Goal: Task Accomplishment & Management: Manage account settings

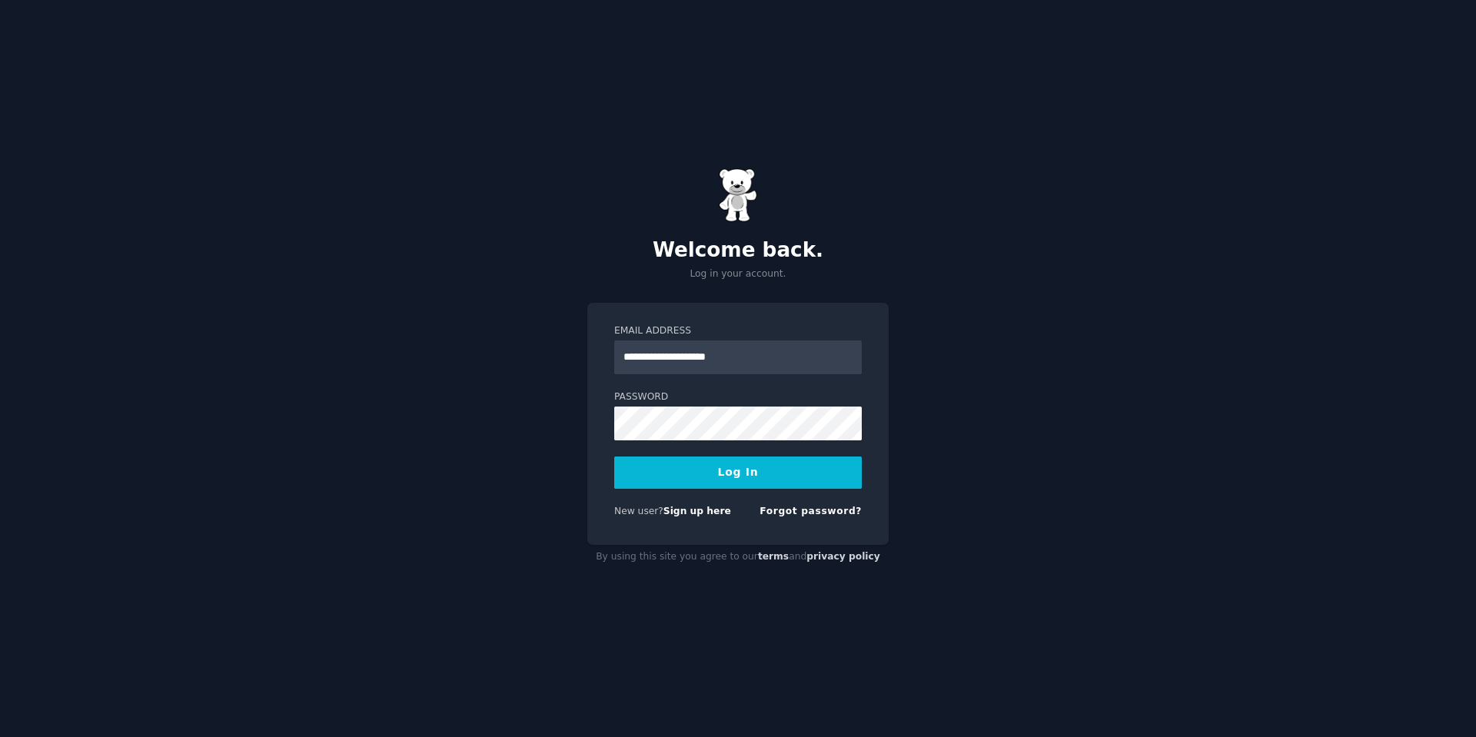
type input "**********"
click at [614, 456] on button "Log In" at bounding box center [737, 472] width 247 height 32
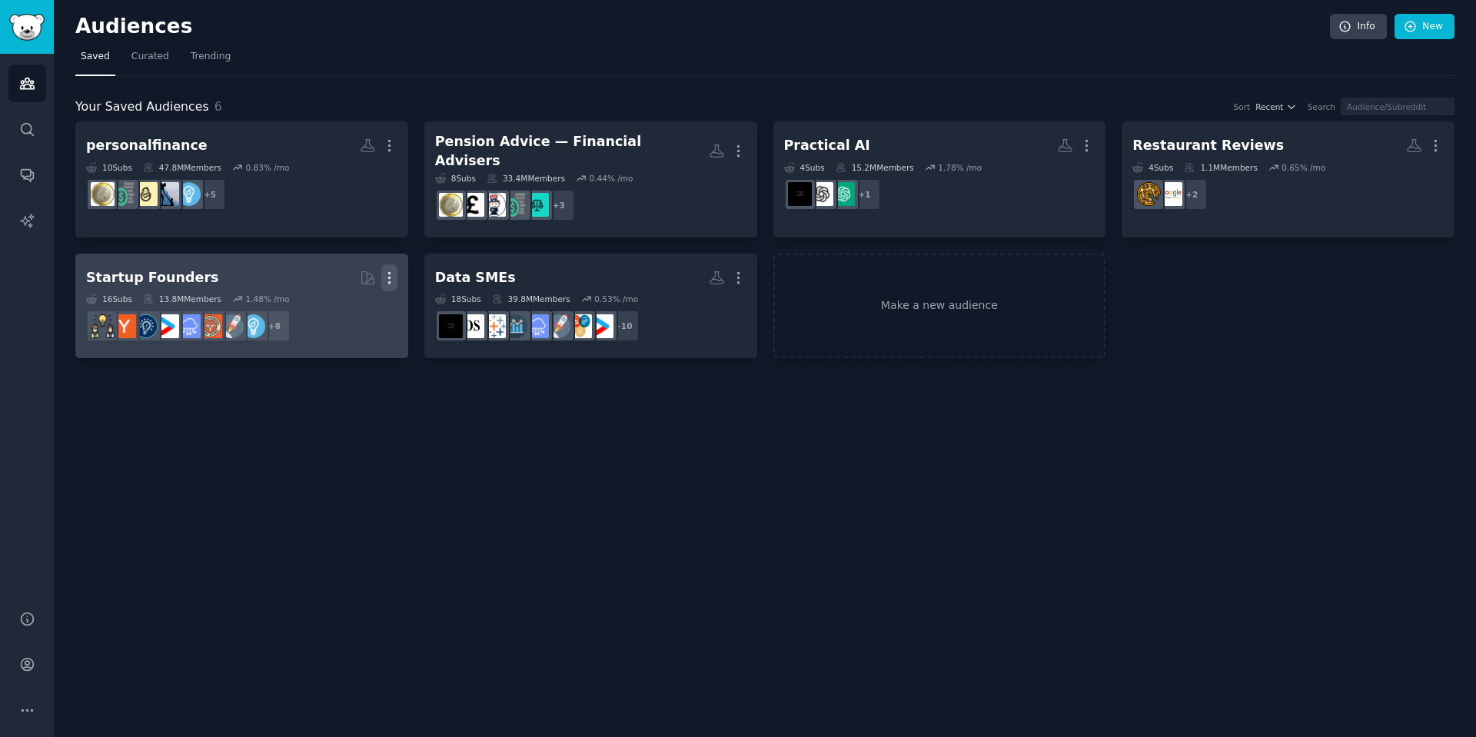
click at [385, 270] on icon "button" at bounding box center [389, 278] width 16 height 16
click at [339, 302] on p "Delete" at bounding box center [347, 310] width 35 height 16
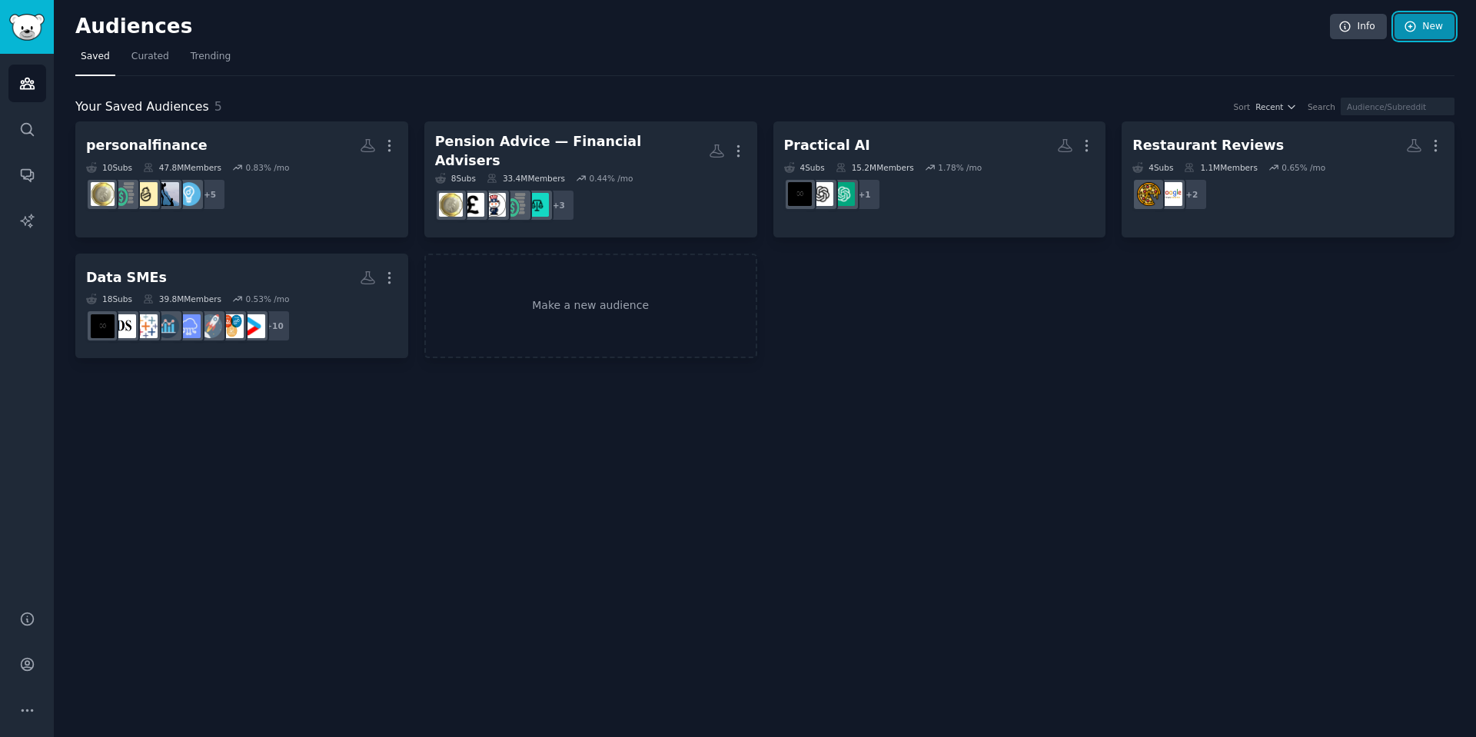
click at [1427, 25] on link "New" at bounding box center [1424, 27] width 60 height 26
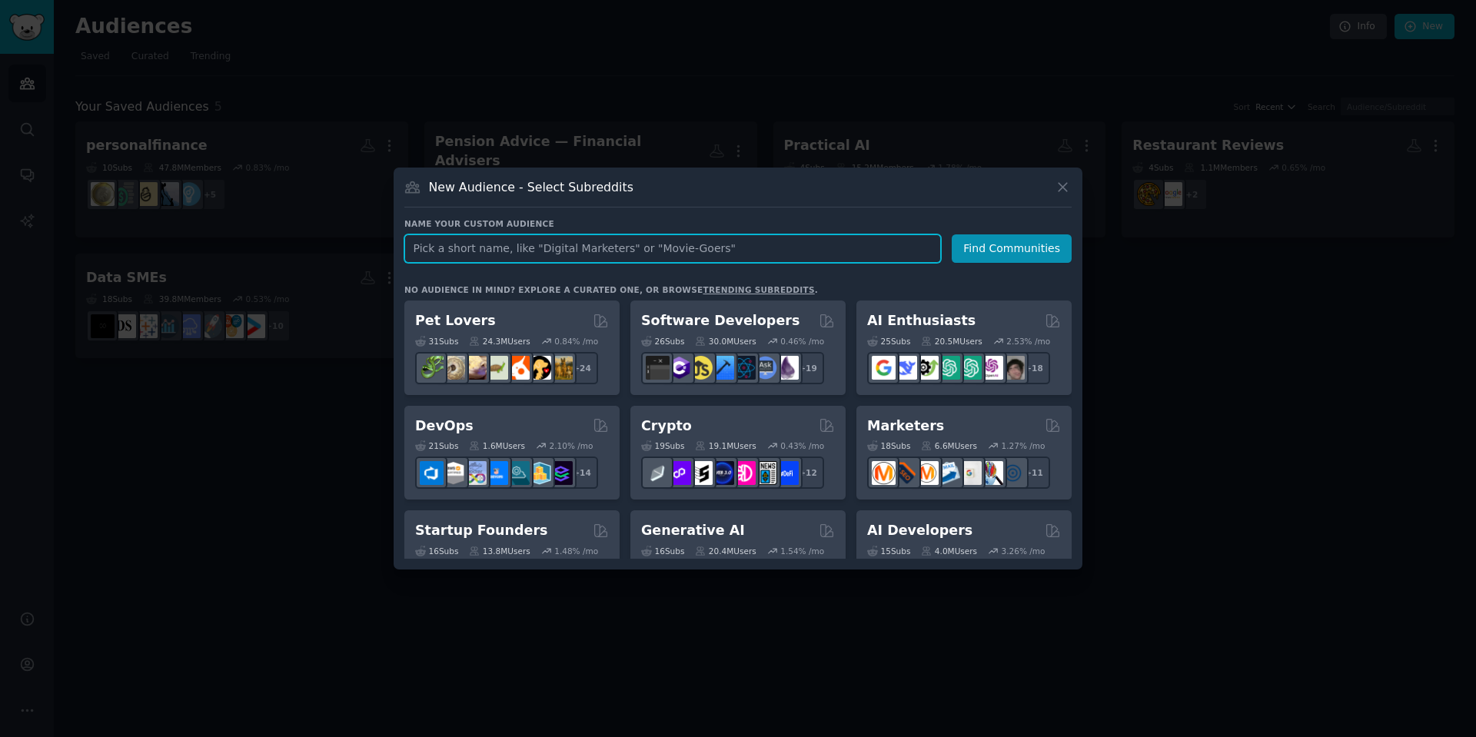
click at [576, 248] on input "text" at bounding box center [672, 248] width 536 height 28
type input "Document Chaos"
click button "Find Communities" at bounding box center [1011, 248] width 120 height 28
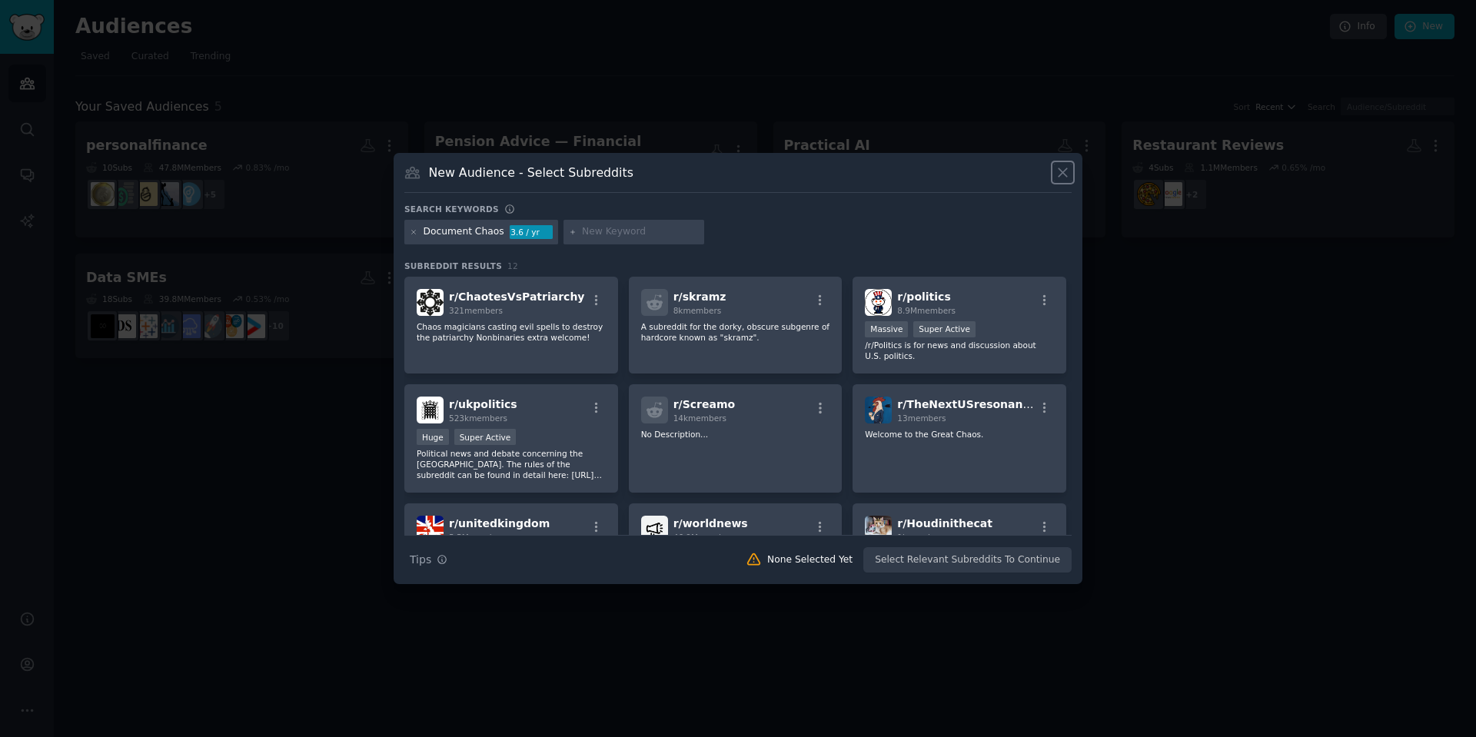
click at [1067, 174] on icon at bounding box center [1062, 172] width 16 height 16
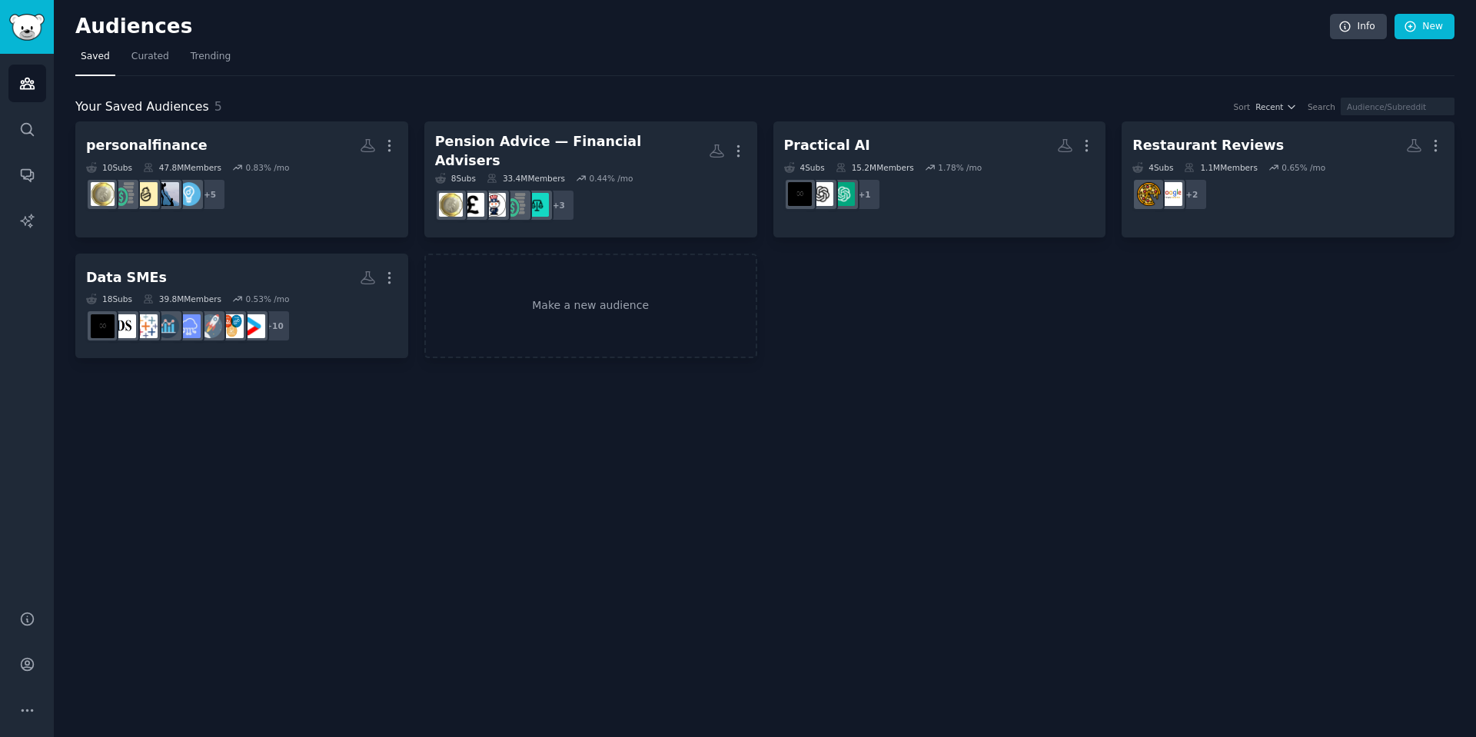
click at [1419, 39] on div "Audiences Info New" at bounding box center [764, 30] width 1379 height 32
click at [1412, 28] on icon at bounding box center [1410, 27] width 14 height 14
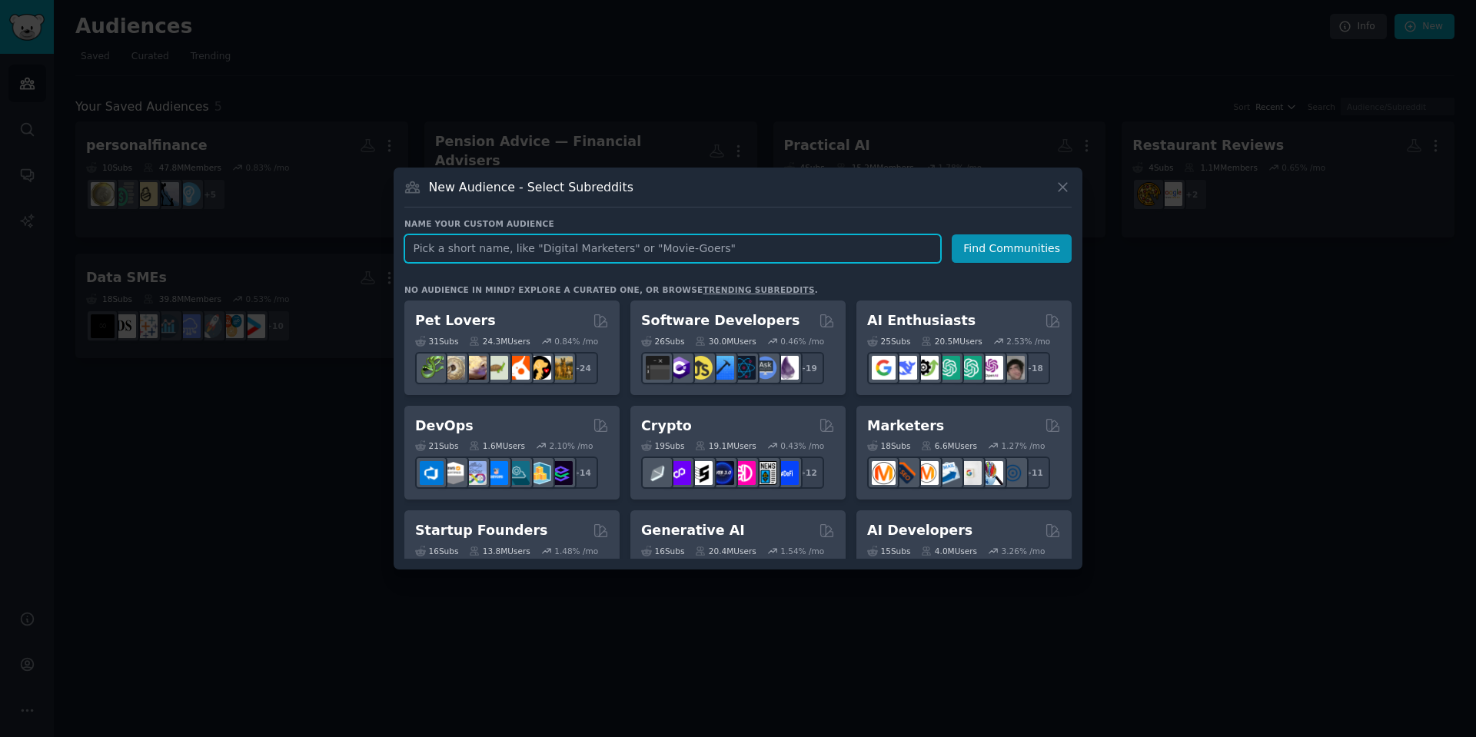
click at [562, 251] on input "text" at bounding box center [672, 248] width 536 height 28
type input "Handl - Personal Document Pain"
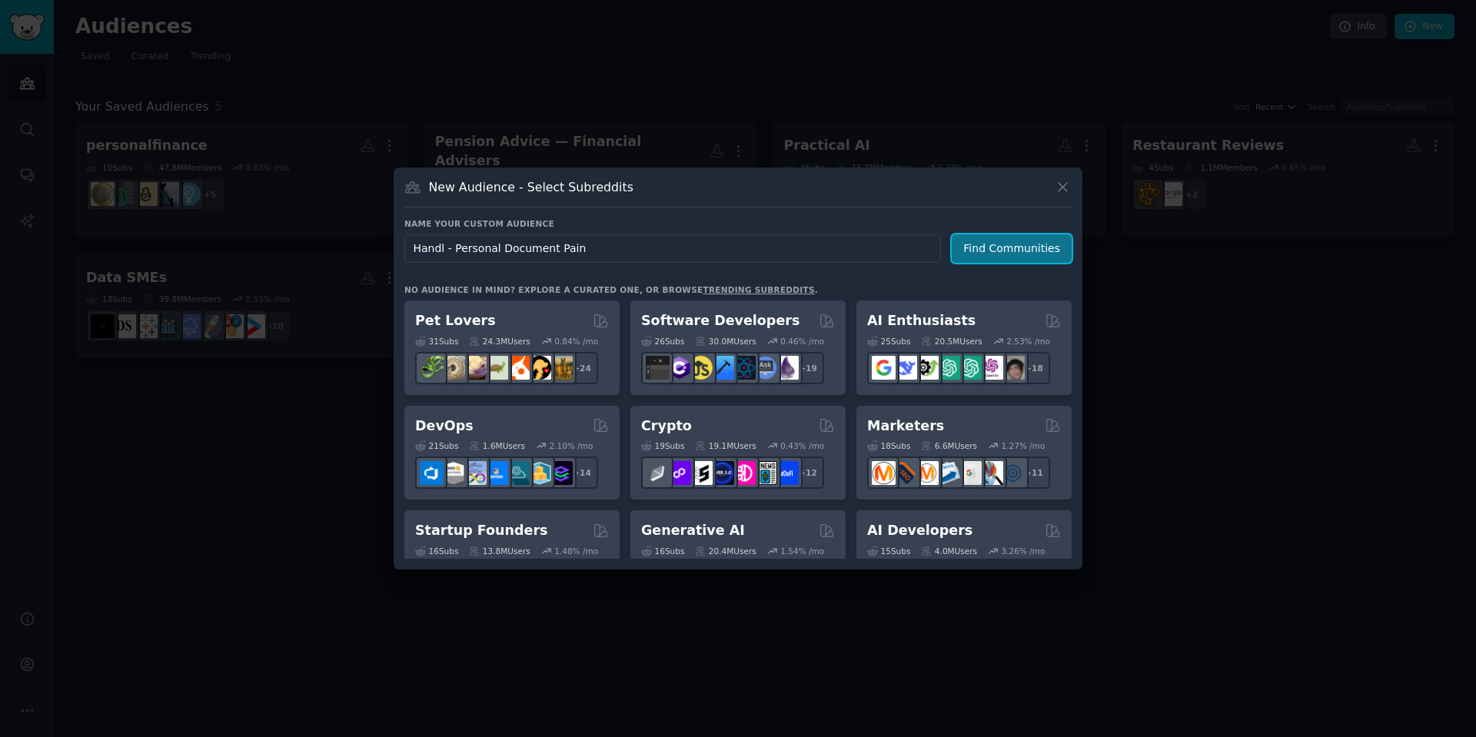
click at [1006, 260] on button "Find Communities" at bounding box center [1011, 248] width 120 height 28
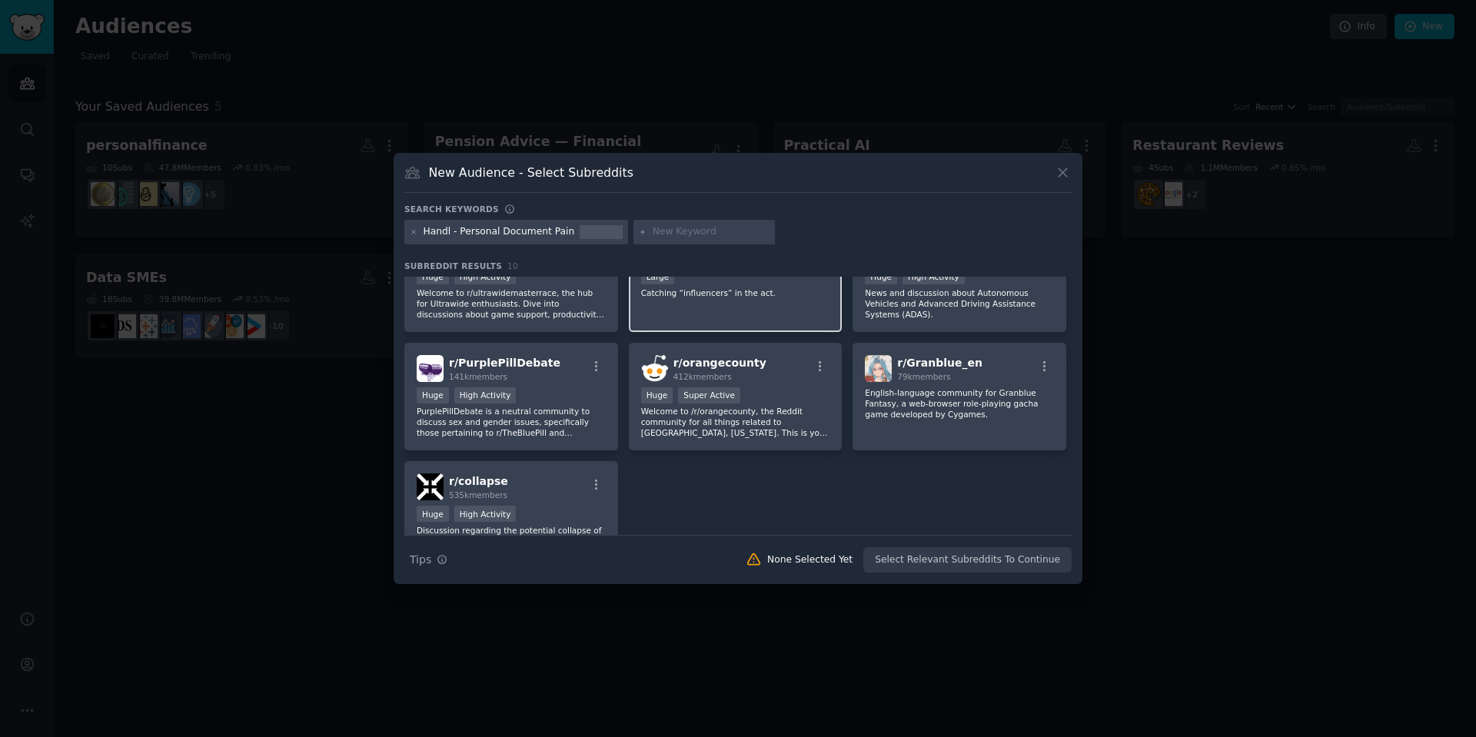
scroll to position [260, 0]
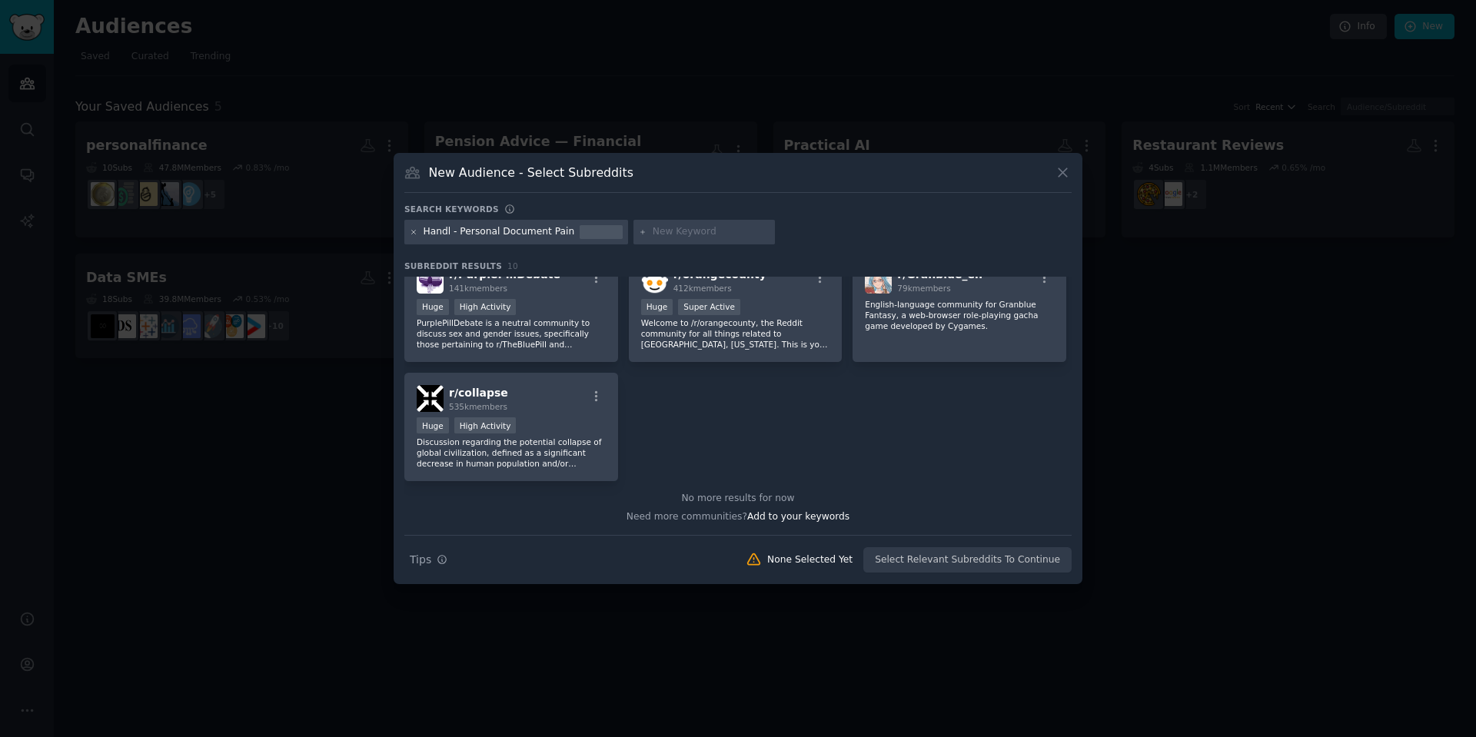
click at [412, 234] on icon at bounding box center [414, 232] width 4 height 4
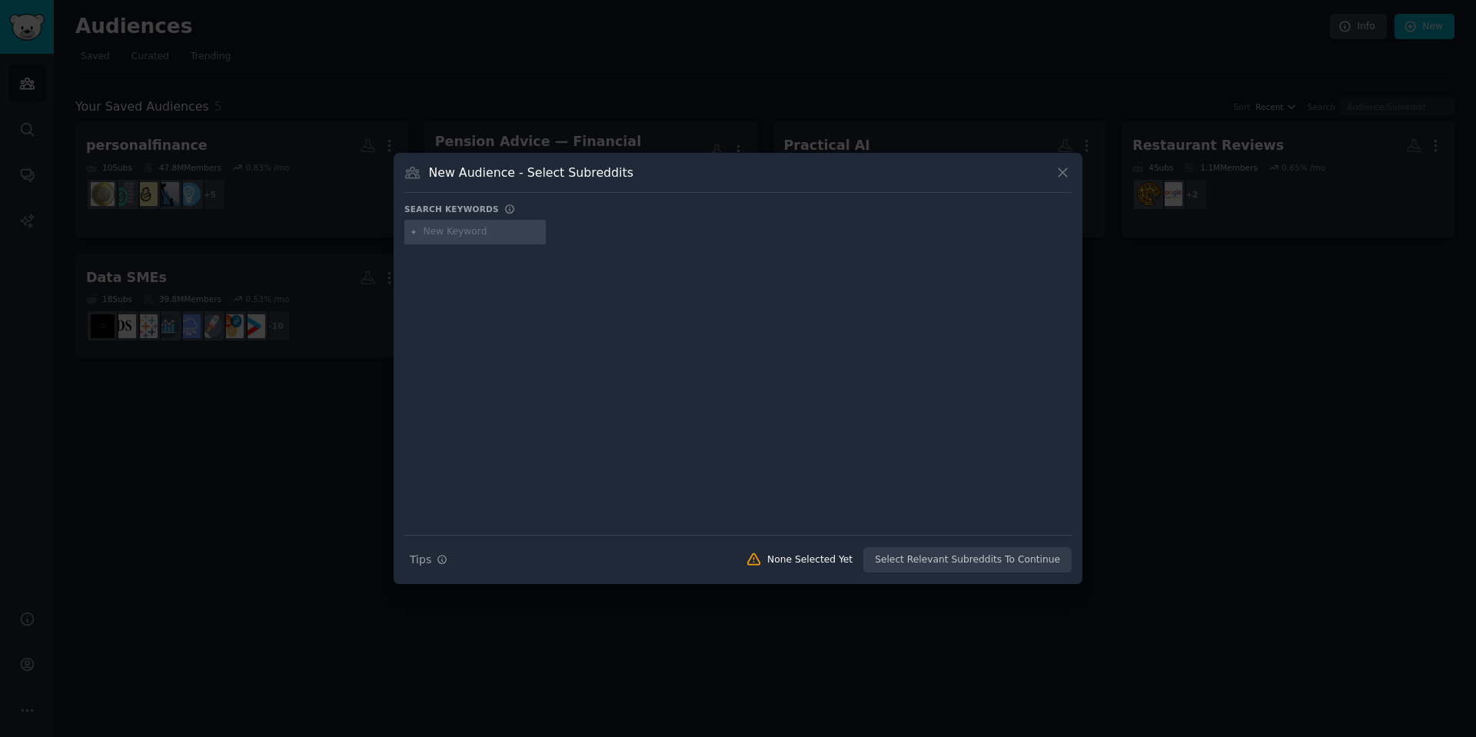
click at [453, 231] on input "text" at bounding box center [481, 232] width 117 height 14
type input "T"
click at [1061, 175] on icon at bounding box center [1062, 172] width 16 height 16
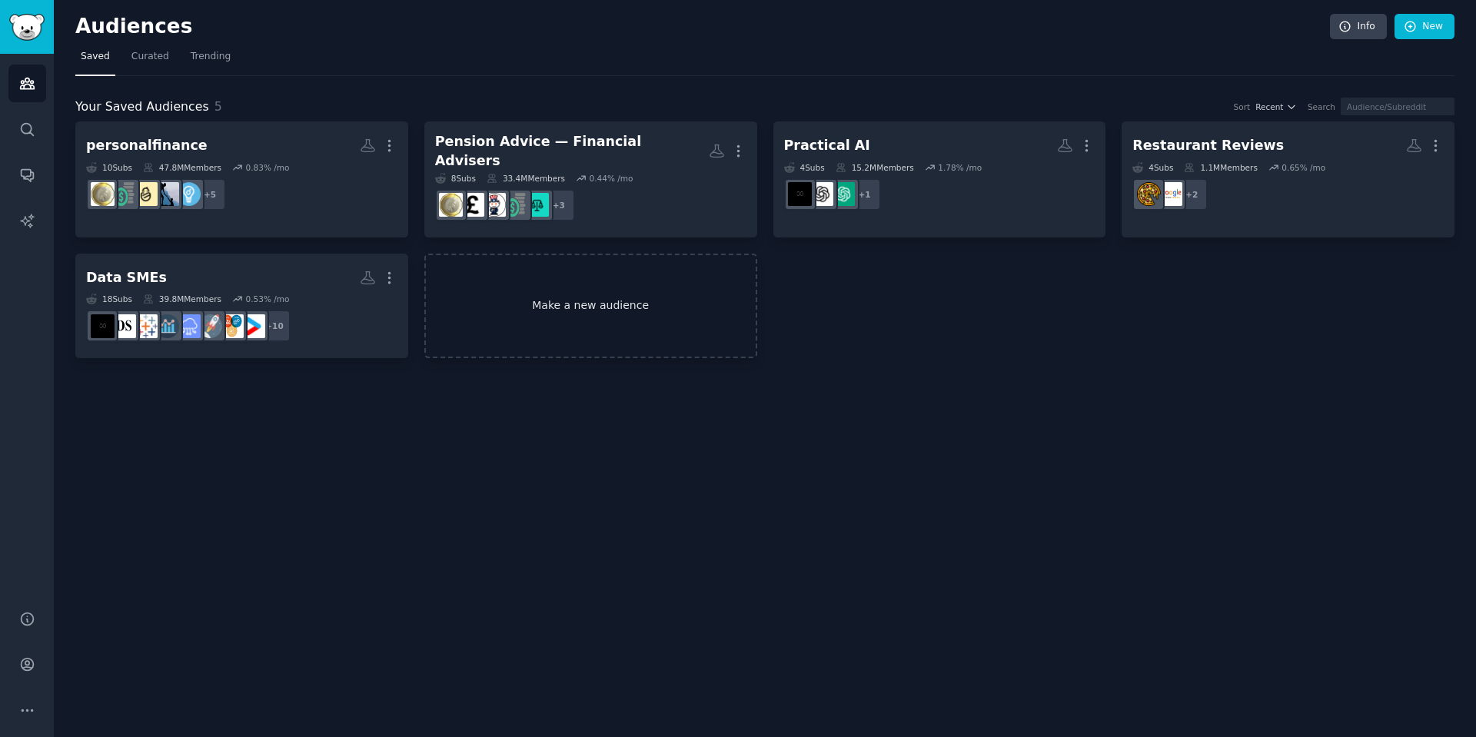
click at [620, 328] on link "Make a new audience" at bounding box center [590, 306] width 333 height 105
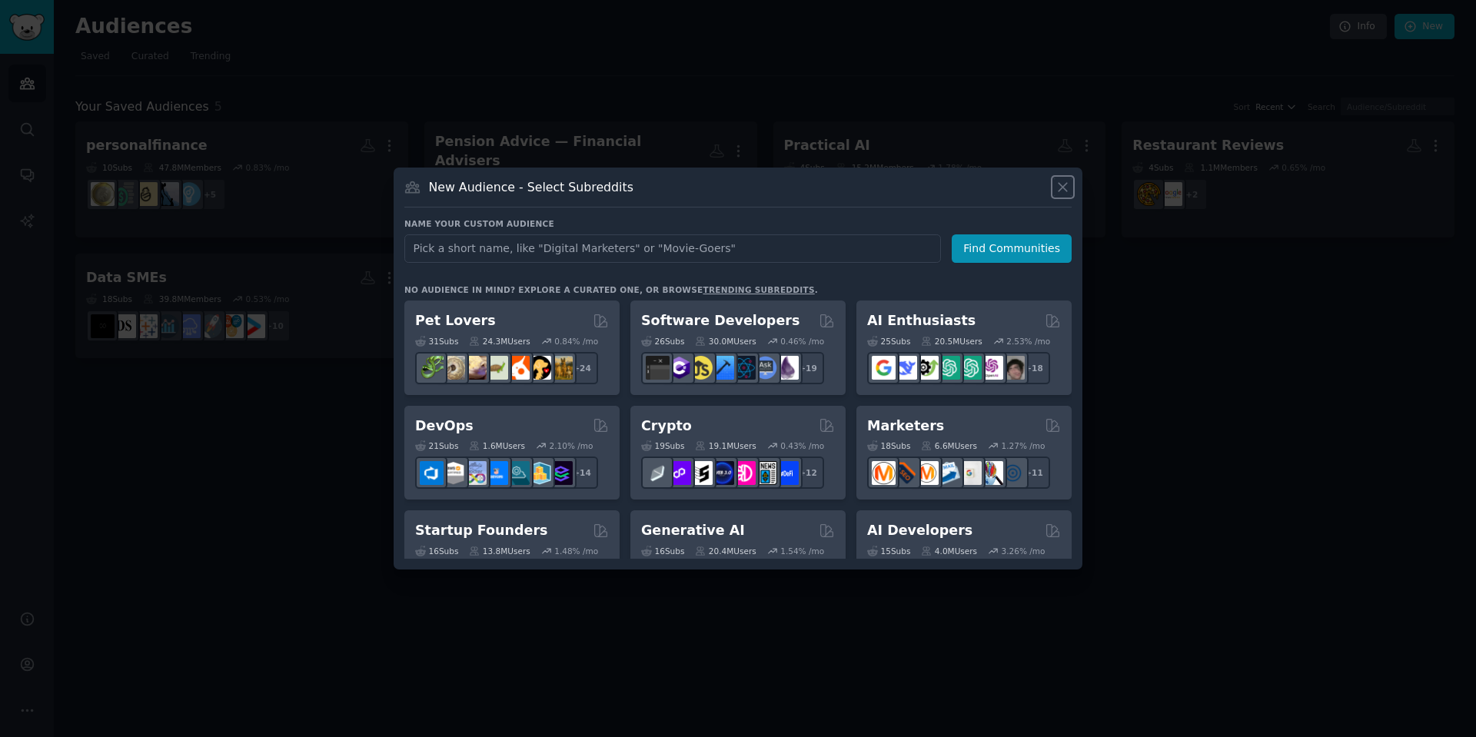
click at [1061, 188] on icon at bounding box center [1062, 187] width 8 height 8
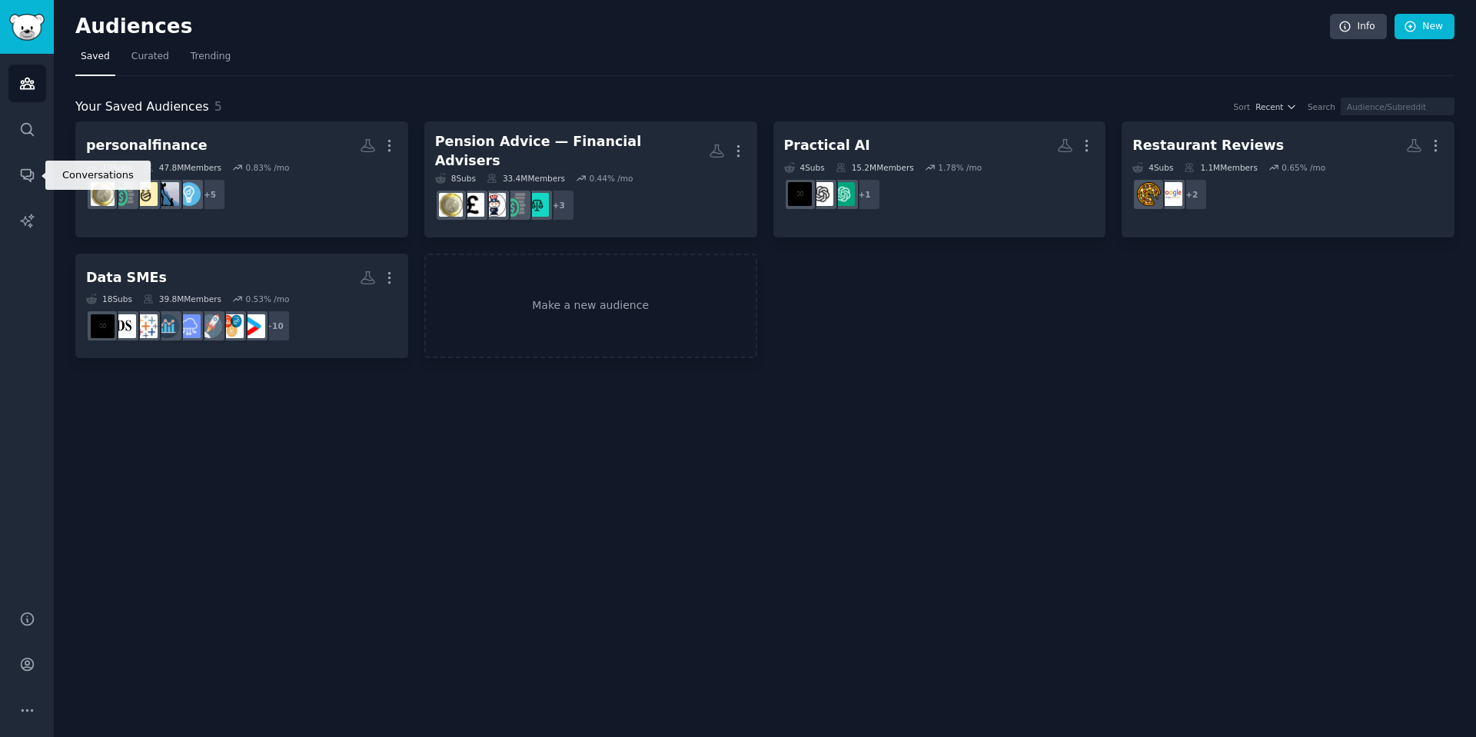
click at [25, 88] on icon "Sidebar" at bounding box center [27, 83] width 14 height 11
click at [1425, 34] on link "New" at bounding box center [1424, 27] width 60 height 26
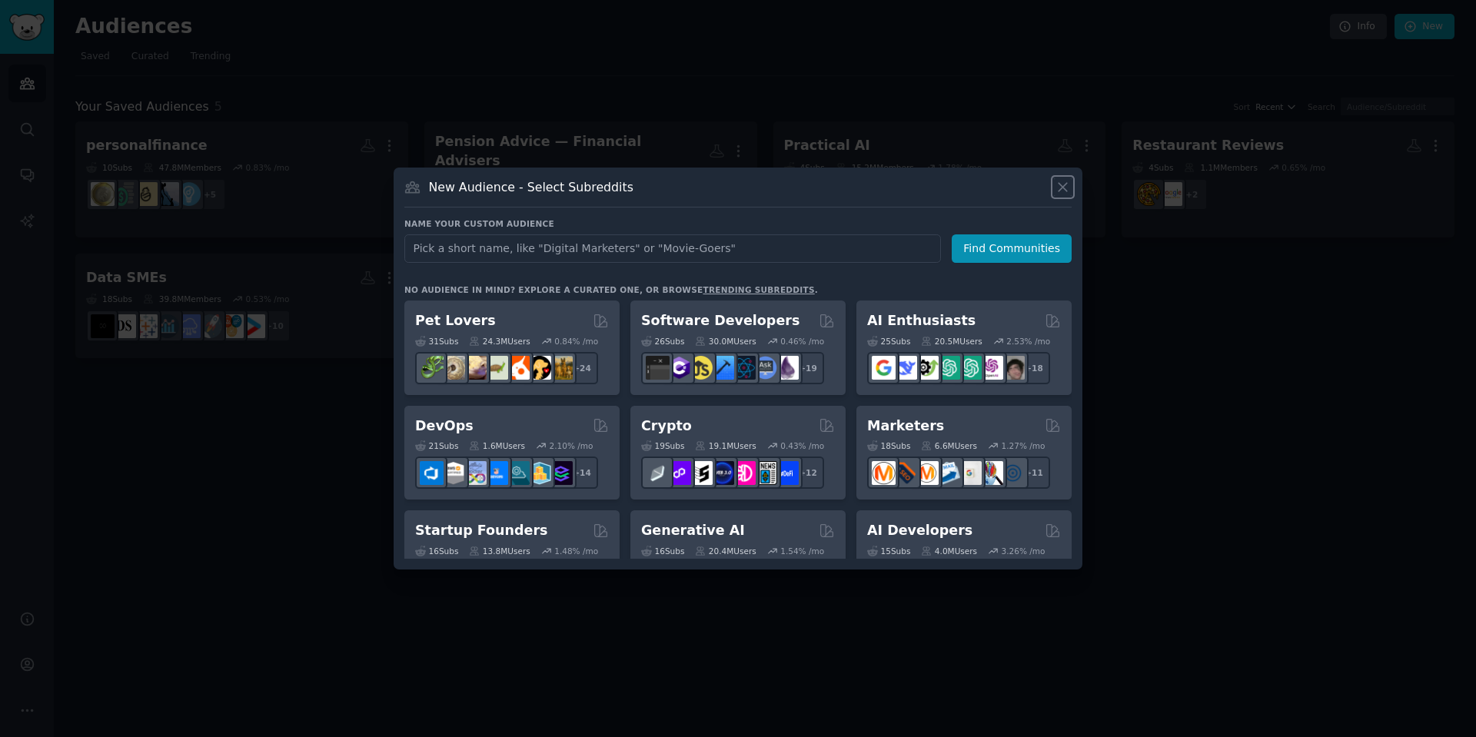
click at [1067, 194] on icon at bounding box center [1062, 187] width 16 height 16
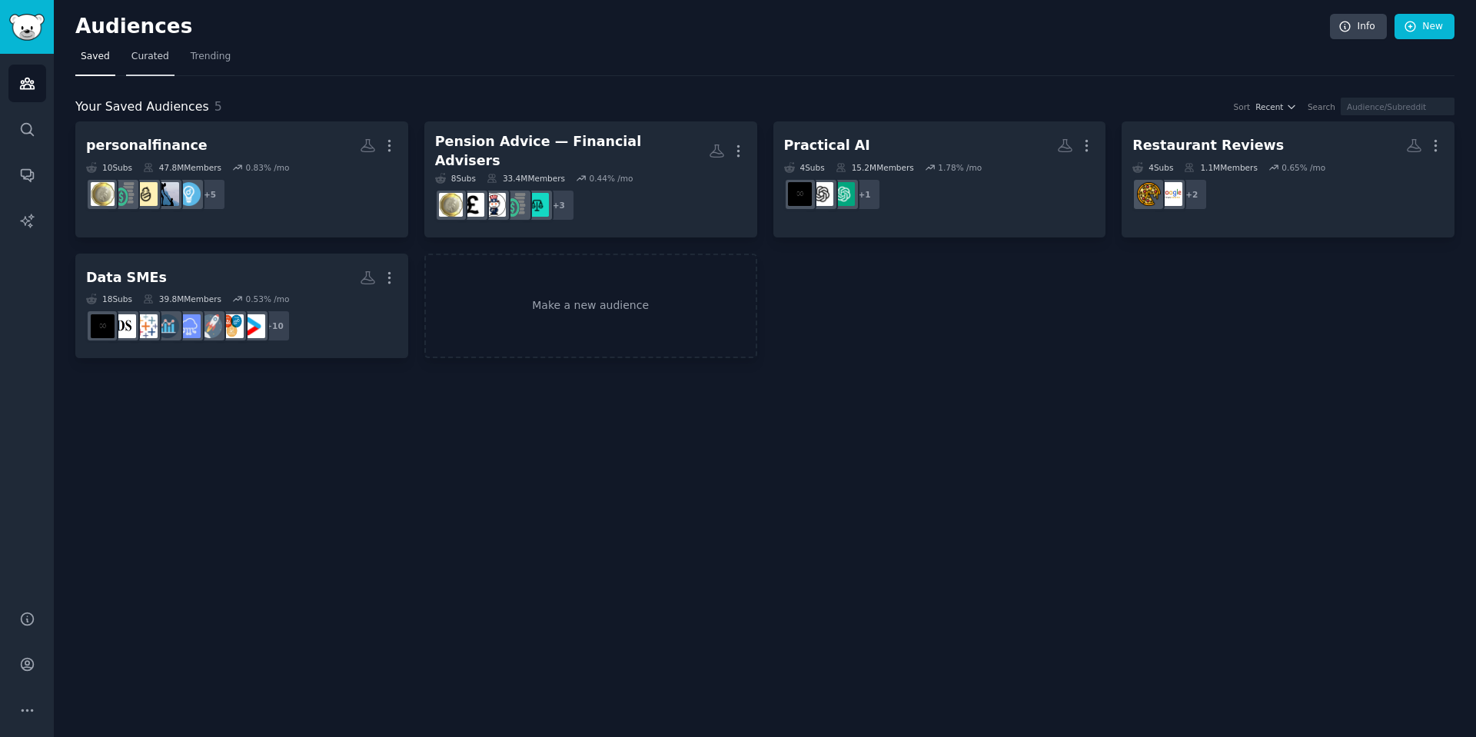
click at [148, 62] on span "Curated" at bounding box center [150, 57] width 38 height 14
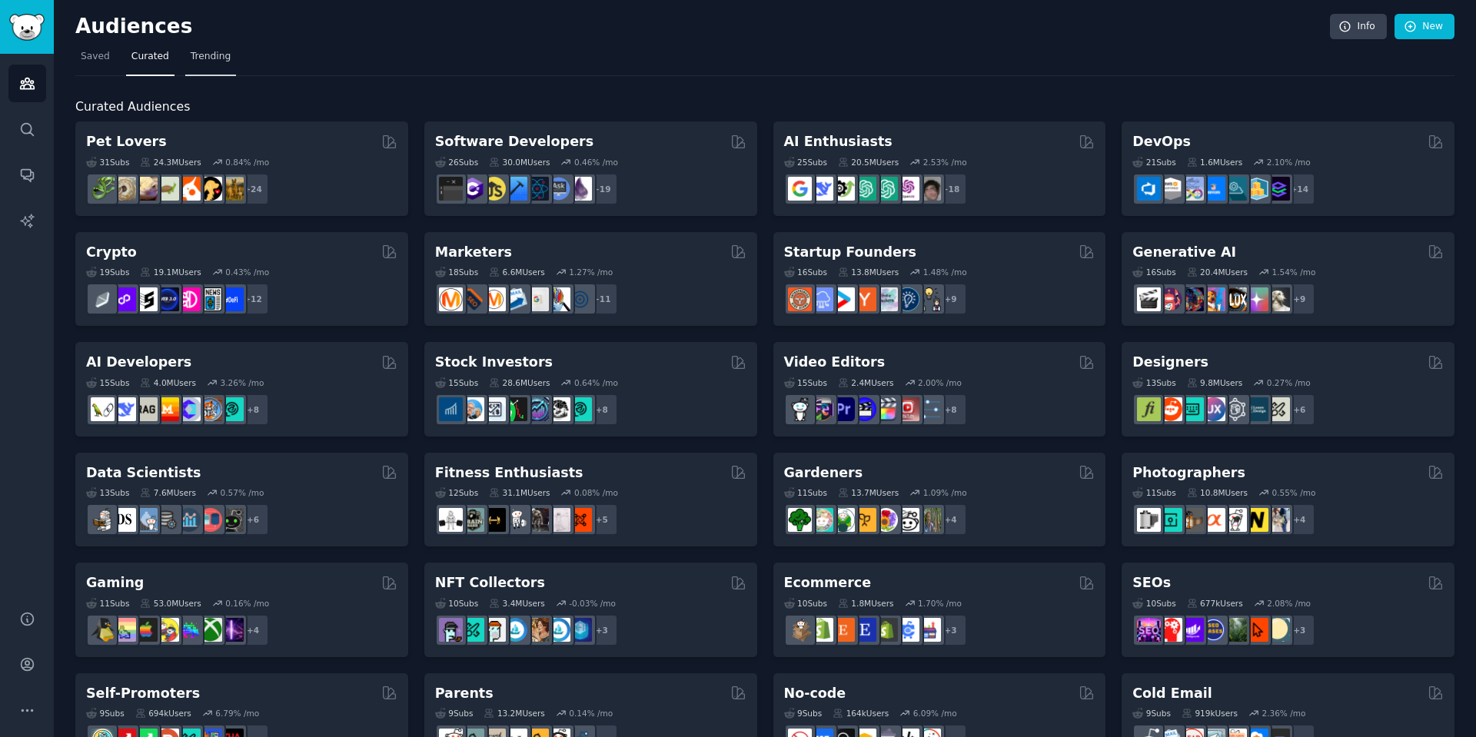
click at [221, 55] on span "Trending" at bounding box center [211, 57] width 40 height 14
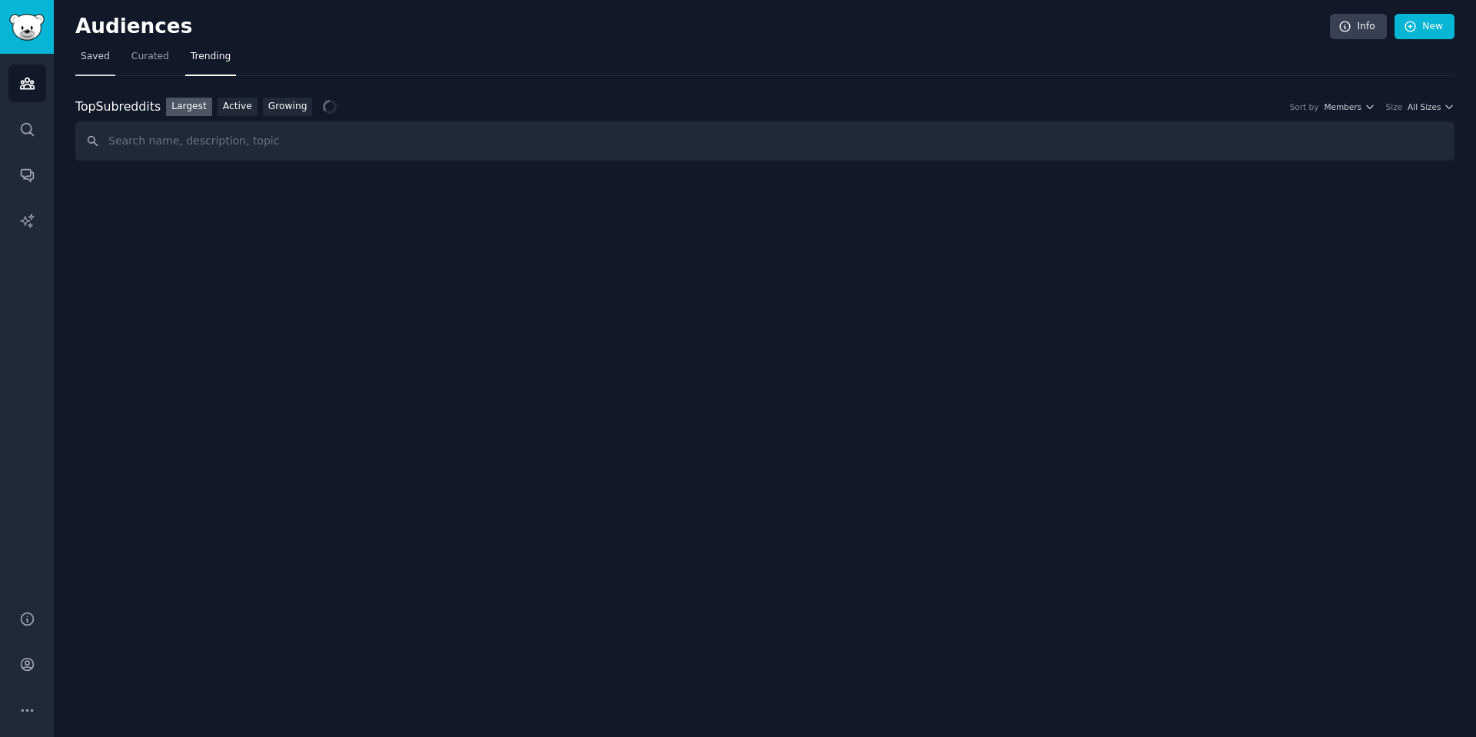
click at [86, 53] on span "Saved" at bounding box center [95, 57] width 29 height 14
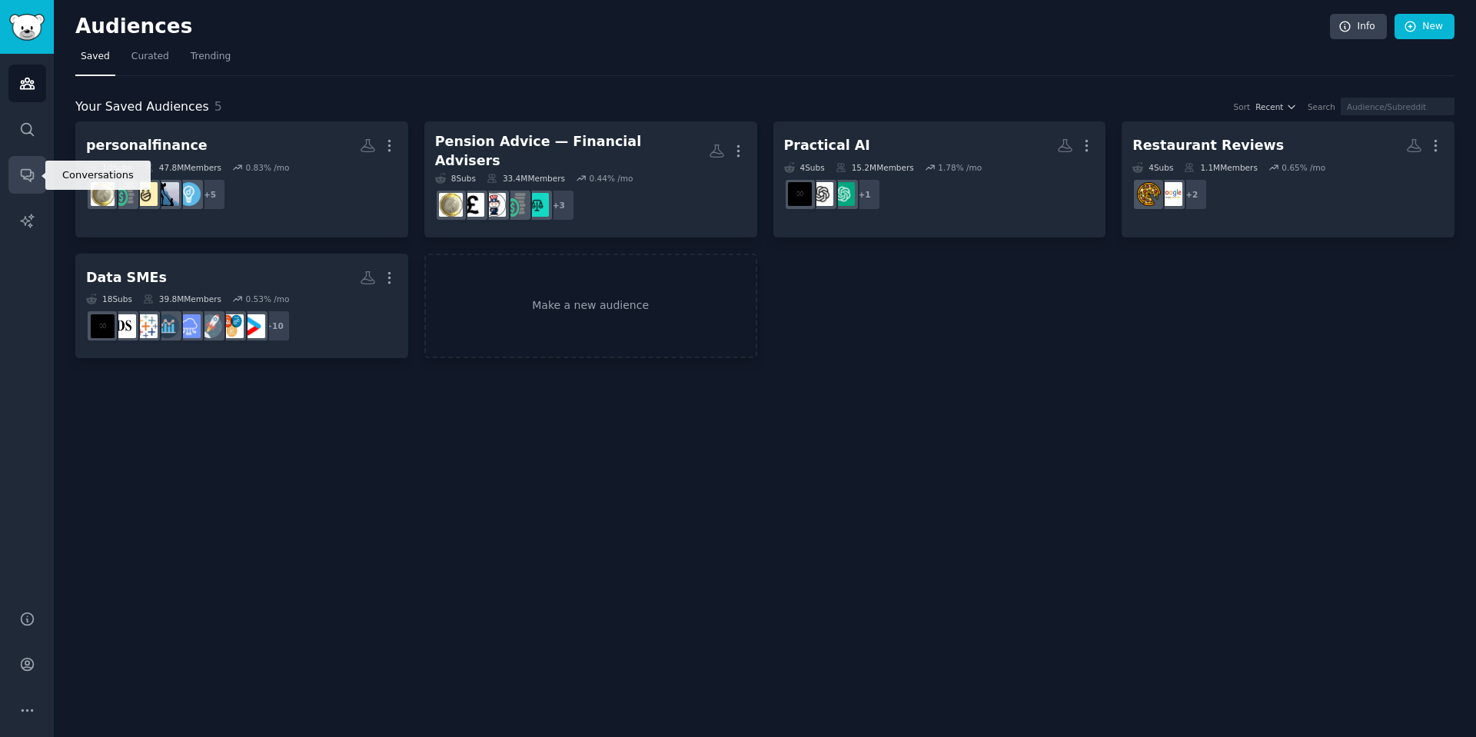
click at [12, 172] on link "Conversations" at bounding box center [27, 175] width 38 height 38
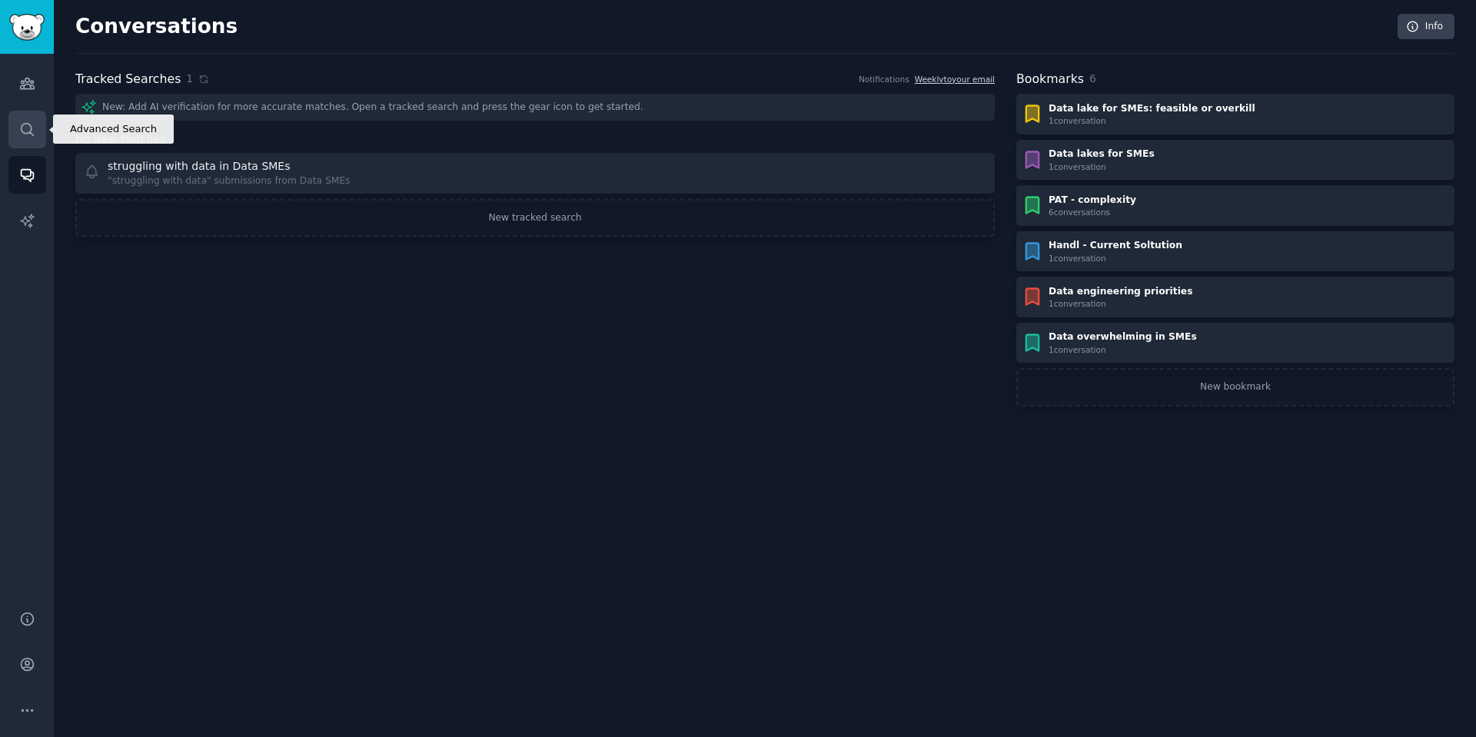
click at [22, 111] on link "Search" at bounding box center [27, 130] width 38 height 38
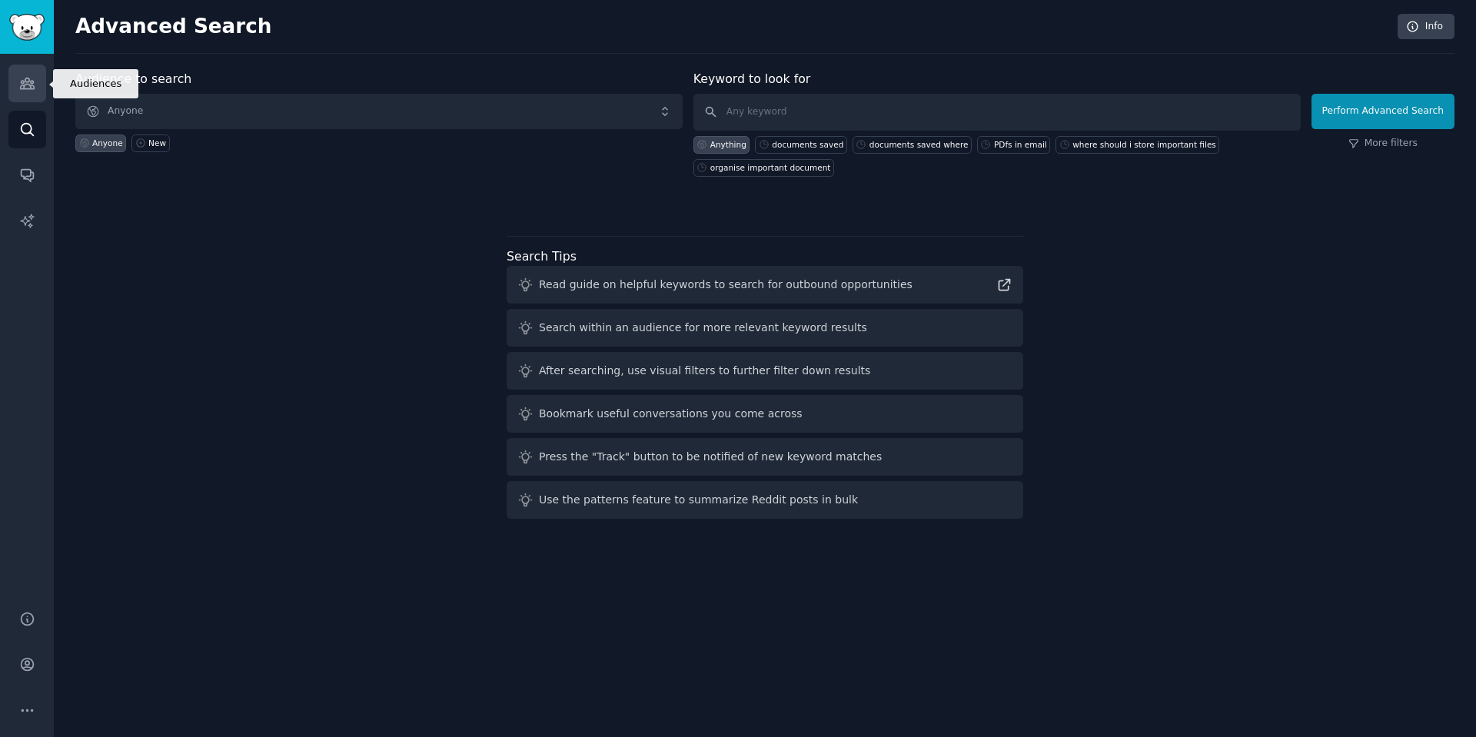
click at [25, 87] on icon "Sidebar" at bounding box center [27, 83] width 16 height 16
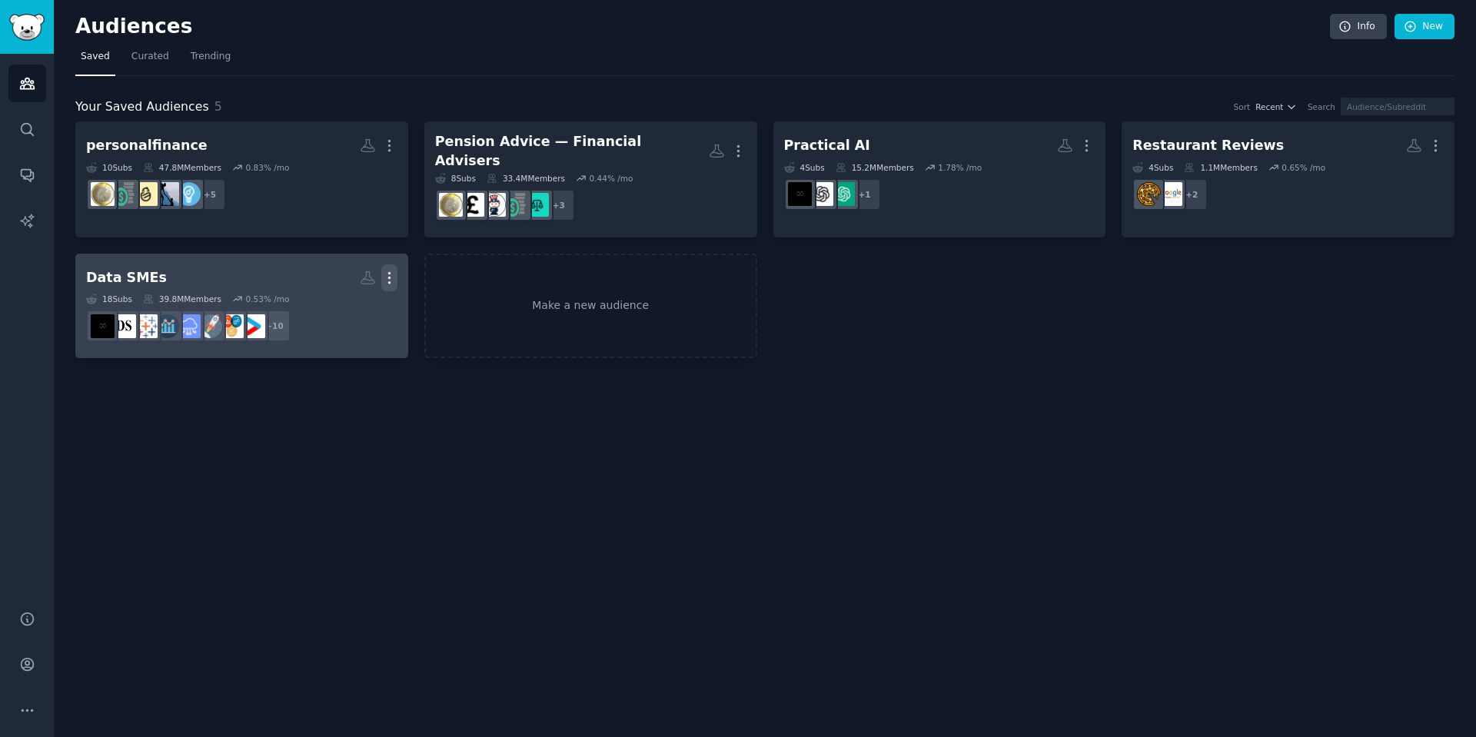
click at [389, 272] on icon "button" at bounding box center [389, 277] width 2 height 11
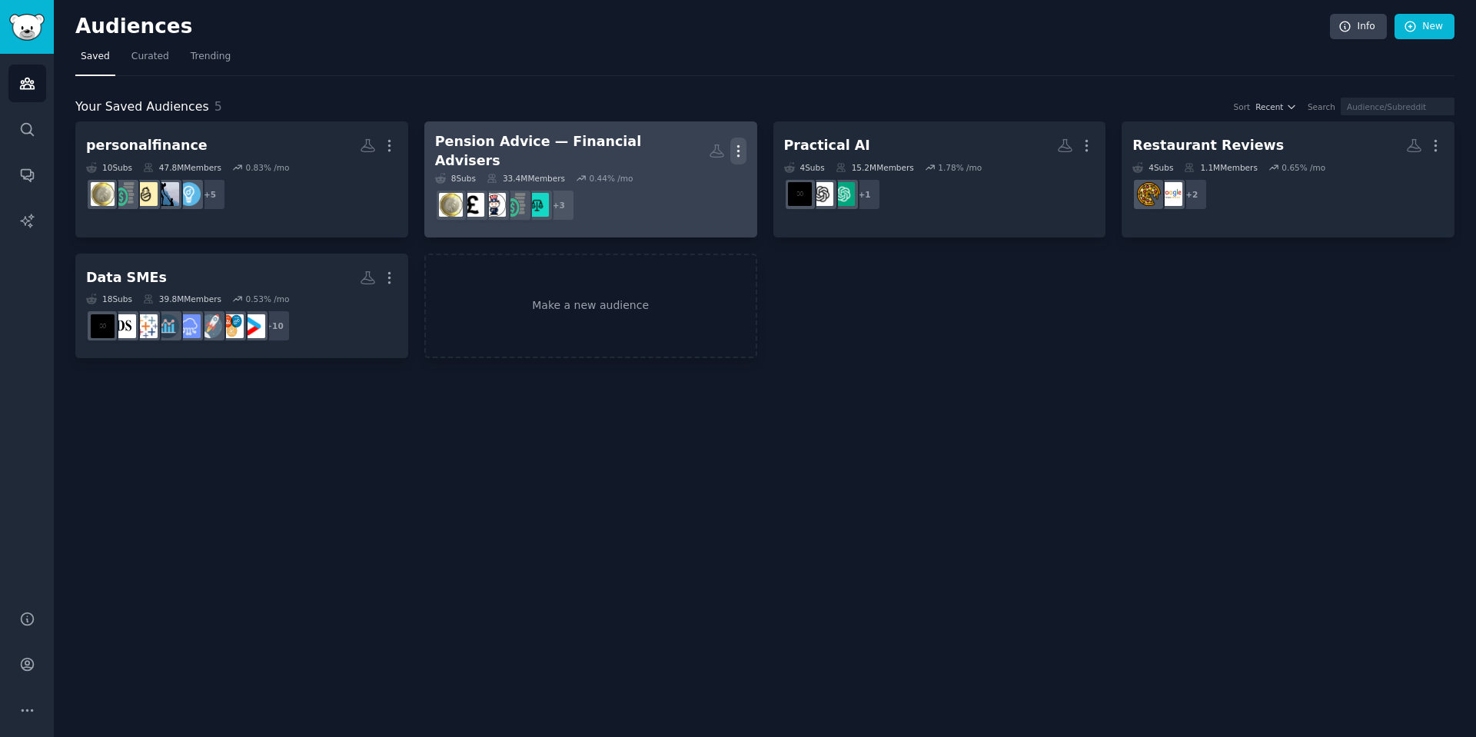
click at [740, 146] on icon "button" at bounding box center [738, 151] width 16 height 16
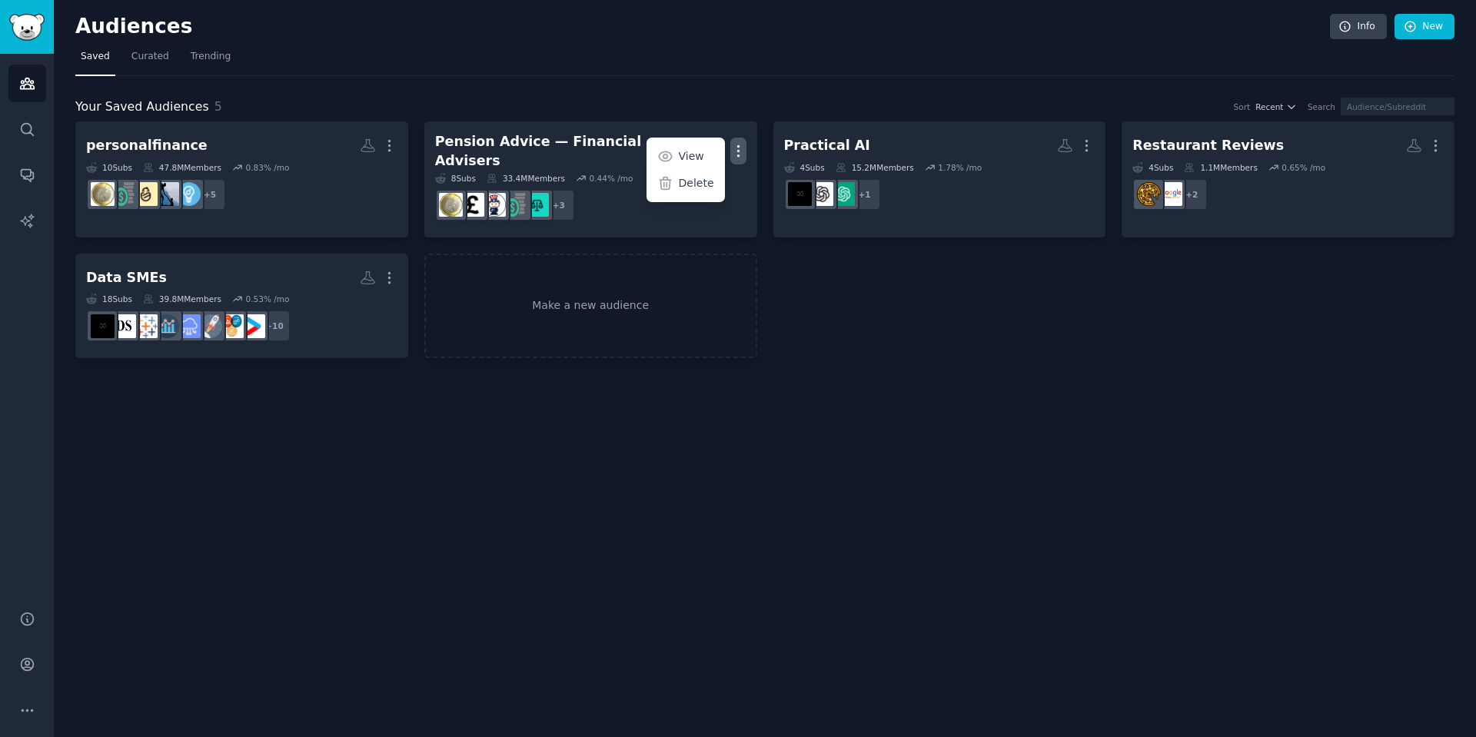
click at [715, 105] on div "Your Saved Audiences 5 Sort Recent Search" at bounding box center [764, 107] width 1379 height 19
click at [1402, 115] on div "Your Saved Audiences 5 Sort Recent Search" at bounding box center [764, 107] width 1379 height 19
click at [1409, 102] on input "text" at bounding box center [1397, 107] width 114 height 18
click at [1441, 26] on link "New" at bounding box center [1424, 27] width 60 height 26
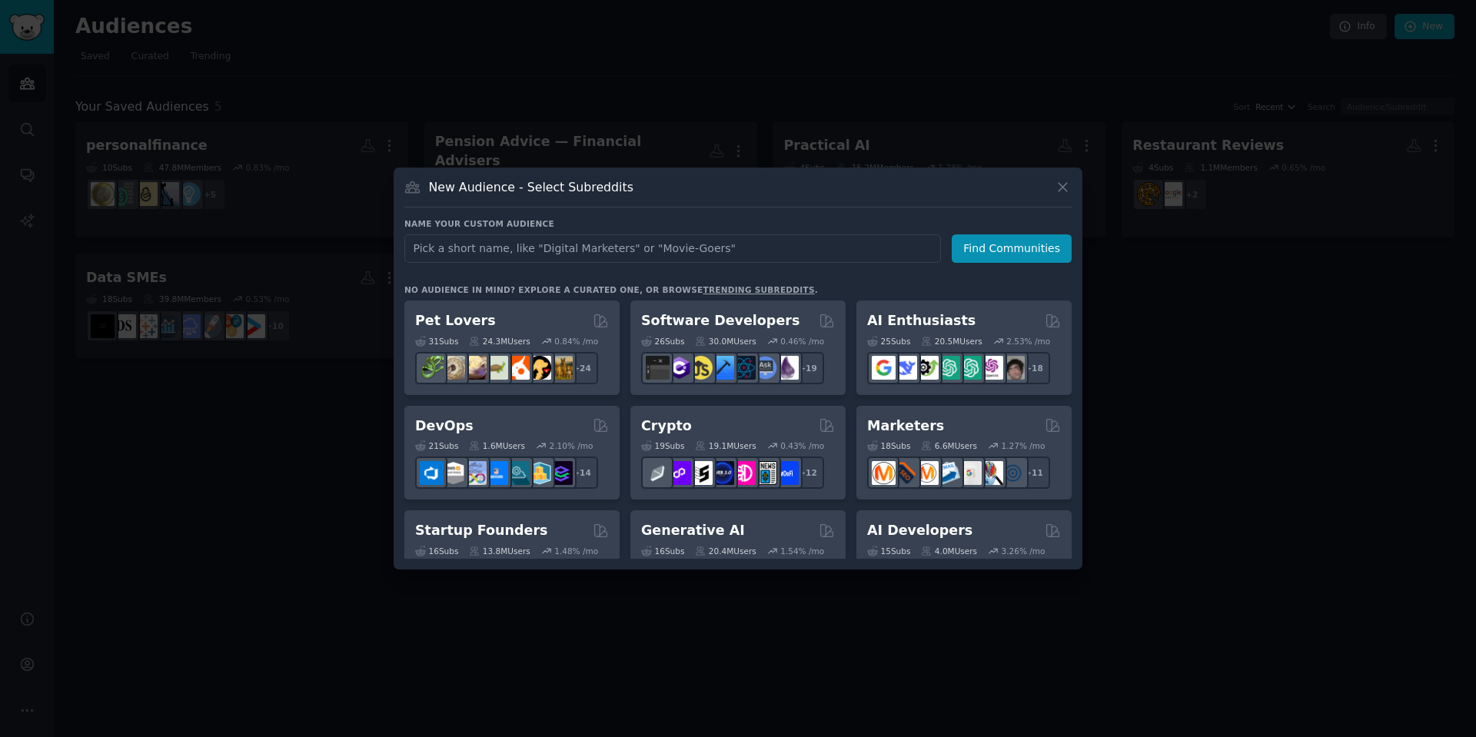
click at [489, 290] on div "No audience in mind? Explore a curated one, or browse trending subreddits ." at bounding box center [610, 289] width 413 height 11
click at [611, 281] on div "Name your custom audience Audience Name Find Communities No audience in mind? E…" at bounding box center [737, 388] width 667 height 340
click at [526, 264] on div "Name your custom audience Audience Name Find Communities No audience in mind? E…" at bounding box center [737, 388] width 667 height 340
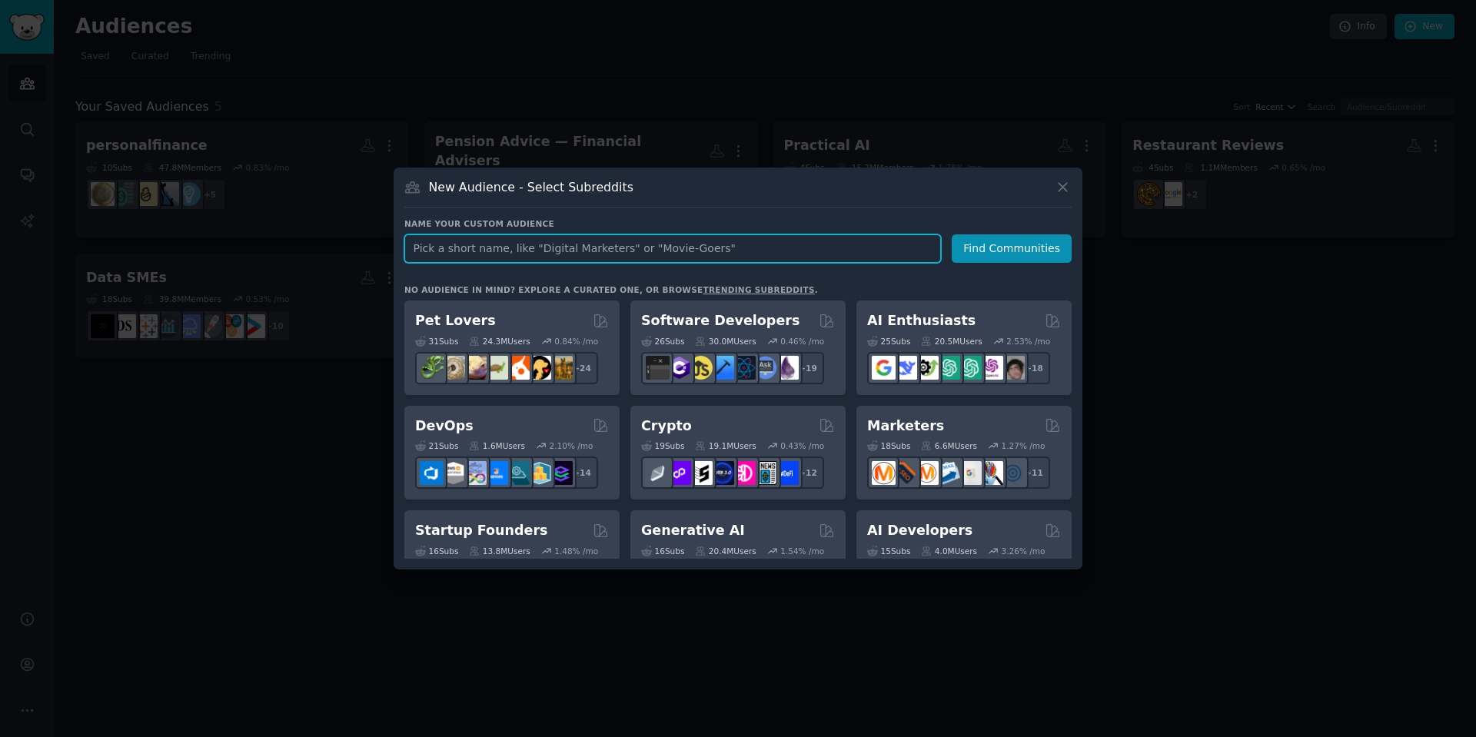
click at [521, 243] on input "text" at bounding box center [672, 248] width 536 height 28
type input "t"
type input "Taxes & Payslips"
click button "Find Communities" at bounding box center [1011, 248] width 120 height 28
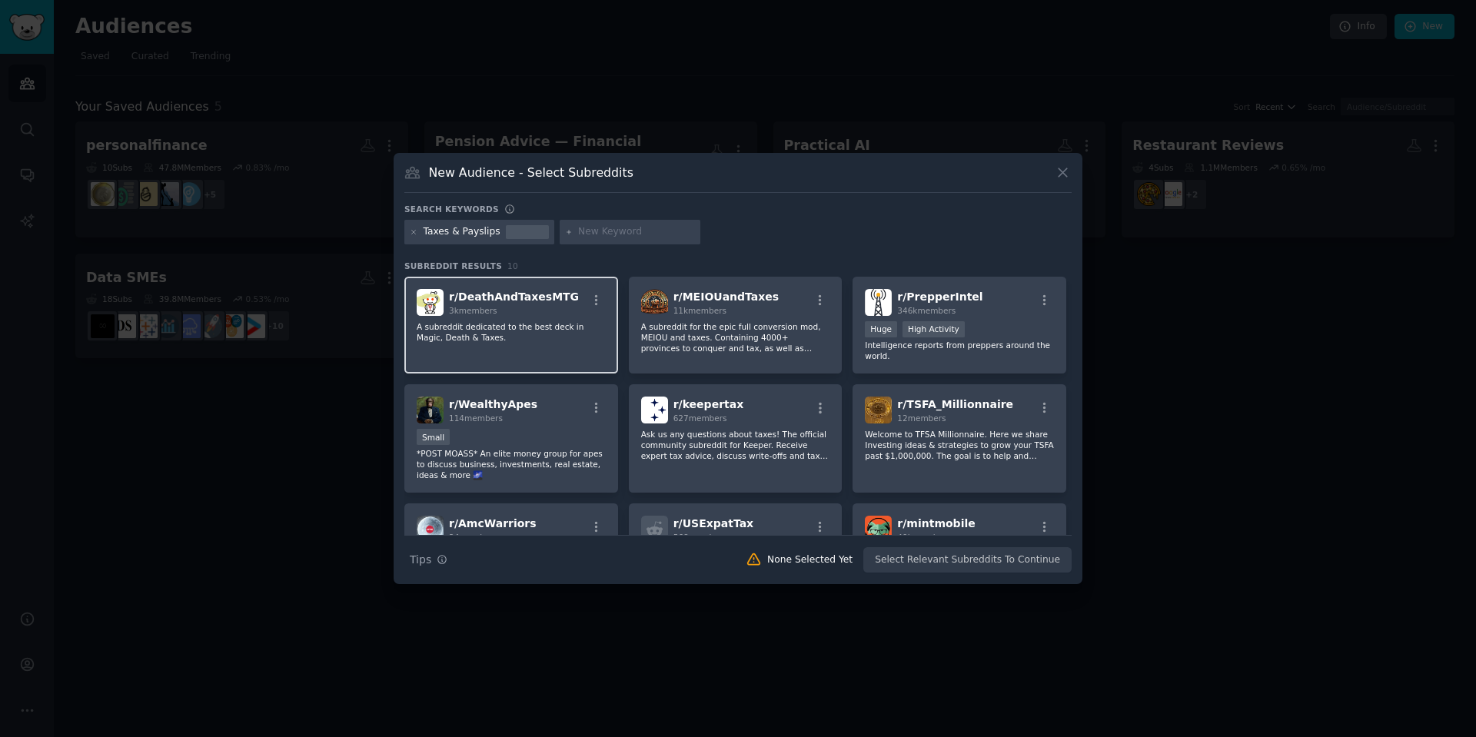
click at [513, 324] on p "A subreddit dedicated to the best deck in Magic, Death & Taxes." at bounding box center [511, 332] width 189 height 22
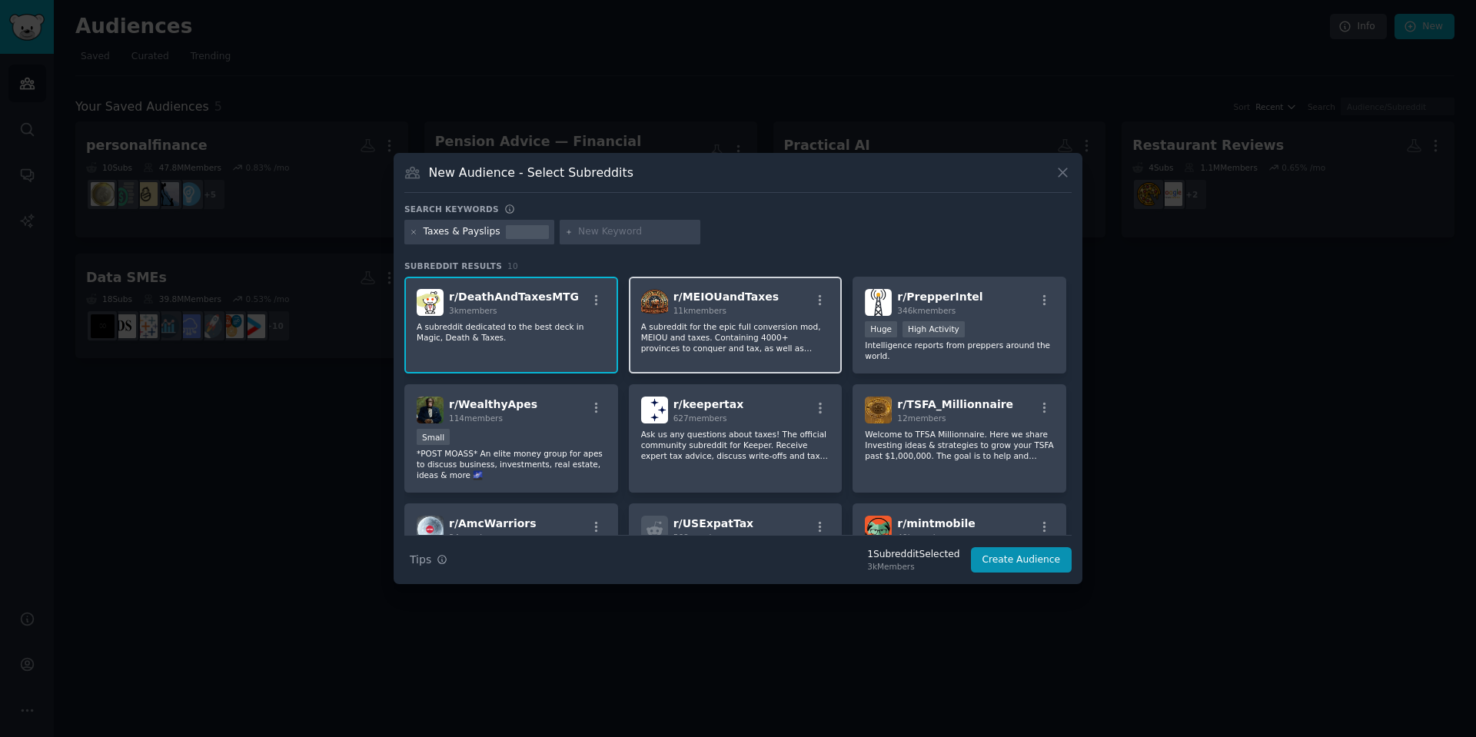
click at [800, 341] on p "A subreddit for the epic full conversion mod, MEIOU and taxes. Containing 4000+…" at bounding box center [735, 337] width 189 height 32
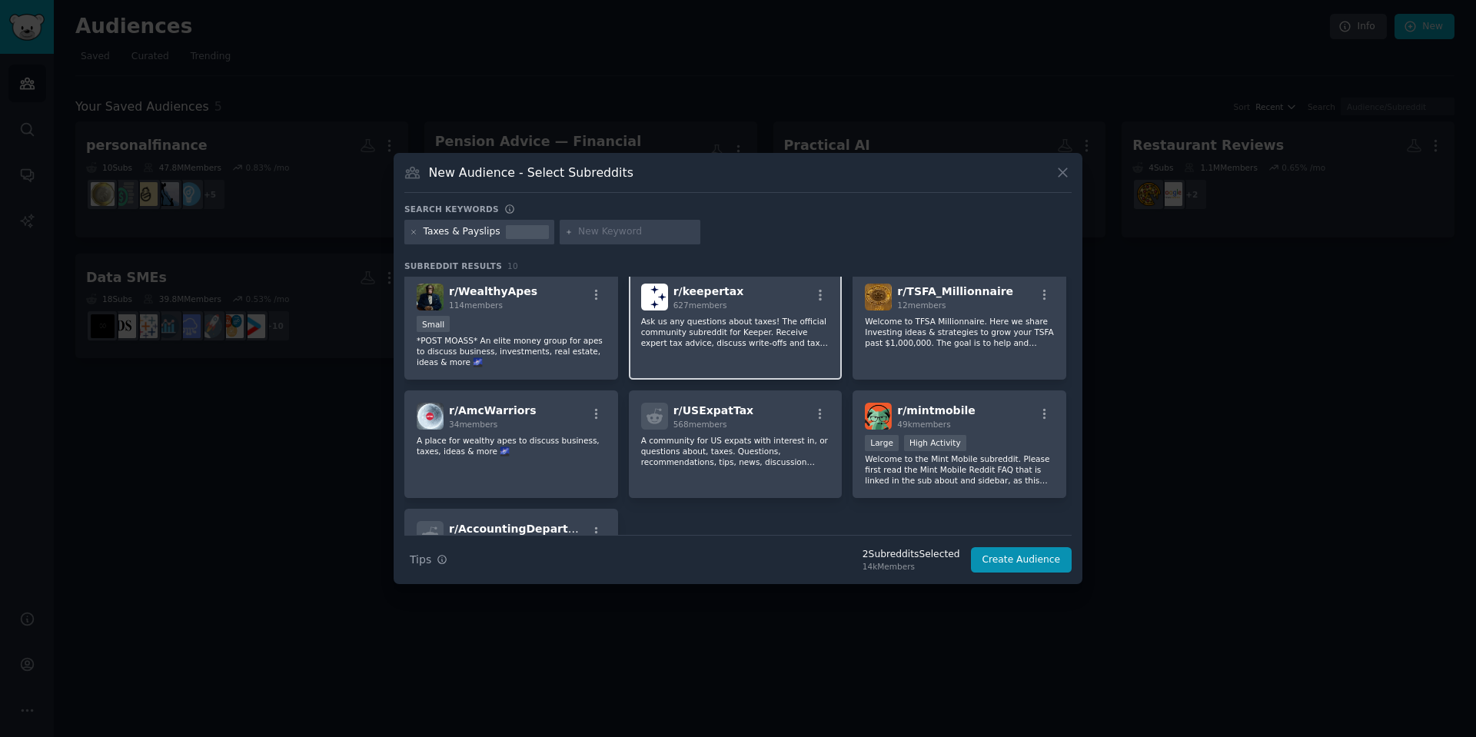
scroll to position [238, 0]
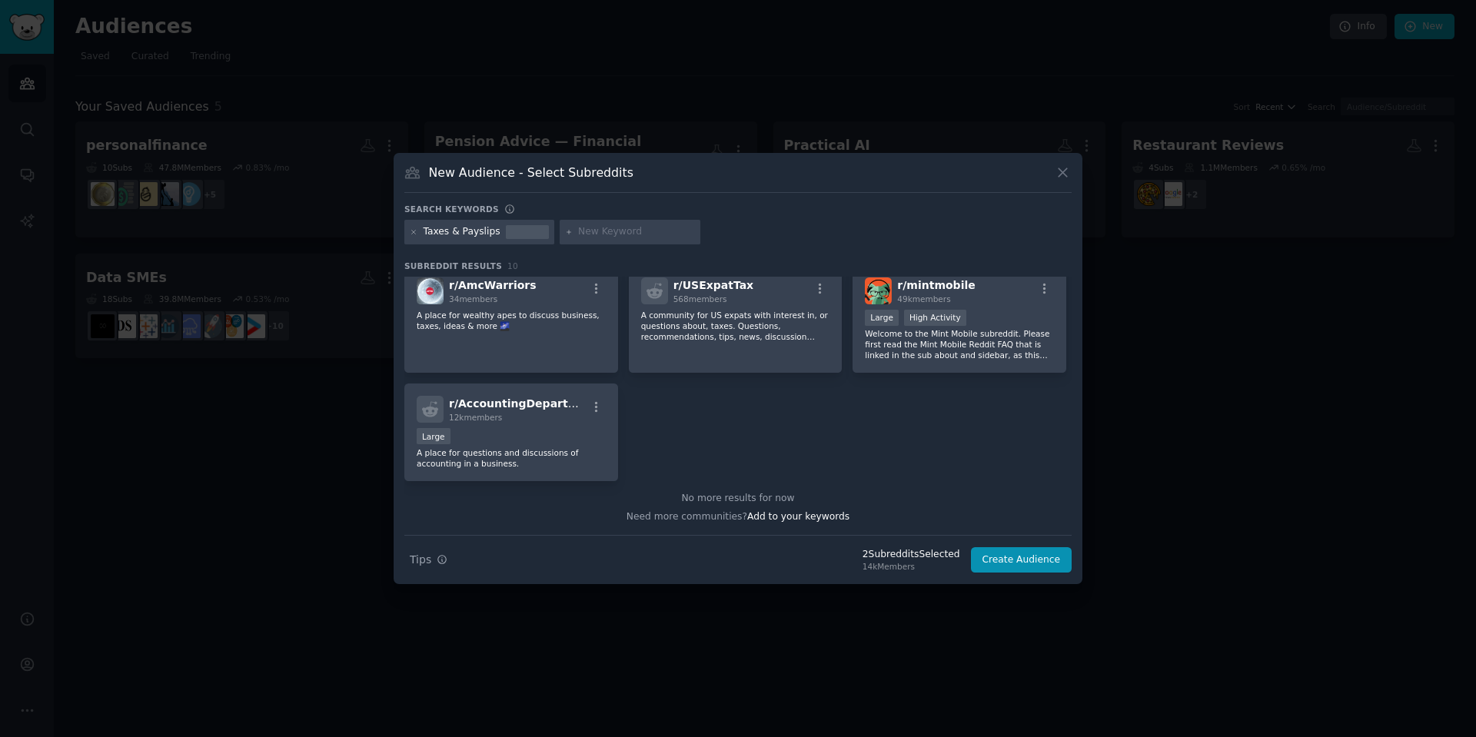
drag, startPoint x: 476, startPoint y: 221, endPoint x: 470, endPoint y: 235, distance: 15.1
click at [476, 221] on div "Taxes & Payslips" at bounding box center [479, 232] width 150 height 25
click at [470, 235] on div "Taxes & Payslips" at bounding box center [461, 232] width 77 height 14
click at [631, 232] on input "text" at bounding box center [636, 232] width 117 height 14
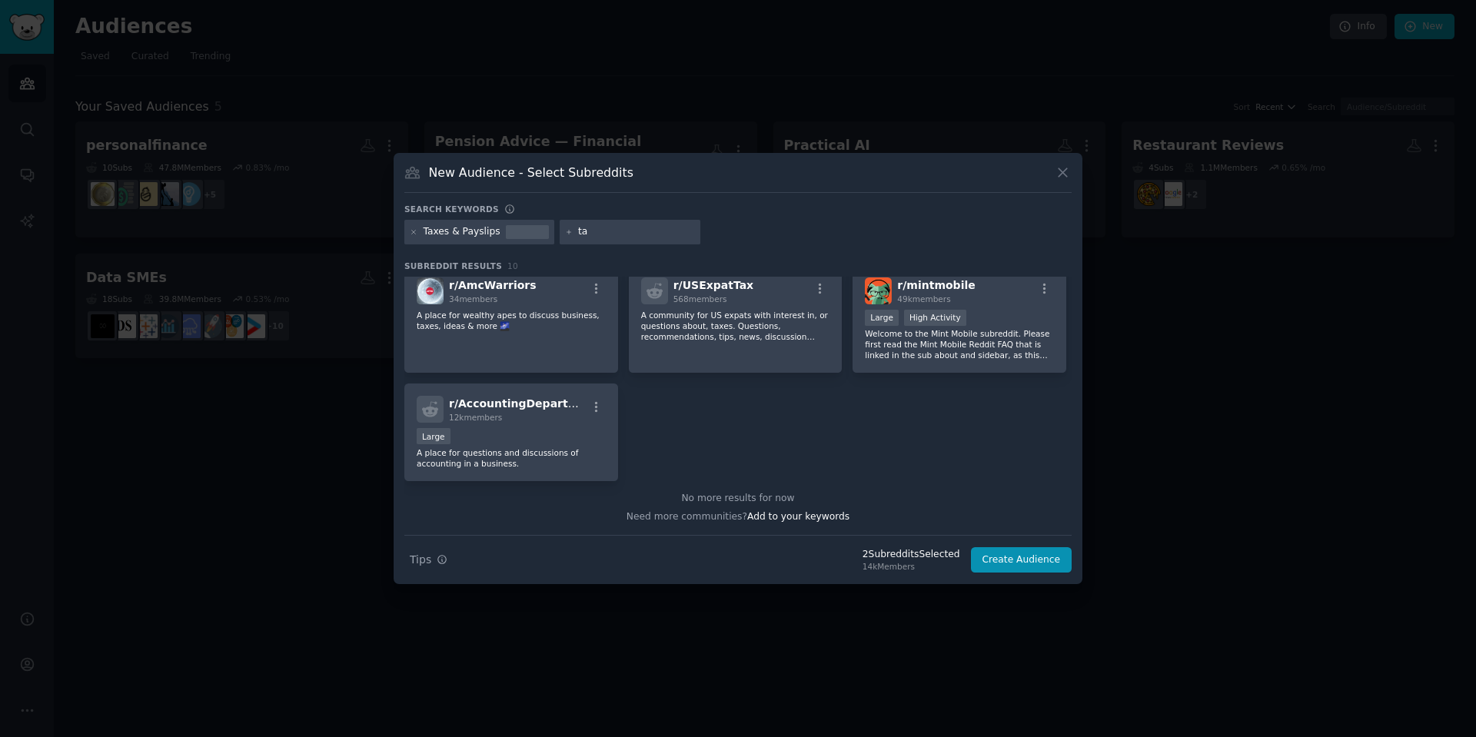
type input "tax"
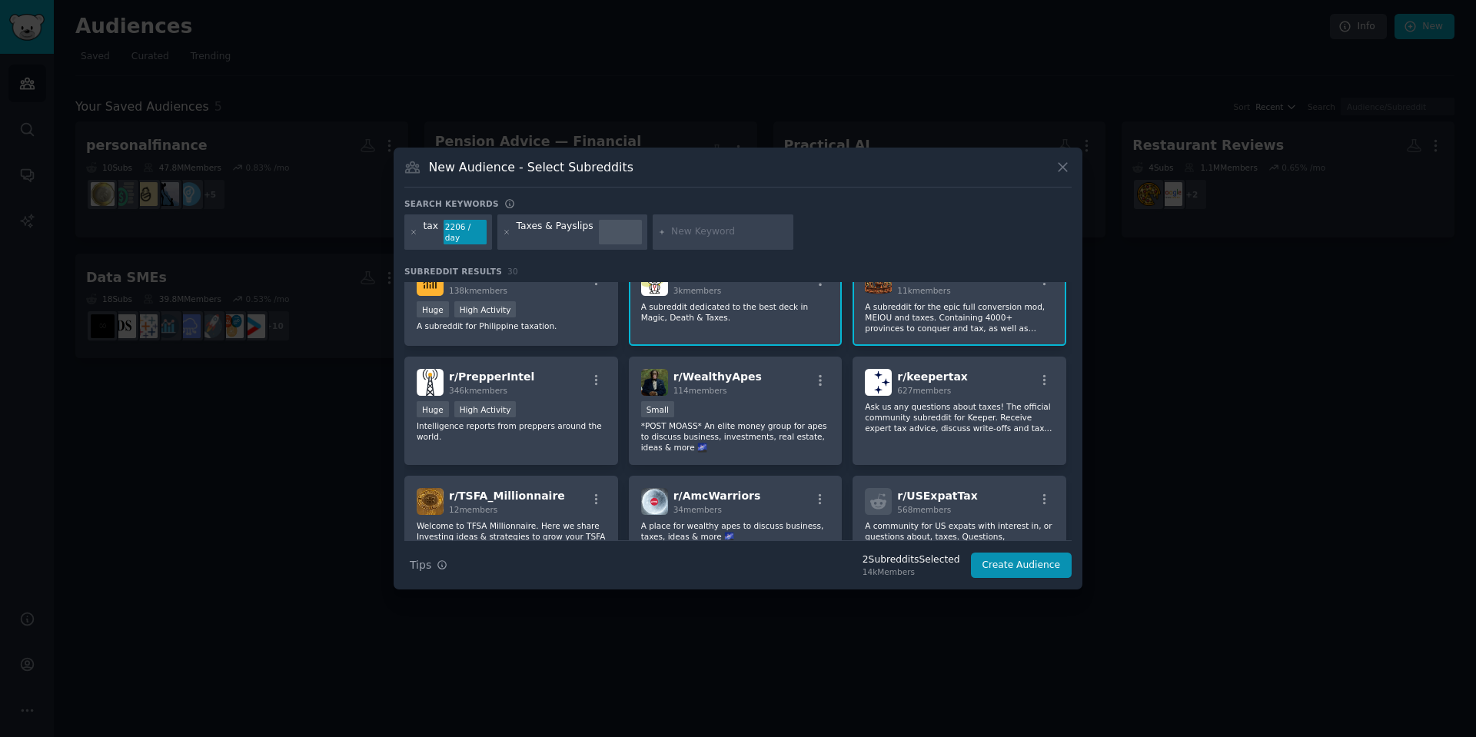
scroll to position [163, 0]
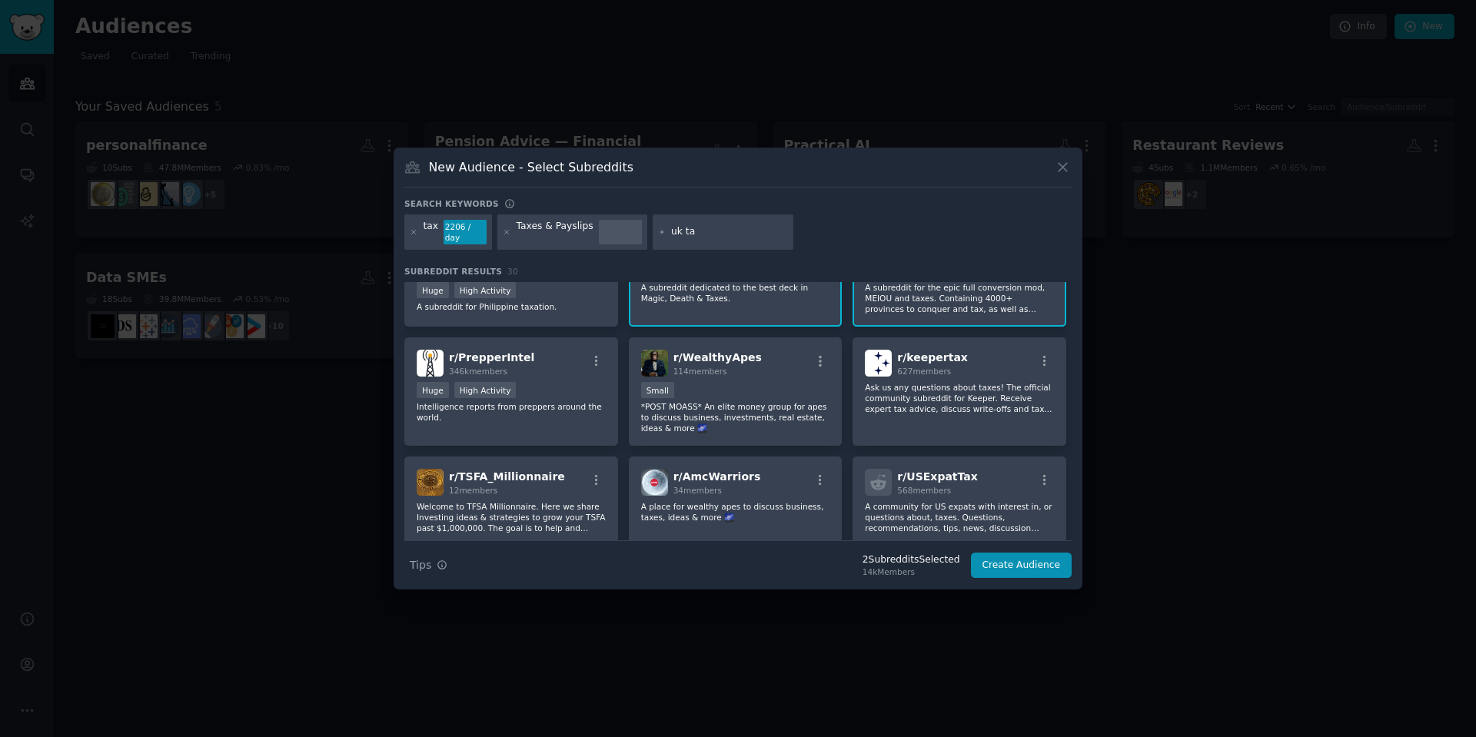
type input "uk tax"
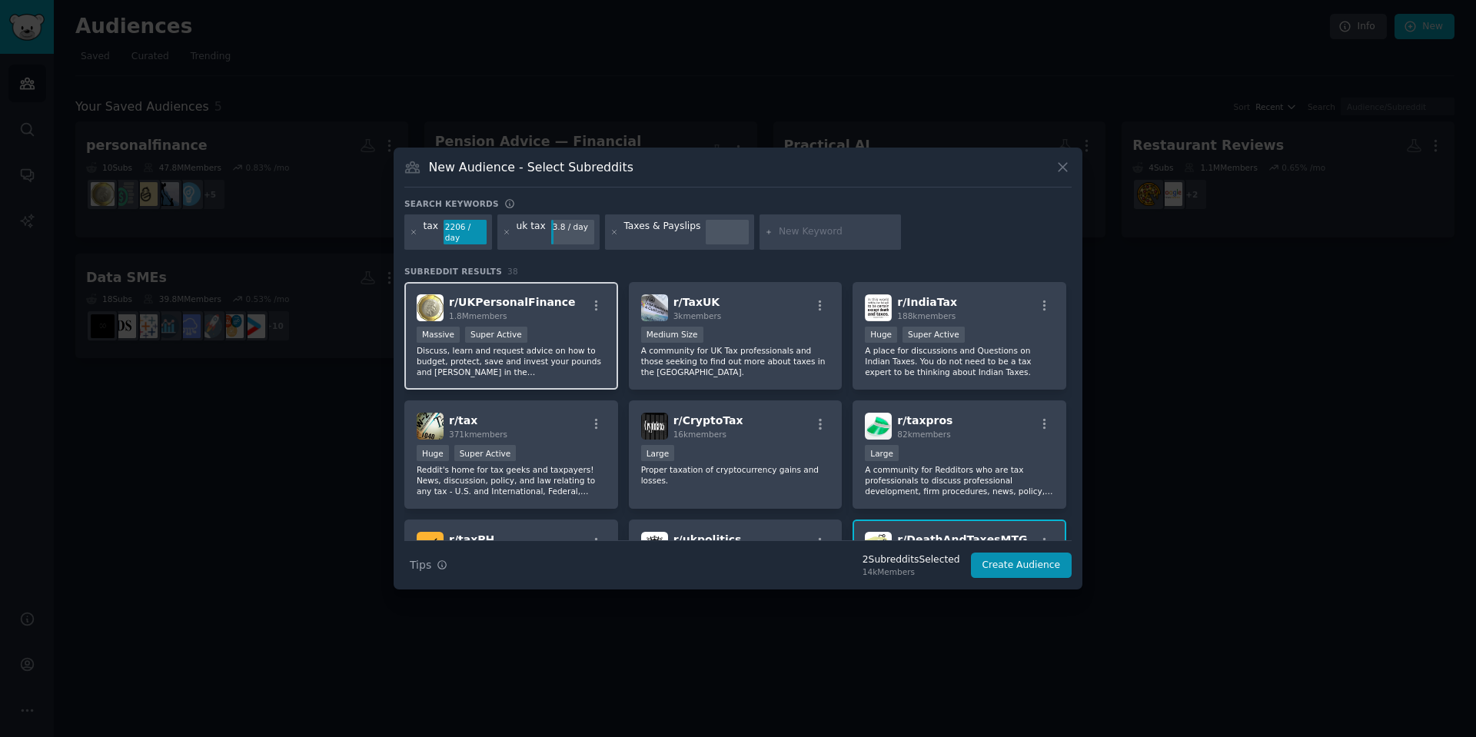
click at [532, 360] on p "Discuss, learn and request advice on how to budget, protect, save and invest yo…" at bounding box center [511, 361] width 189 height 32
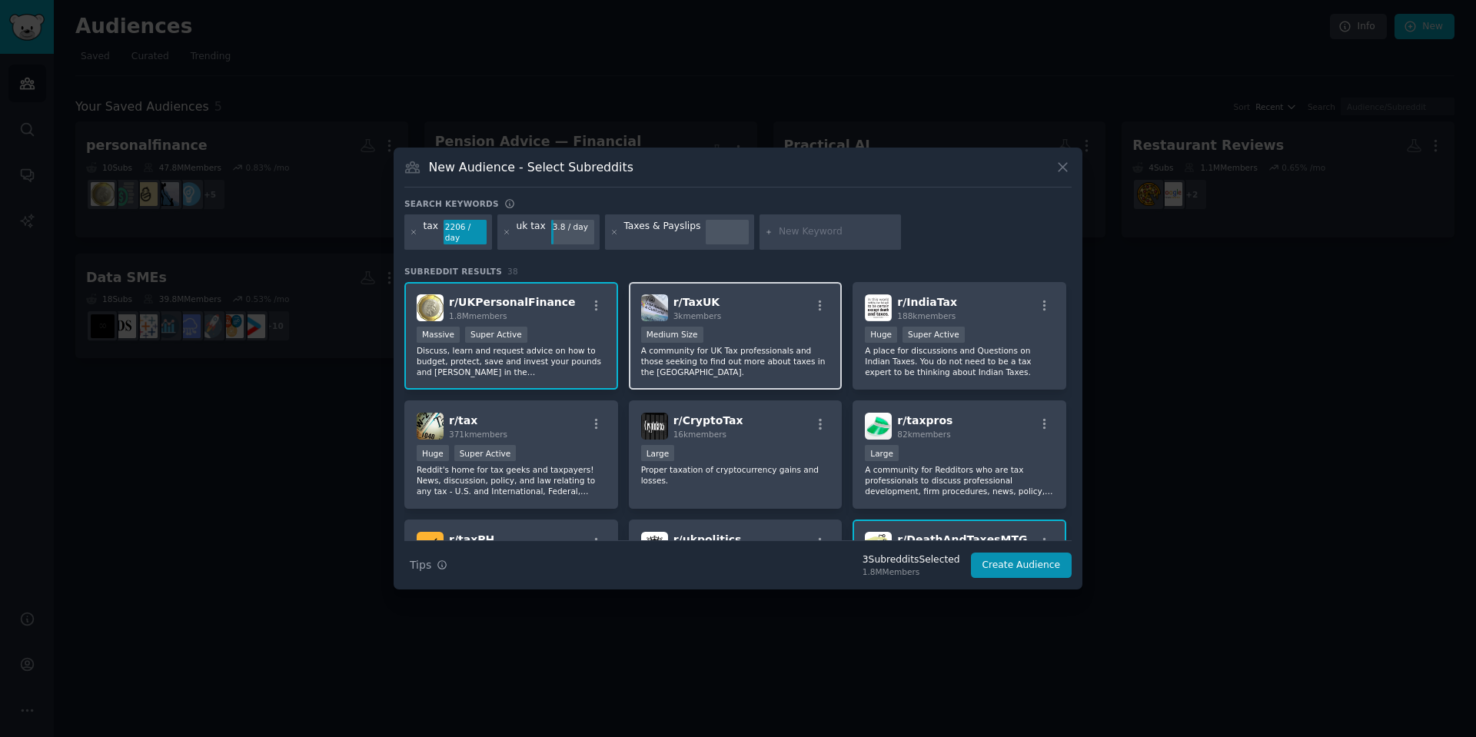
click at [712, 354] on p "A community for UK Tax professionals and those seeking to find out more about t…" at bounding box center [735, 361] width 189 height 32
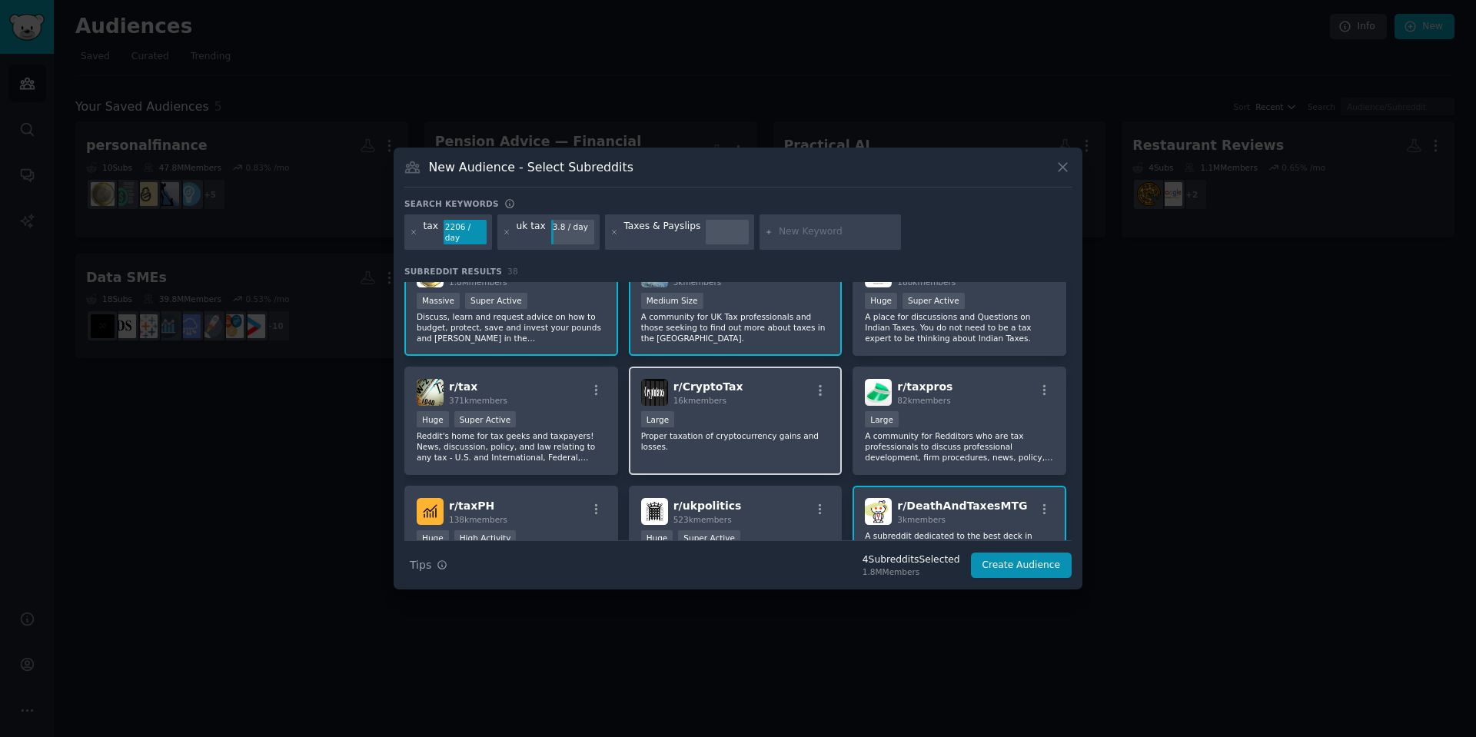
scroll to position [75, 0]
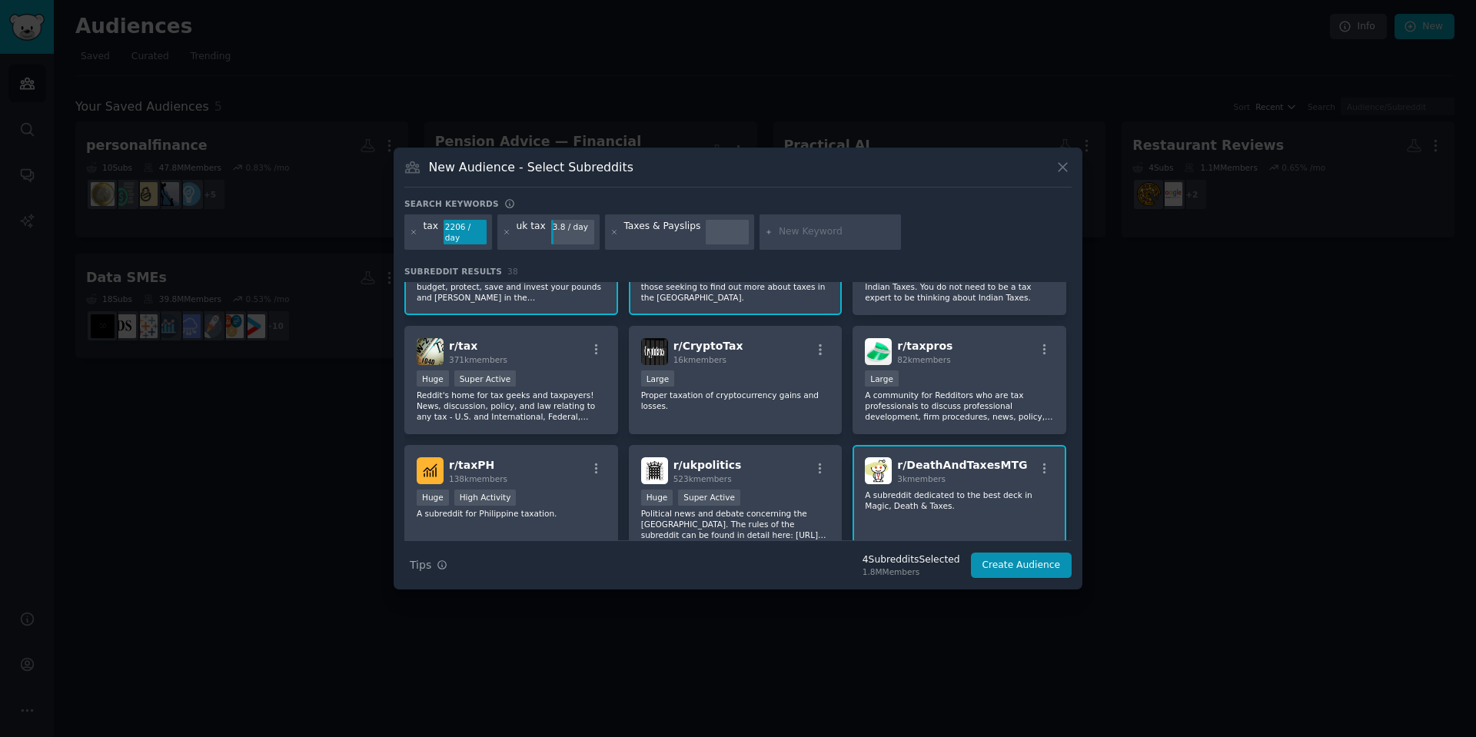
click at [785, 222] on div at bounding box center [829, 231] width 141 height 35
click at [782, 227] on input "text" at bounding box center [836, 232] width 117 height 14
type input "hmrc"
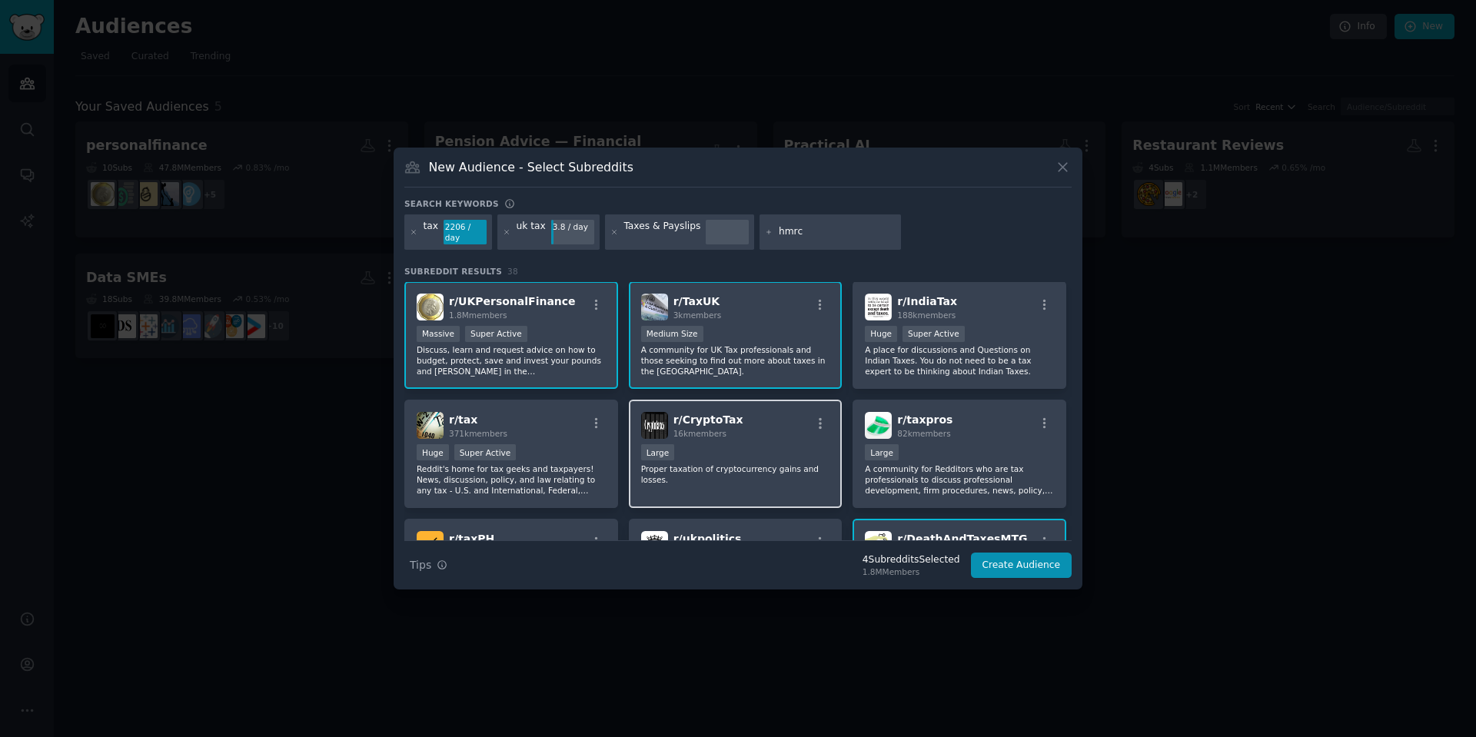
scroll to position [0, 0]
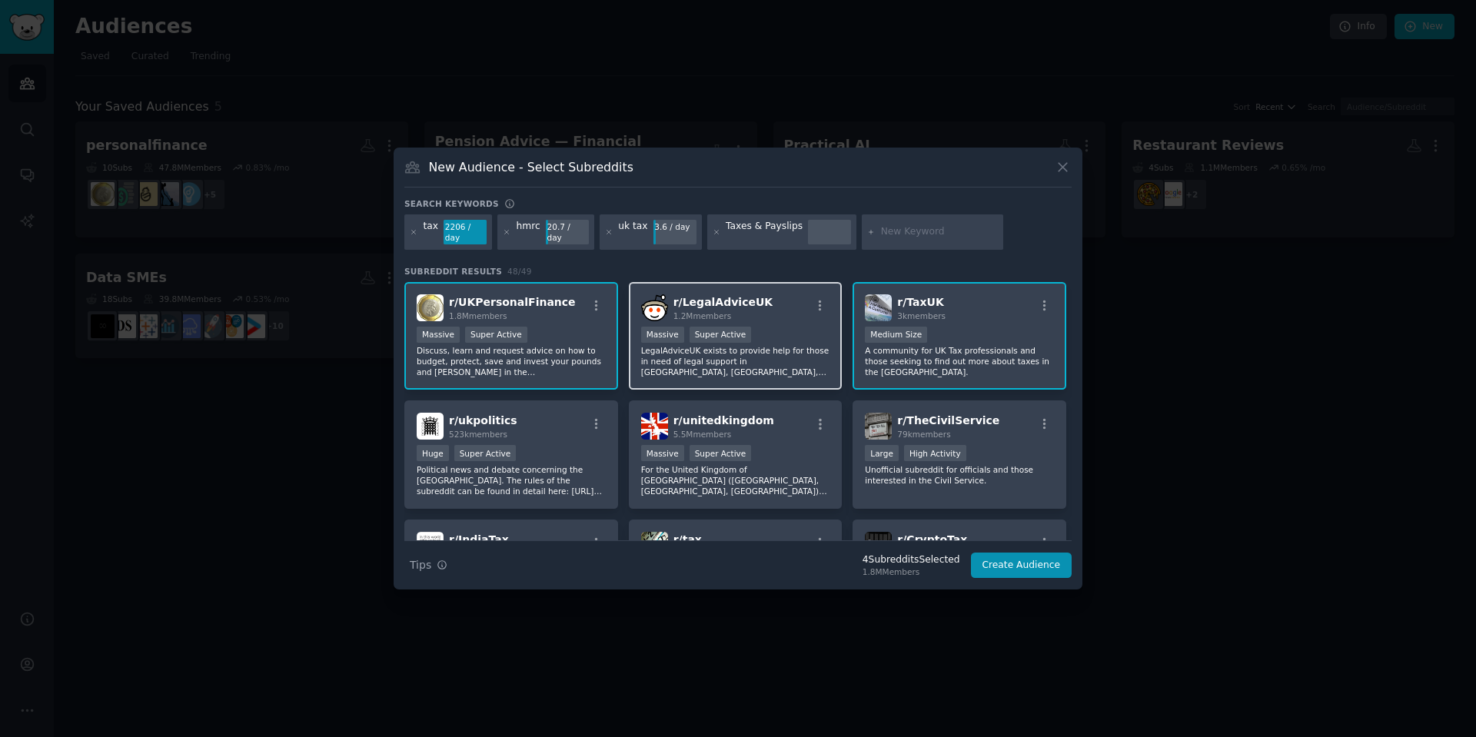
click at [804, 342] on div "Massive Super Active" at bounding box center [735, 336] width 189 height 19
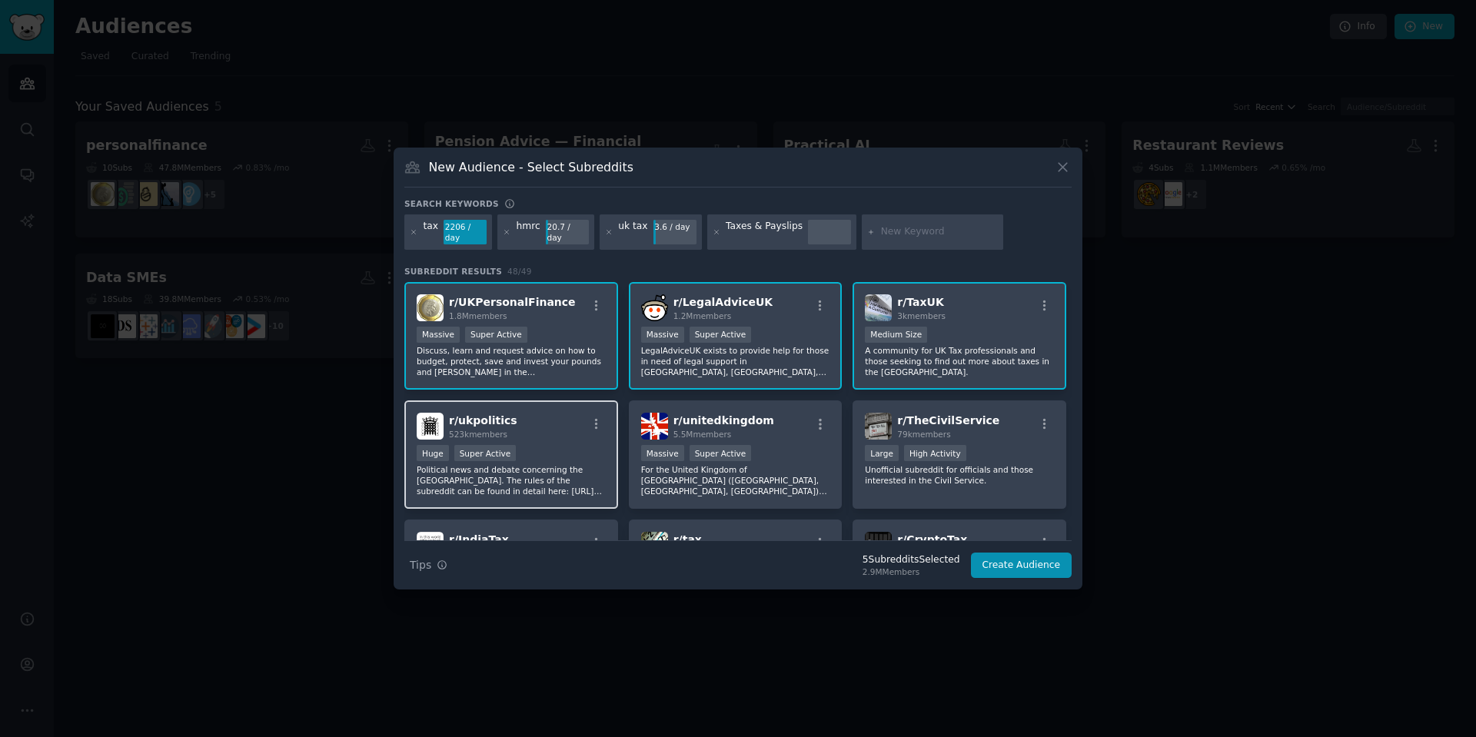
click at [569, 469] on p "Political news and debate concerning the United Kingdom. The rules of the subre…" at bounding box center [511, 480] width 189 height 32
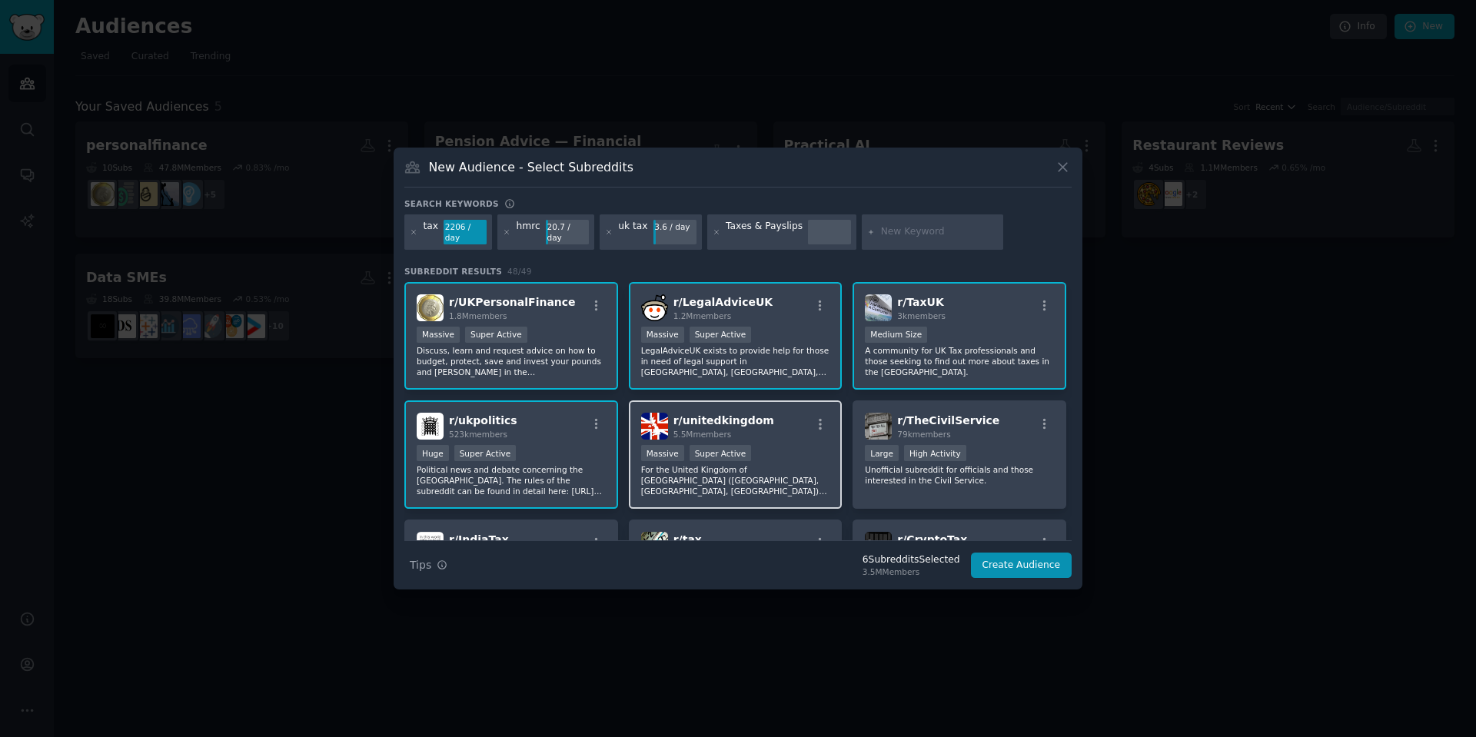
click at [765, 468] on p "For the United Kingdom of Great Britain (England, Scotland, Wales) and Northern…" at bounding box center [735, 480] width 189 height 32
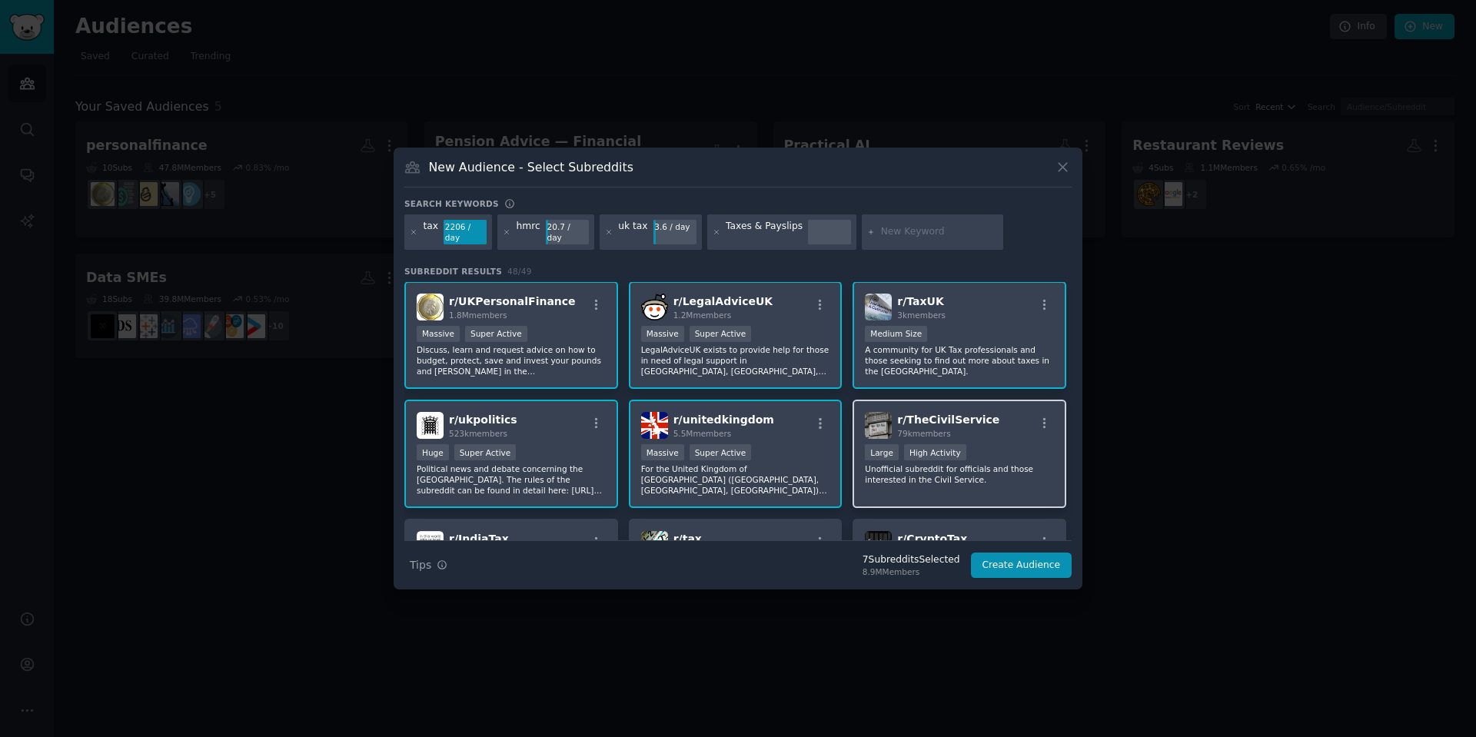
click at [969, 439] on div "r/ TheCivilService 79k members >= 80th percentile for submissions / day Large H…" at bounding box center [959, 454] width 214 height 108
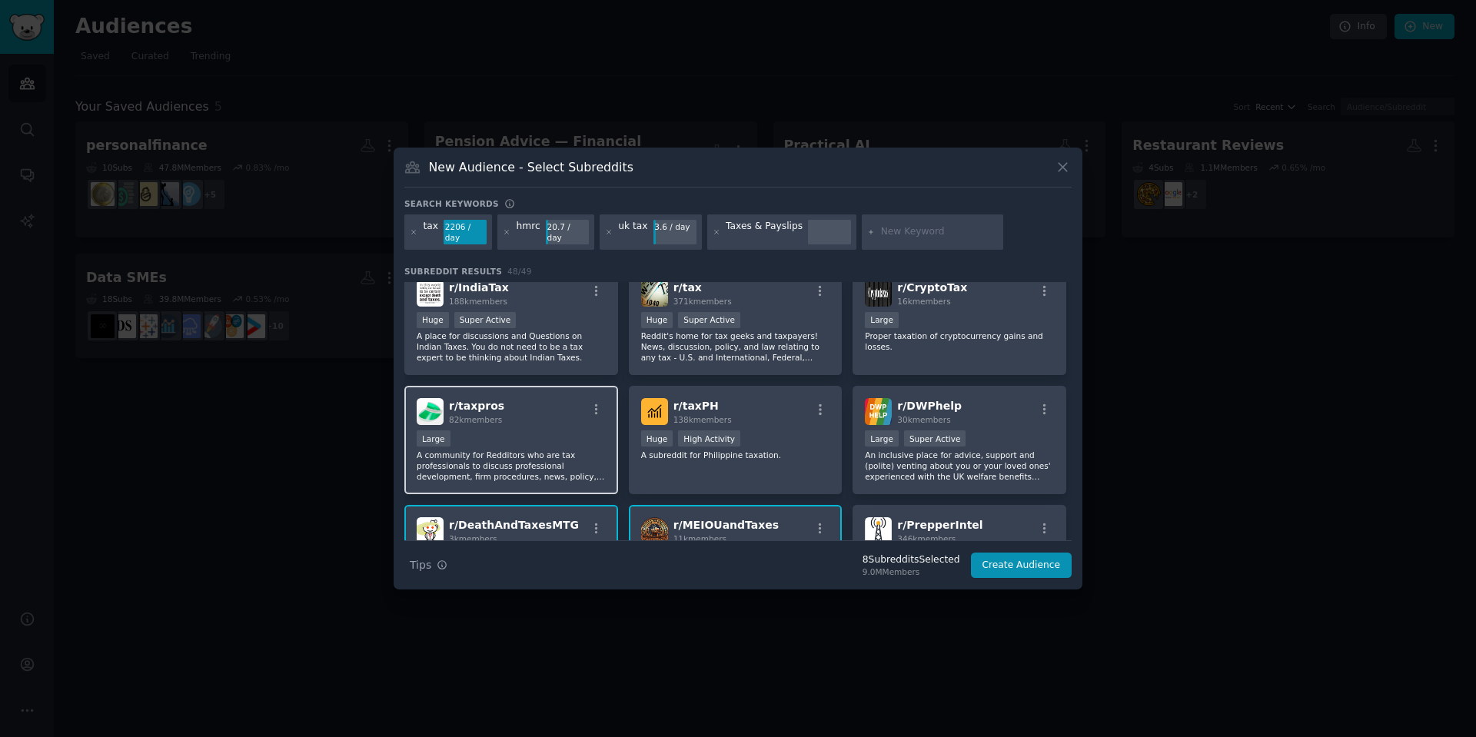
scroll to position [281, 0]
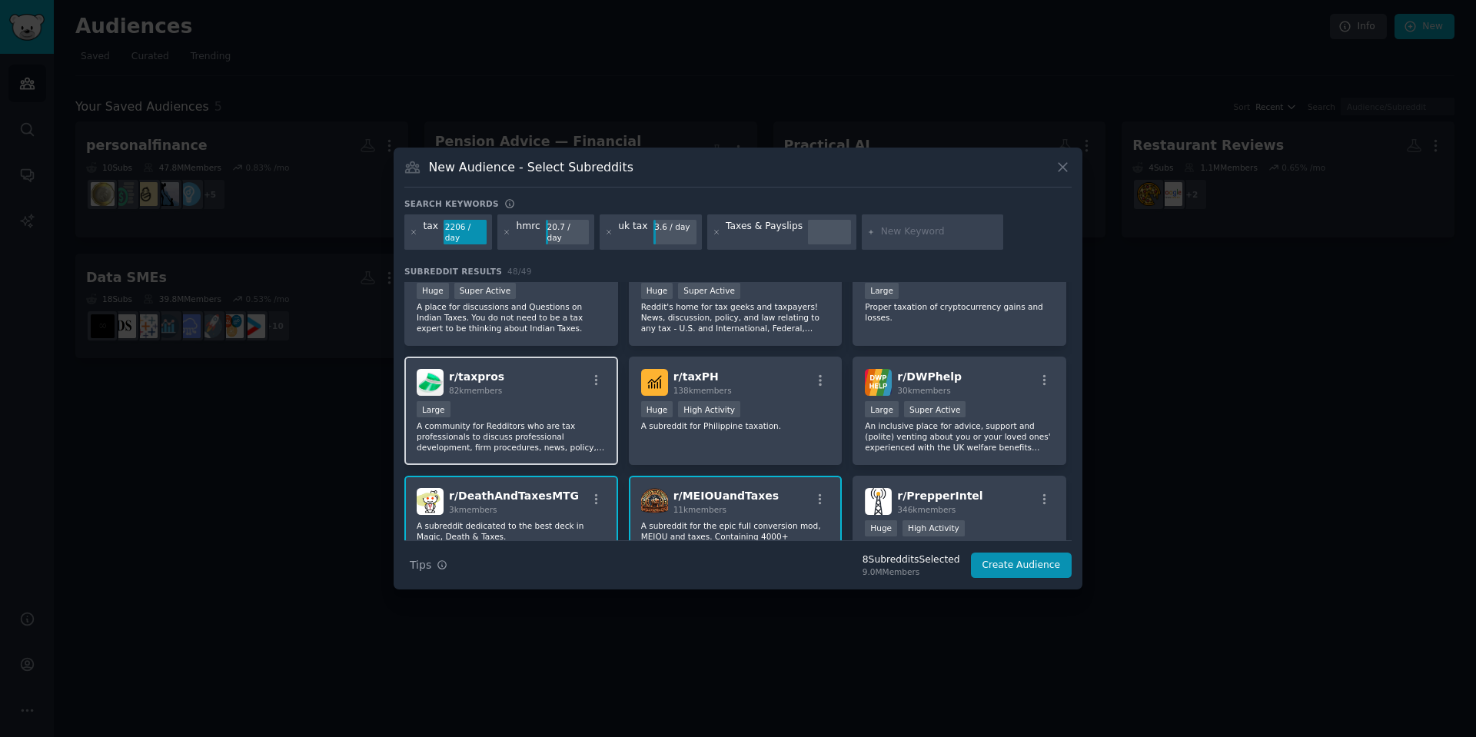
click at [536, 410] on div "Large" at bounding box center [511, 410] width 189 height 19
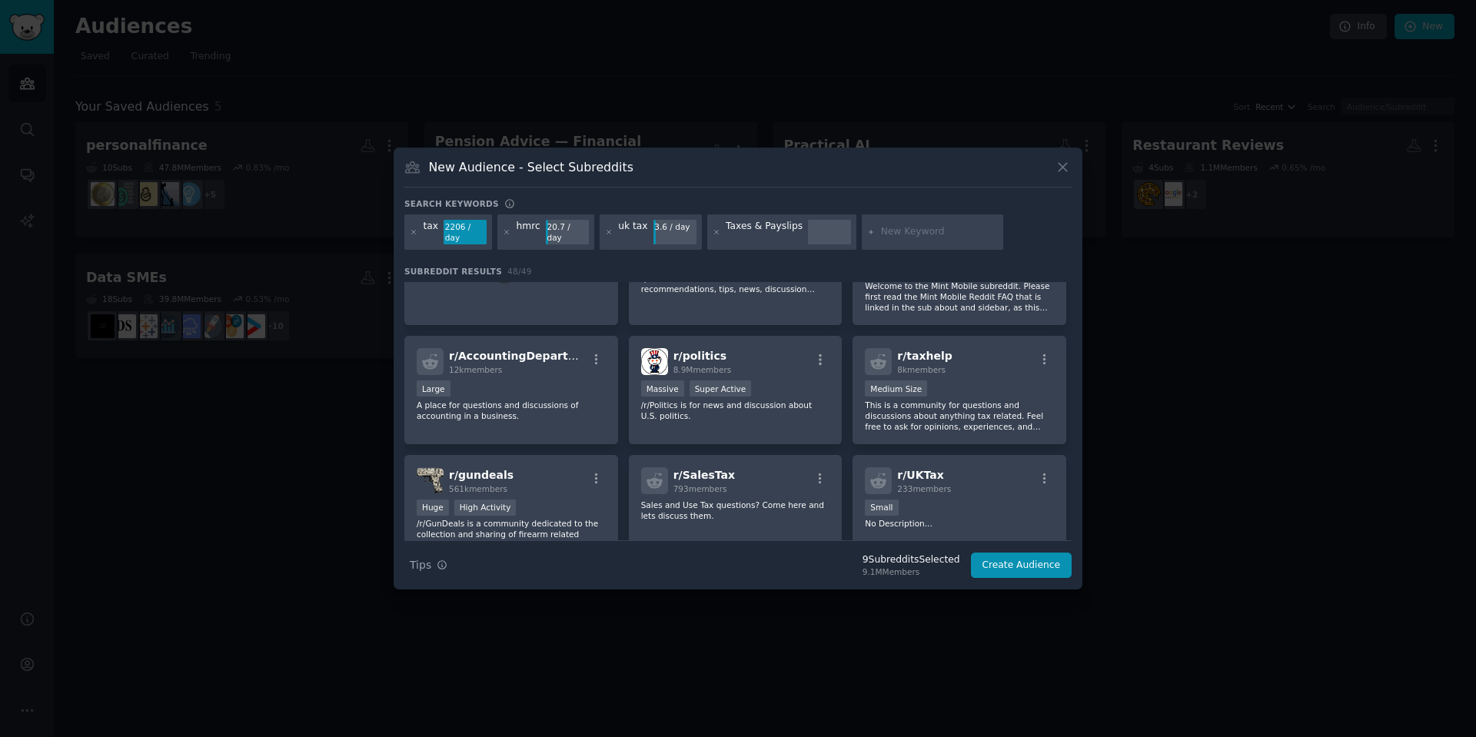
scroll to position [785, 0]
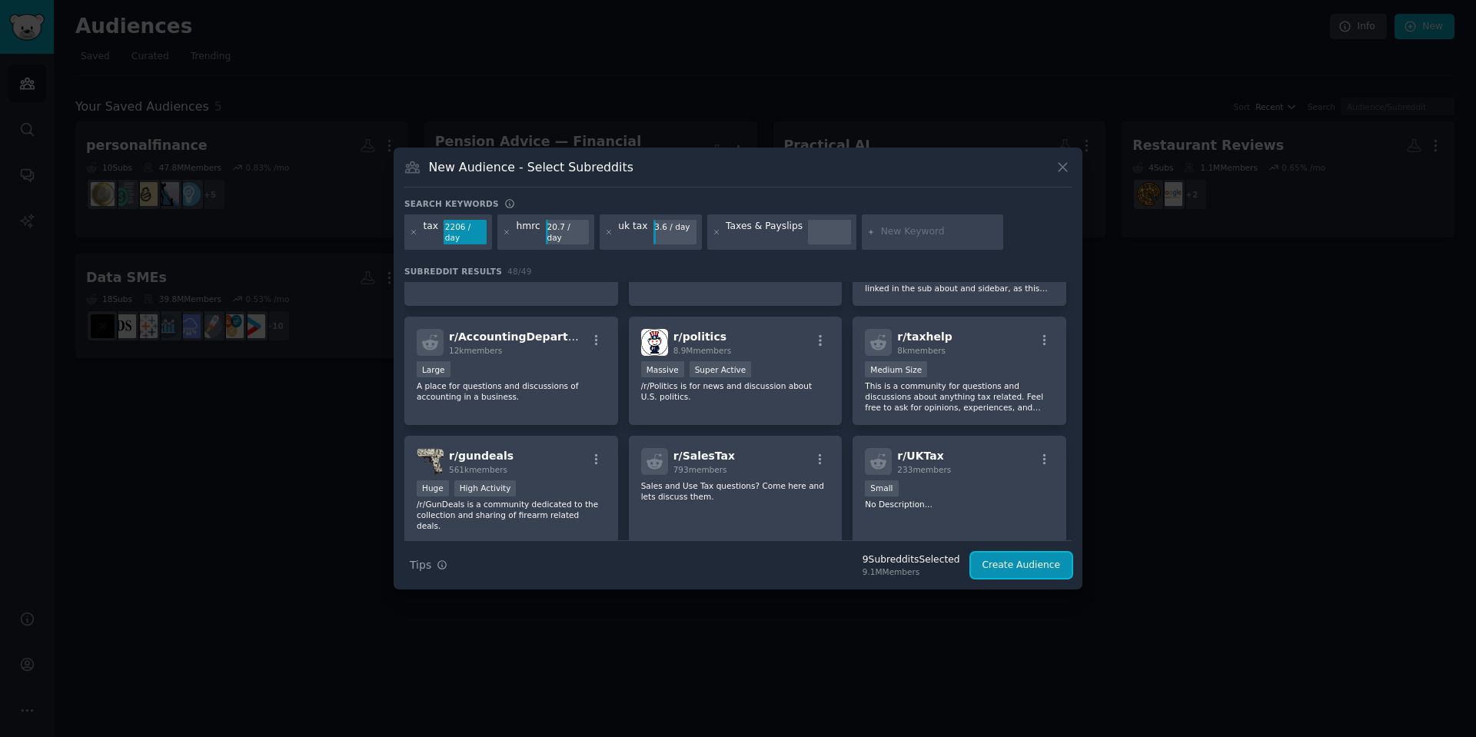
click at [1008, 570] on button "Create Audience" at bounding box center [1021, 566] width 101 height 26
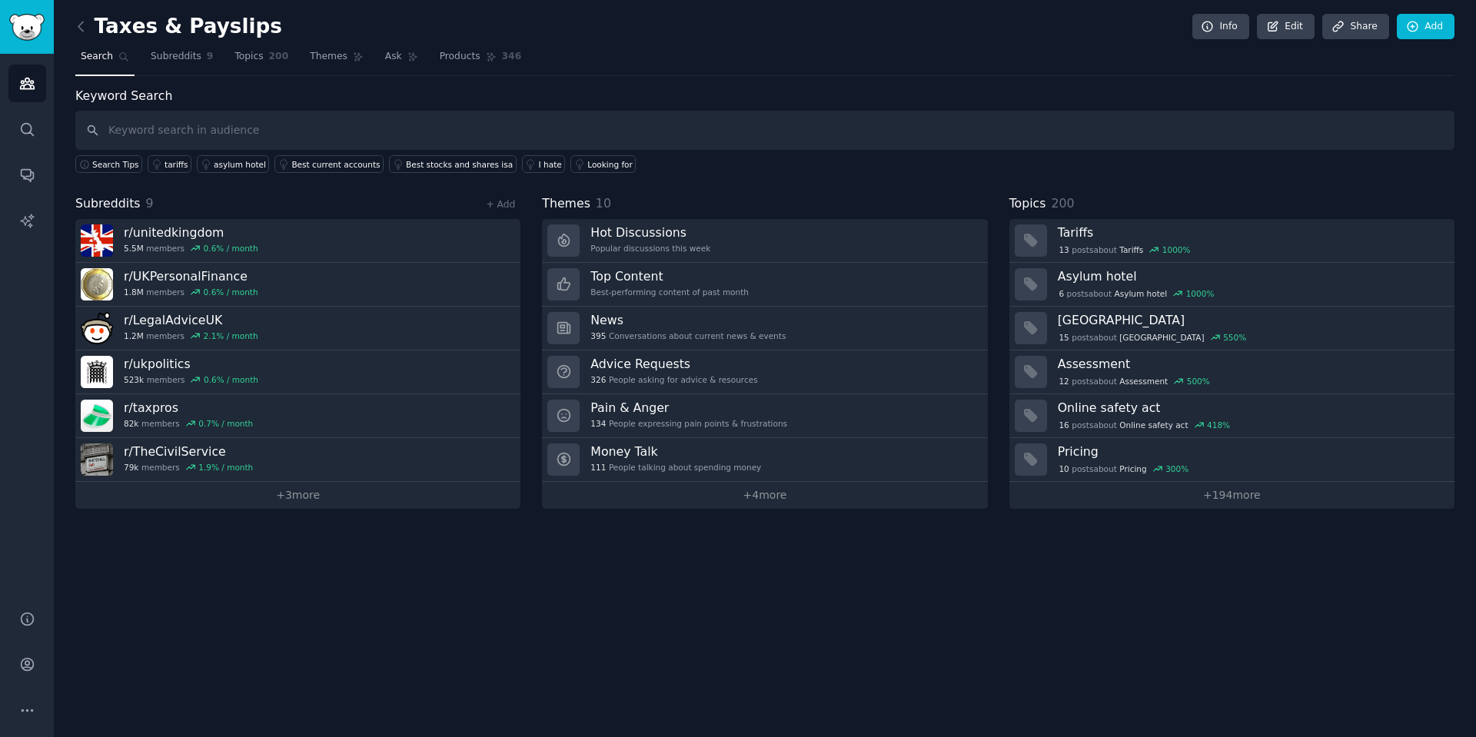
click at [71, 26] on div "Taxes & Payslips Info Edit Share Add Search Subreddits 9 Topics 200 Themes Ask …" at bounding box center [765, 368] width 1422 height 737
click at [77, 26] on icon at bounding box center [81, 26] width 16 height 16
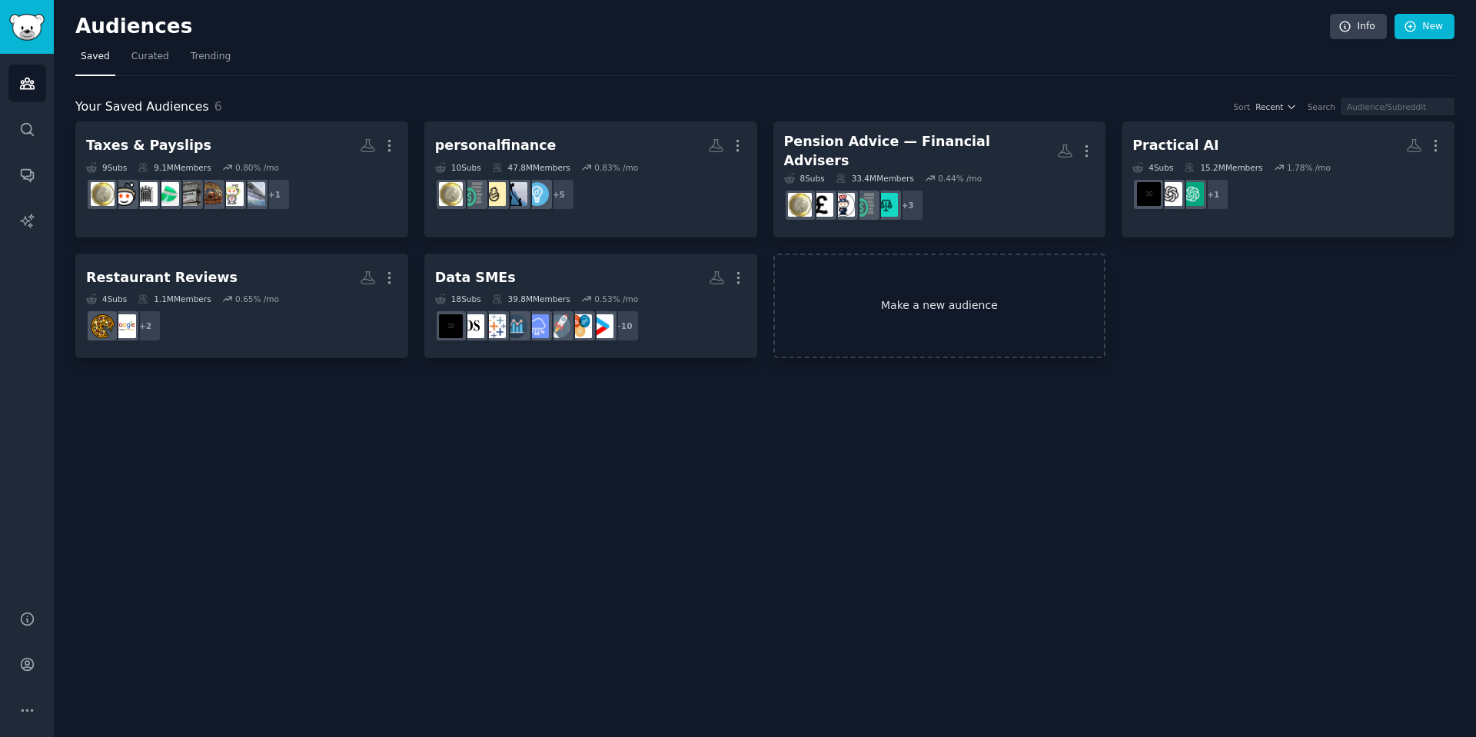
click at [885, 281] on link "Make a new audience" at bounding box center [939, 306] width 333 height 105
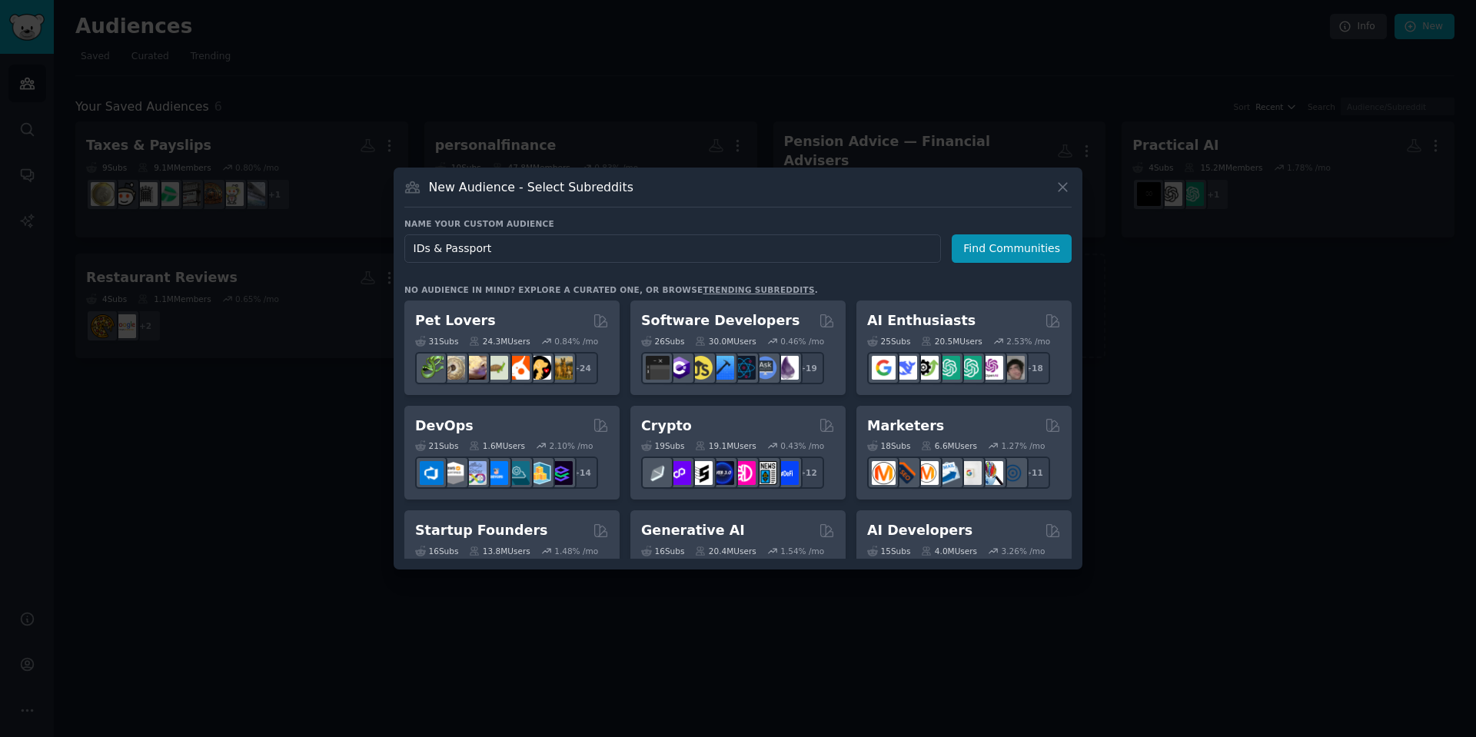
type input "IDs & Passports"
click button "Find Communities" at bounding box center [1011, 248] width 120 height 28
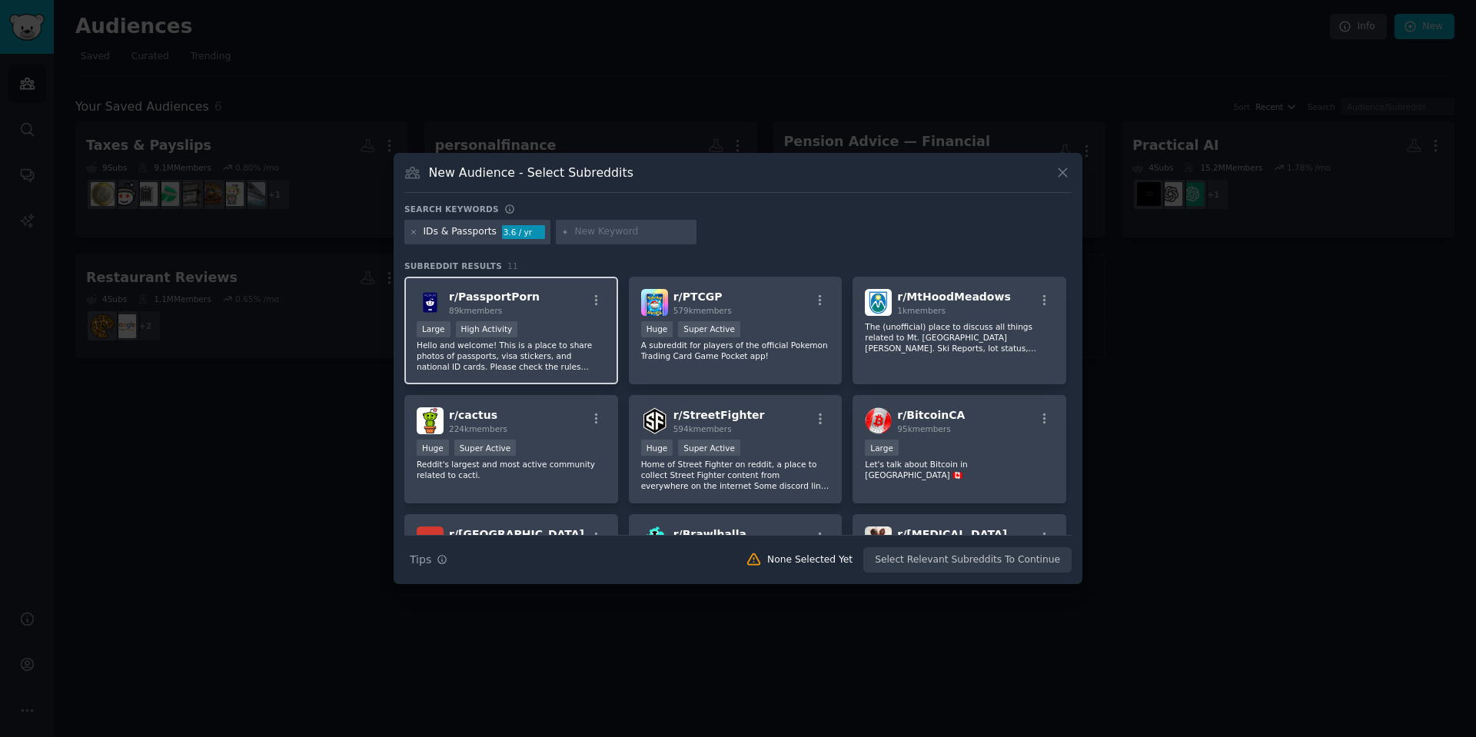
click at [513, 299] on span "r/ PassportPorn" at bounding box center [494, 296] width 91 height 12
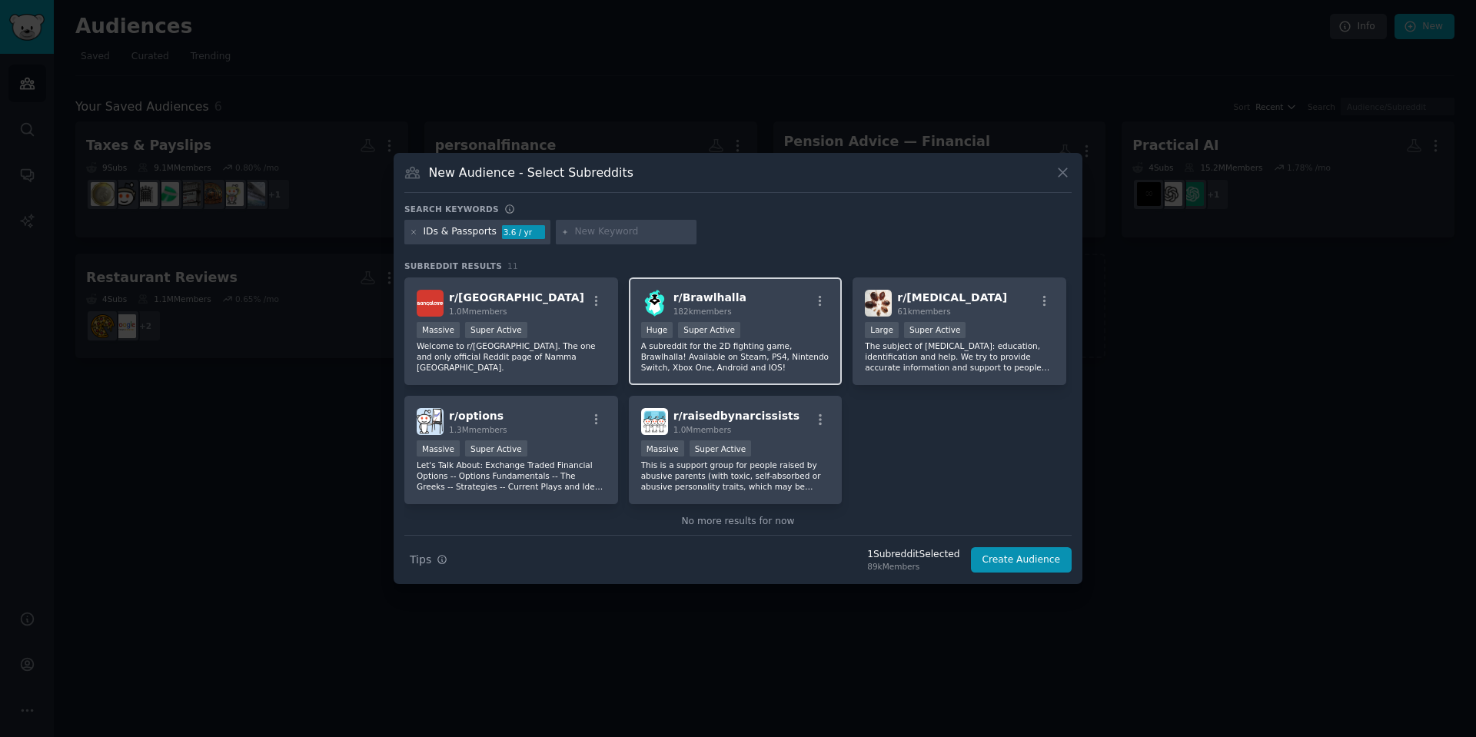
scroll to position [260, 0]
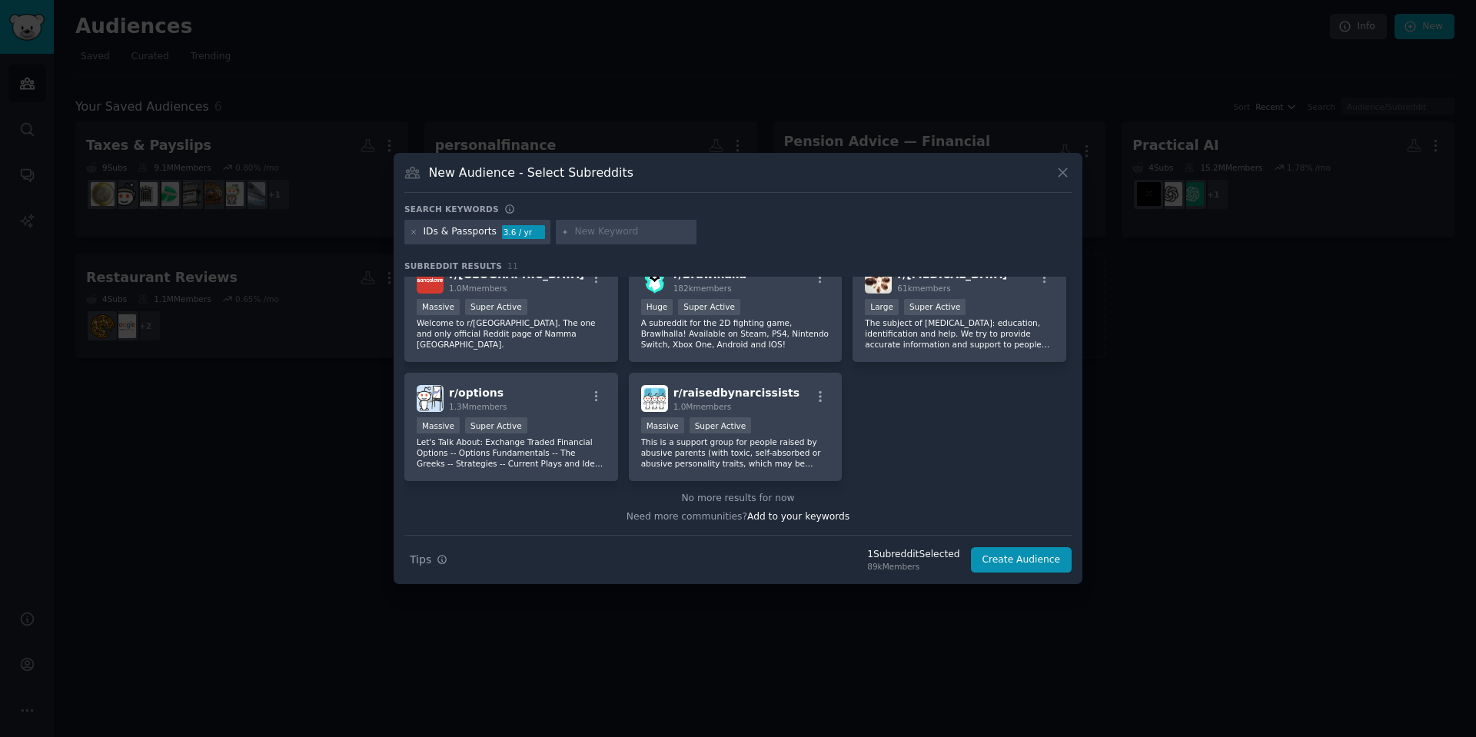
drag, startPoint x: 610, startPoint y: 242, endPoint x: 605, endPoint y: 233, distance: 10.7
click at [610, 242] on div at bounding box center [626, 232] width 141 height 25
click at [605, 233] on input "text" at bounding box center [632, 232] width 117 height 14
type input "Identification"
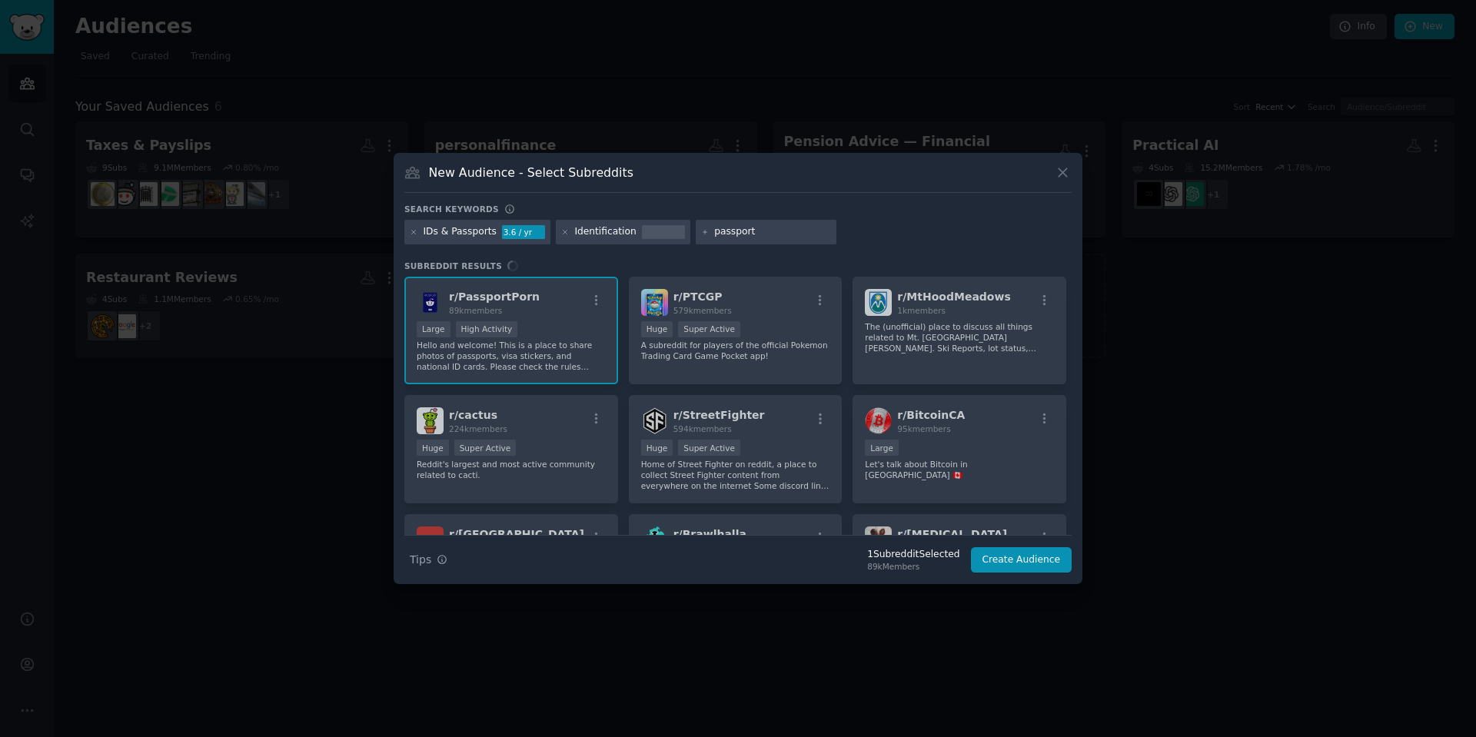
type input "passports"
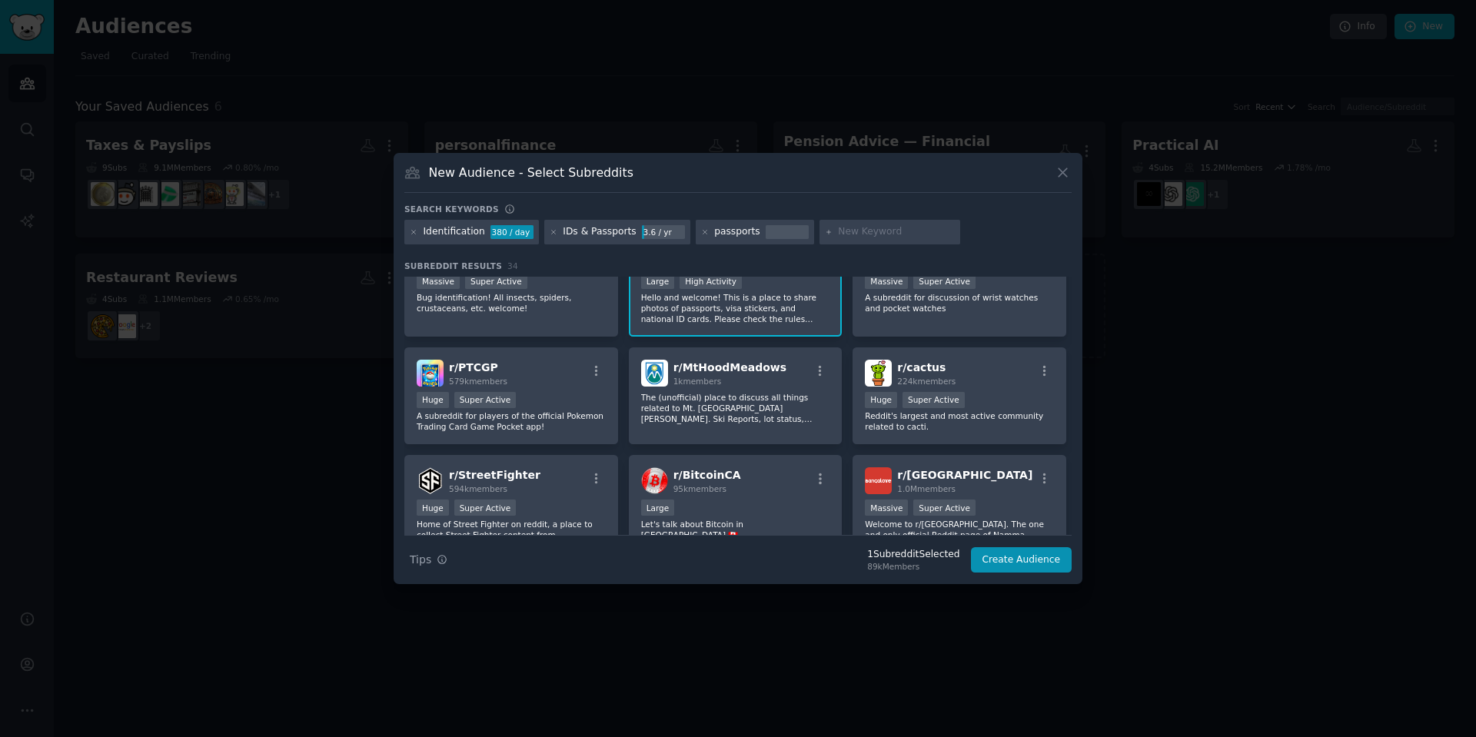
scroll to position [176, 0]
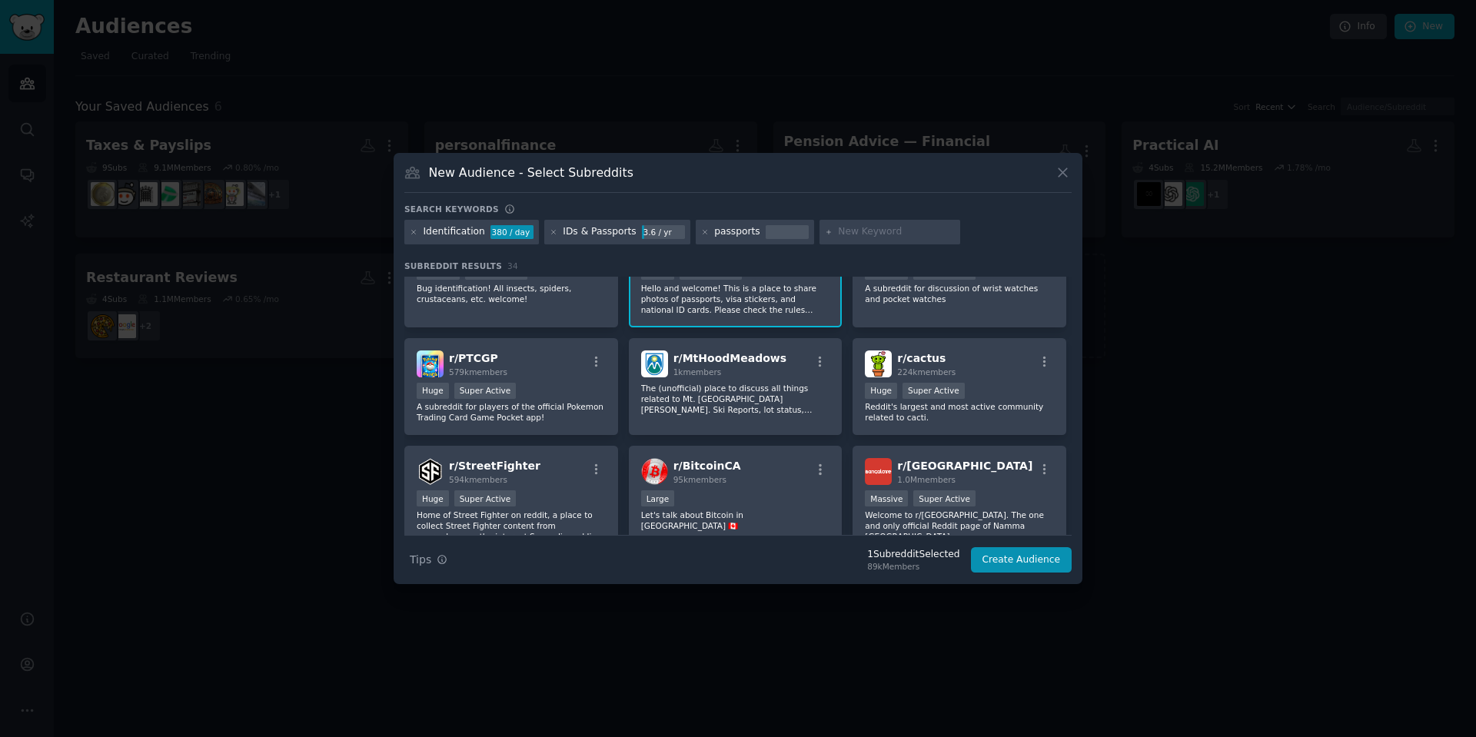
click at [865, 227] on input "text" at bounding box center [896, 232] width 117 height 14
type input "documents"
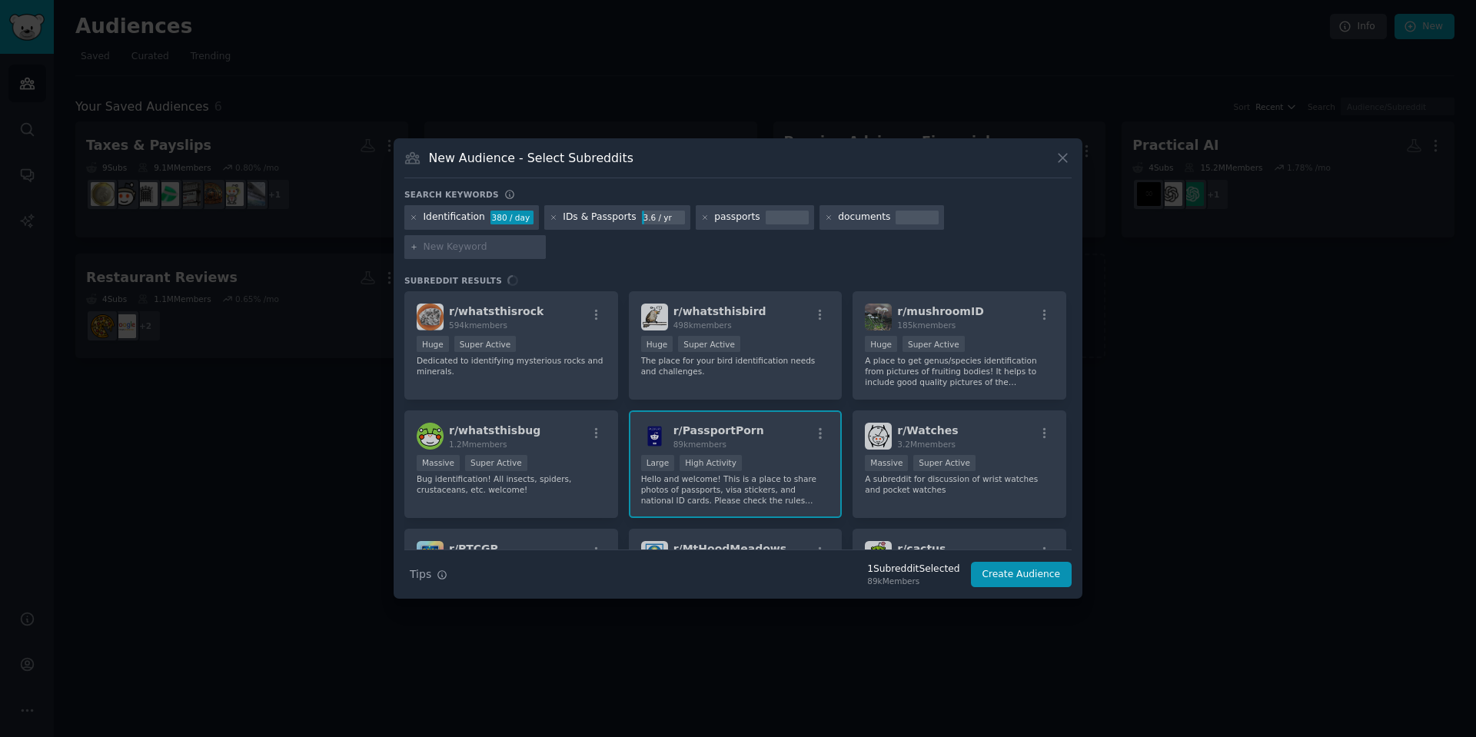
click at [851, 224] on div "documents" at bounding box center [864, 218] width 52 height 14
click at [849, 231] on div "Identification 380 / day IDs & Passports 3.6 / yr passports documents" at bounding box center [737, 234] width 667 height 59
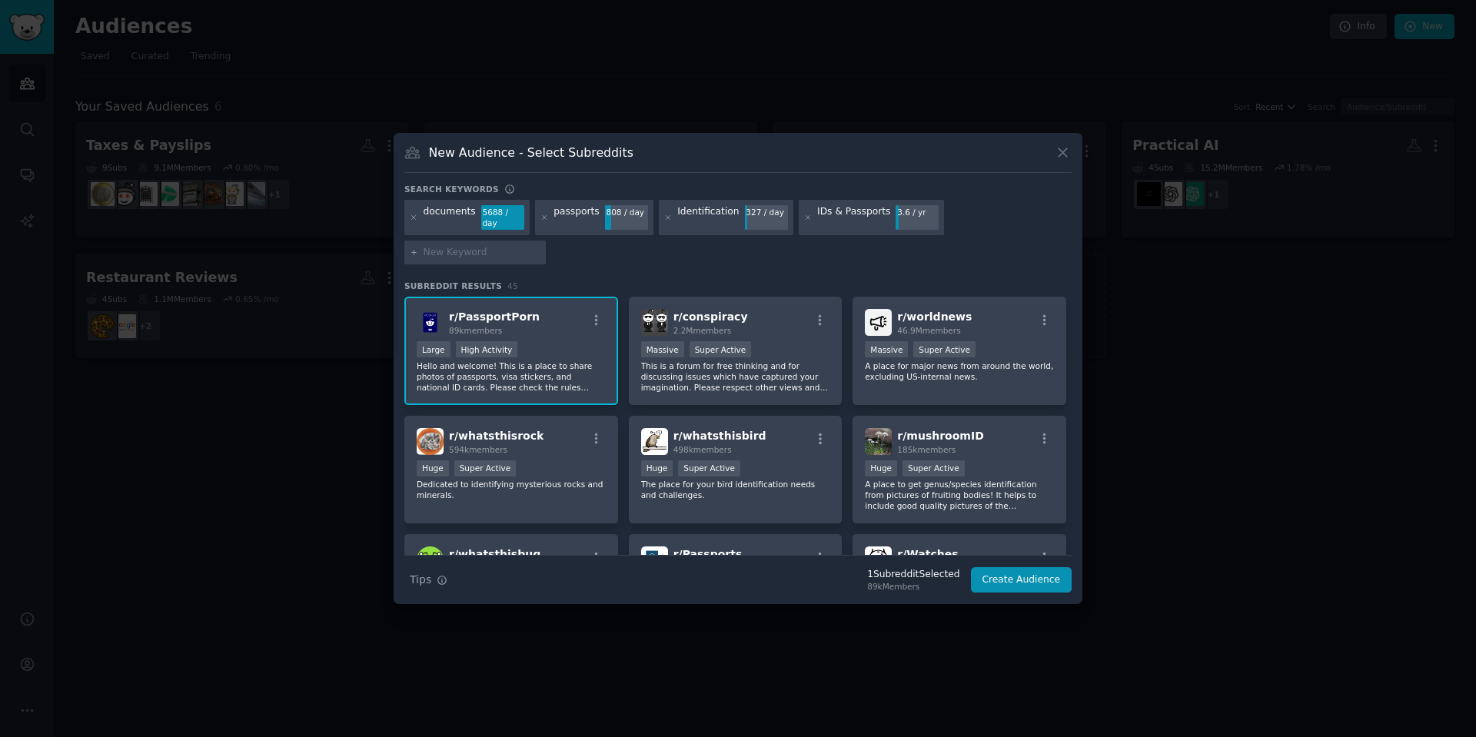
click at [1084, 166] on div at bounding box center [738, 368] width 1476 height 737
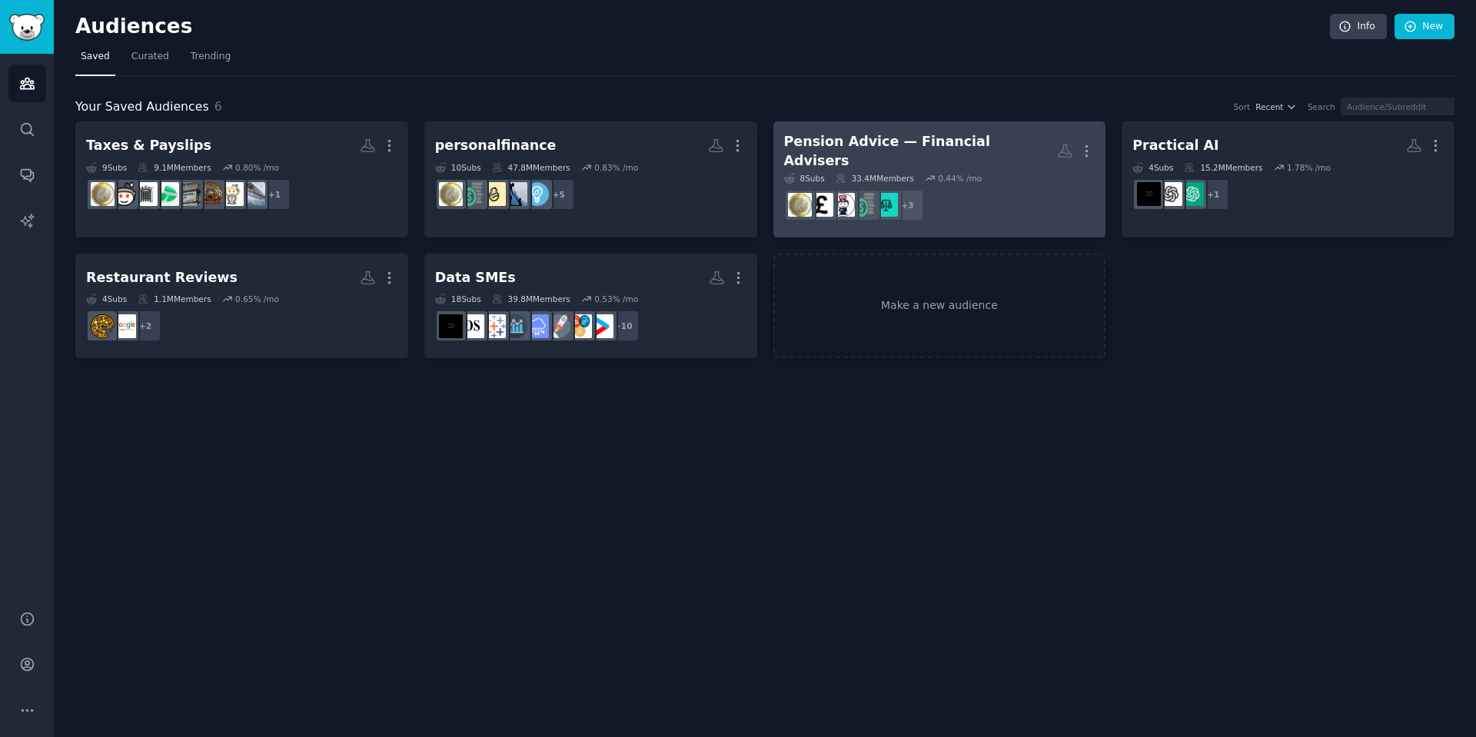
click at [1068, 173] on div "8 Sub s 33.4M Members 0.44 % /mo" at bounding box center [939, 178] width 311 height 11
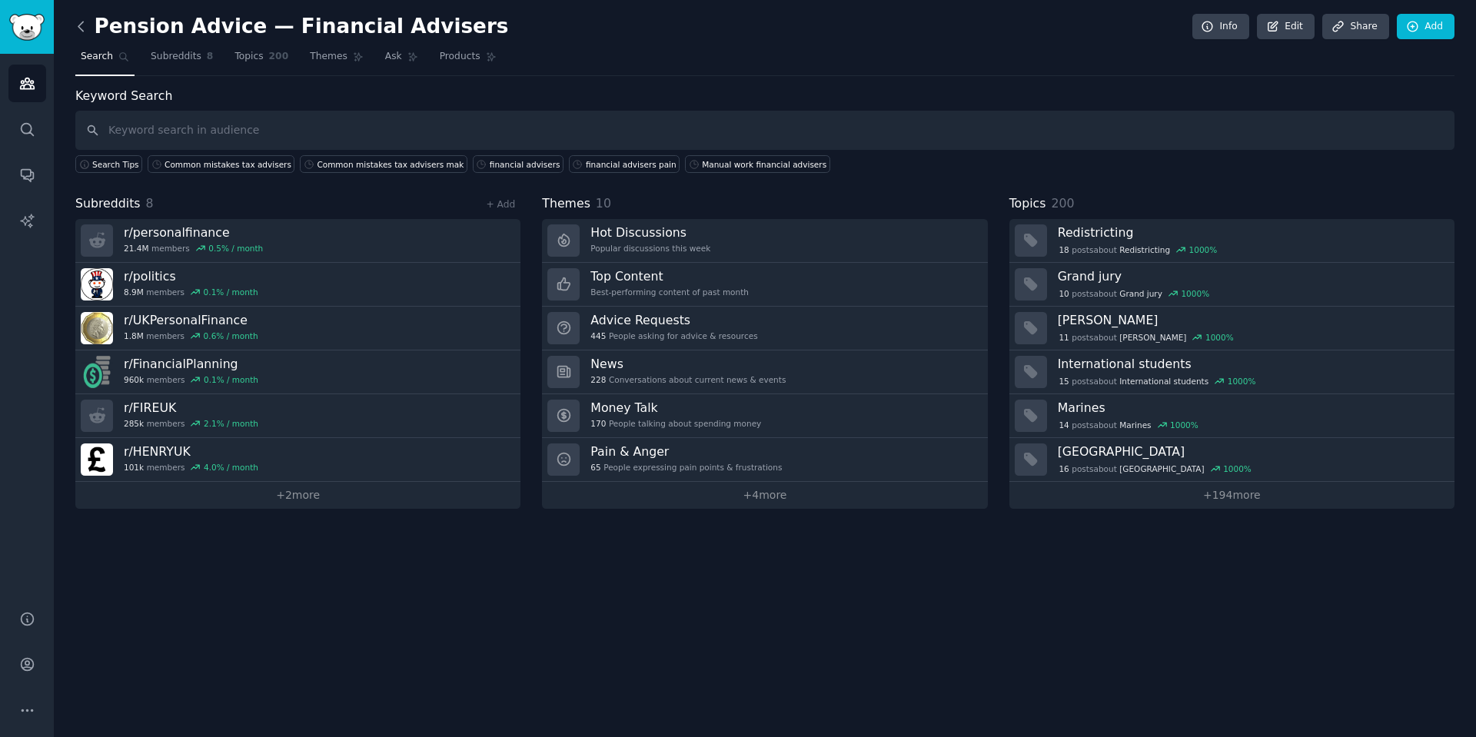
click at [84, 19] on icon at bounding box center [81, 26] width 16 height 16
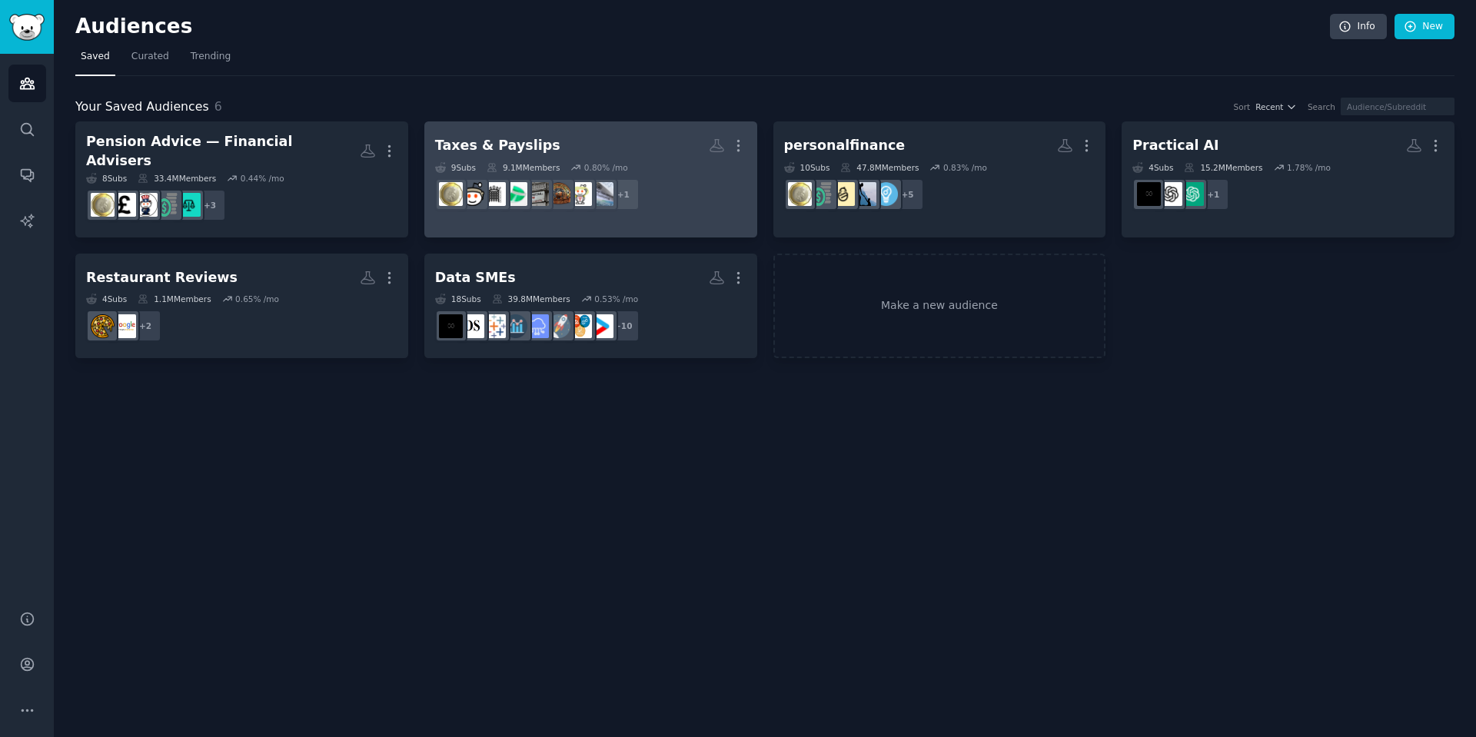
click at [559, 144] on h2 "Taxes & Payslips More" at bounding box center [590, 145] width 311 height 27
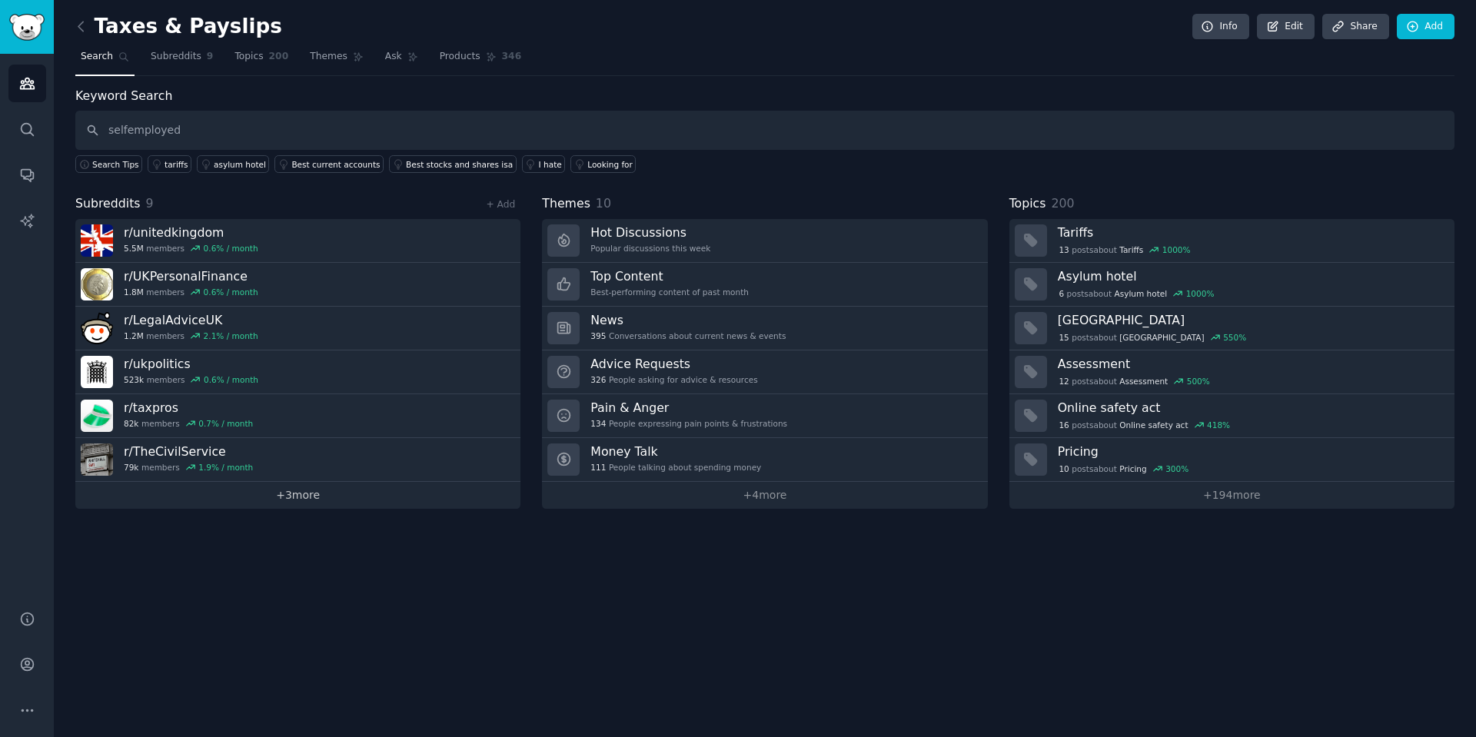
type input "selfemployed"
click at [300, 493] on link "+ 3 more" at bounding box center [297, 495] width 445 height 27
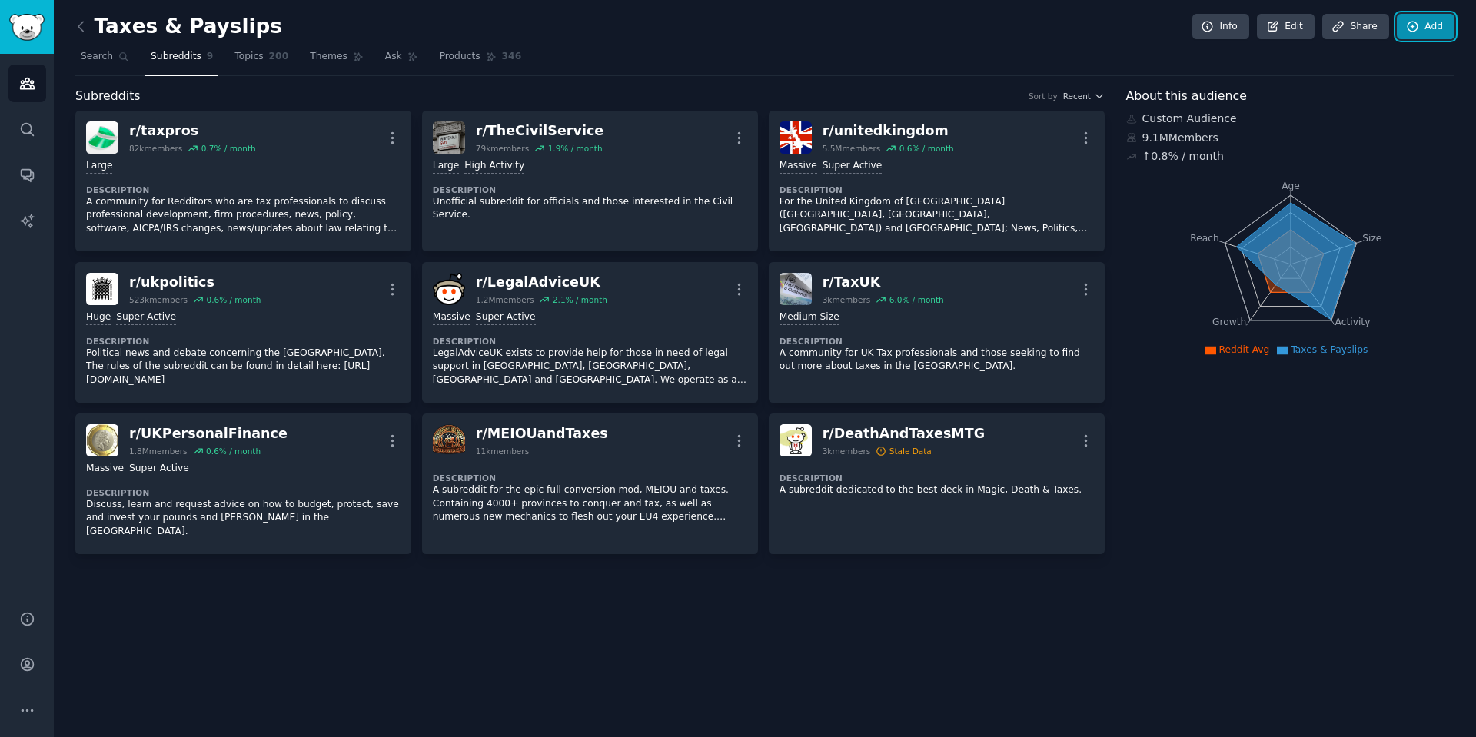
click at [1429, 32] on link "Add" at bounding box center [1425, 27] width 58 height 26
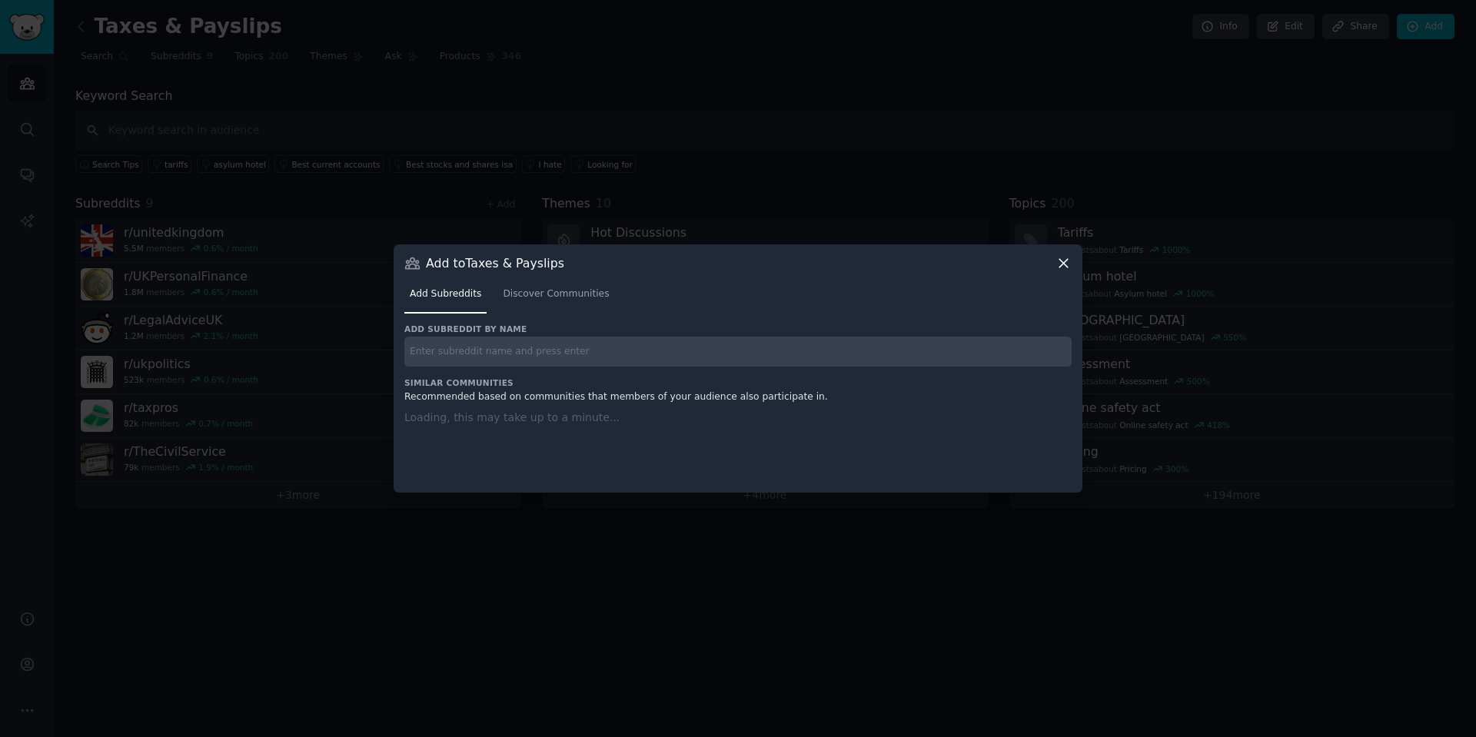
click at [503, 351] on input "text" at bounding box center [737, 352] width 667 height 30
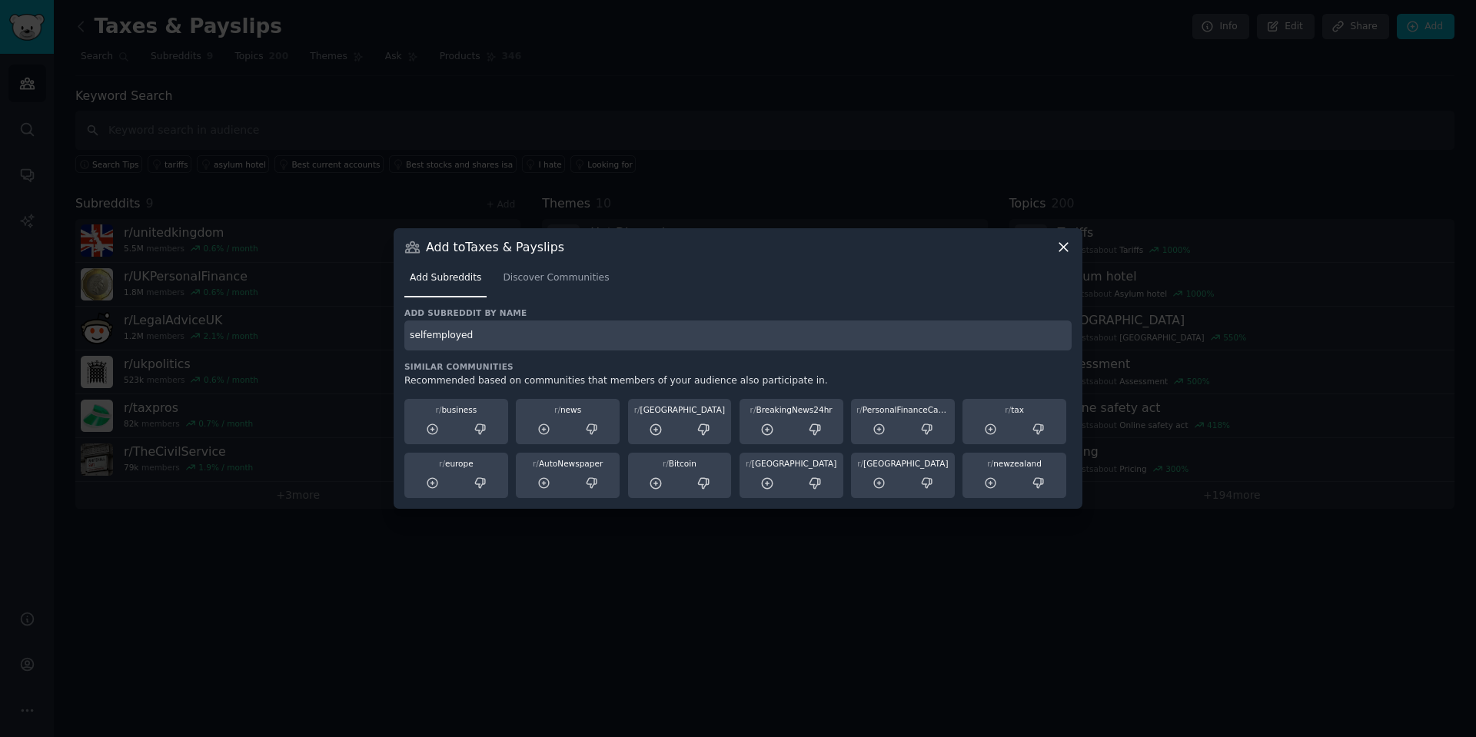
type input "selfemployed"
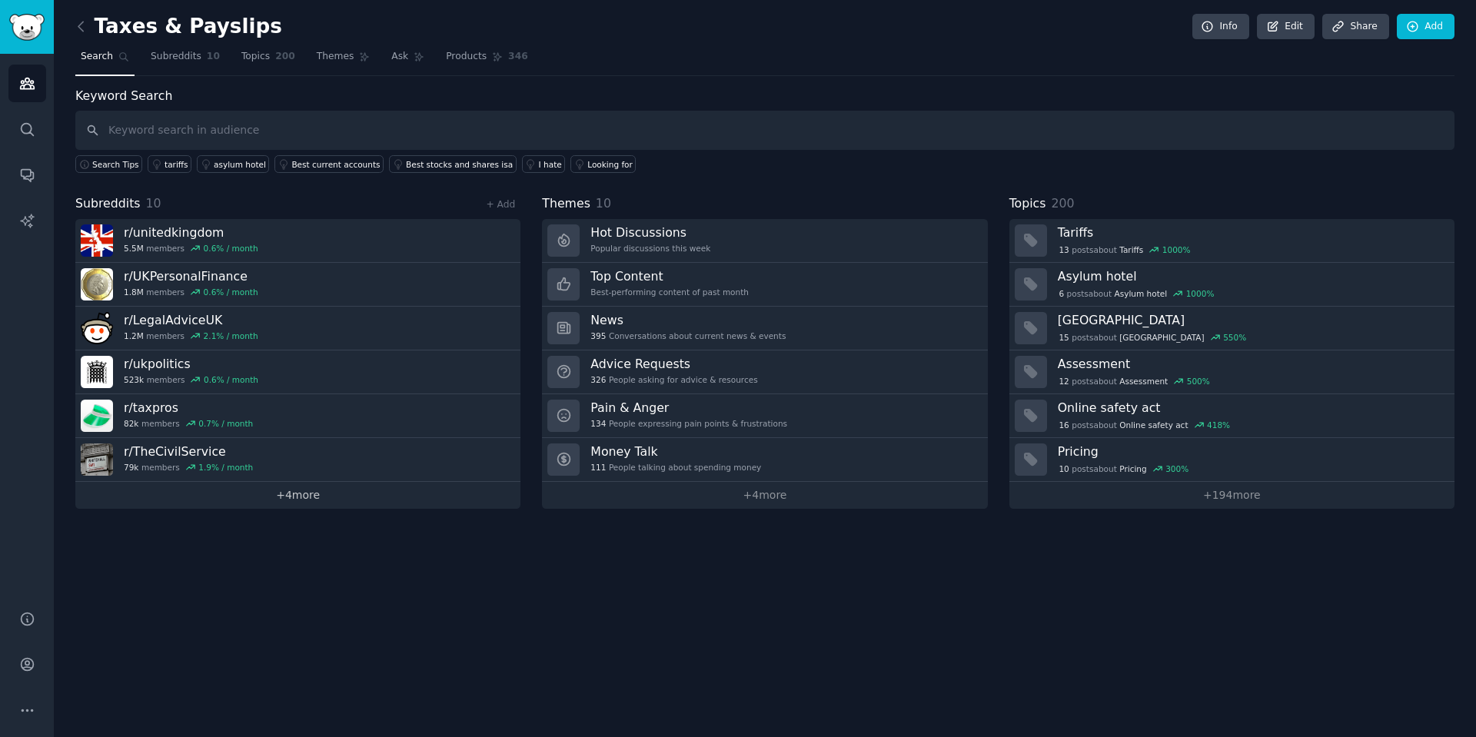
click at [261, 492] on link "+ 4 more" at bounding box center [297, 495] width 445 height 27
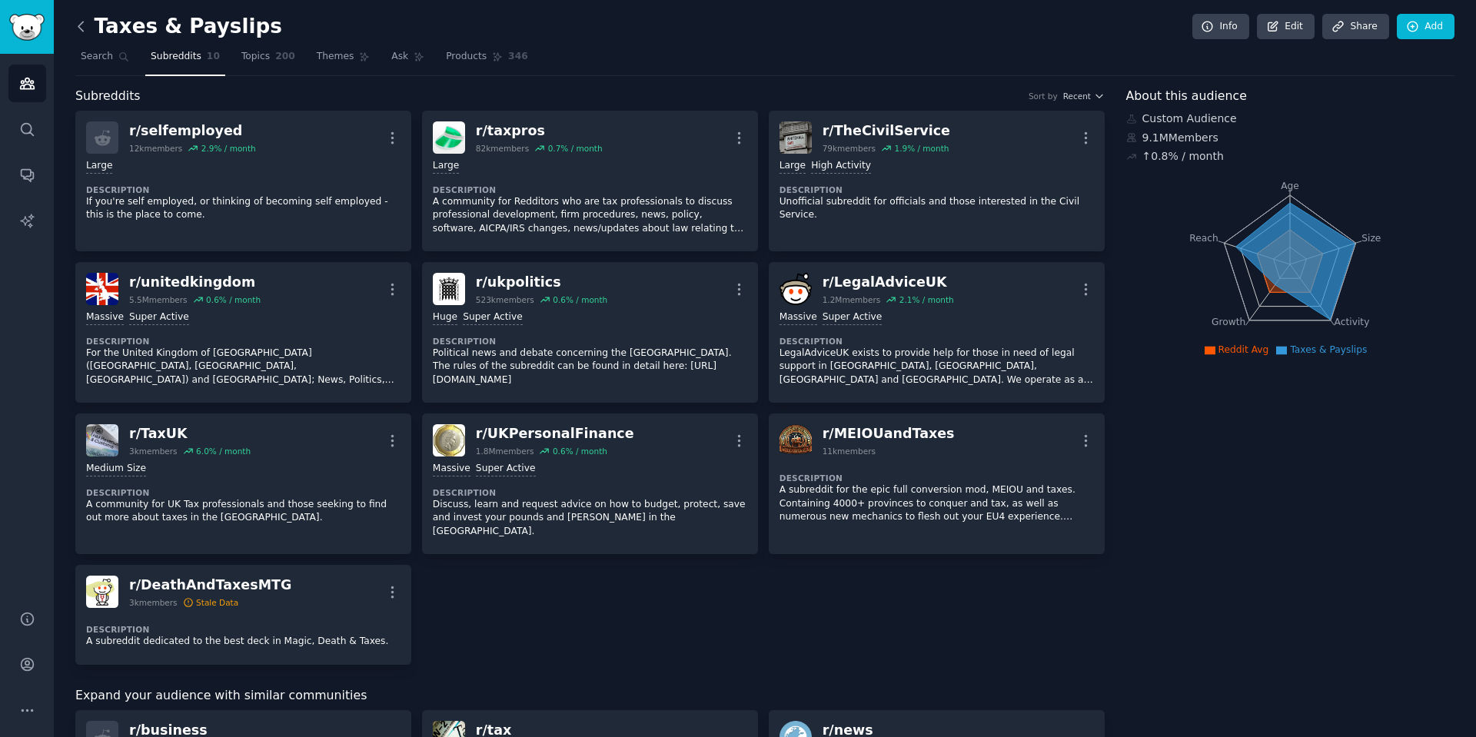
click at [78, 28] on icon at bounding box center [81, 26] width 16 height 16
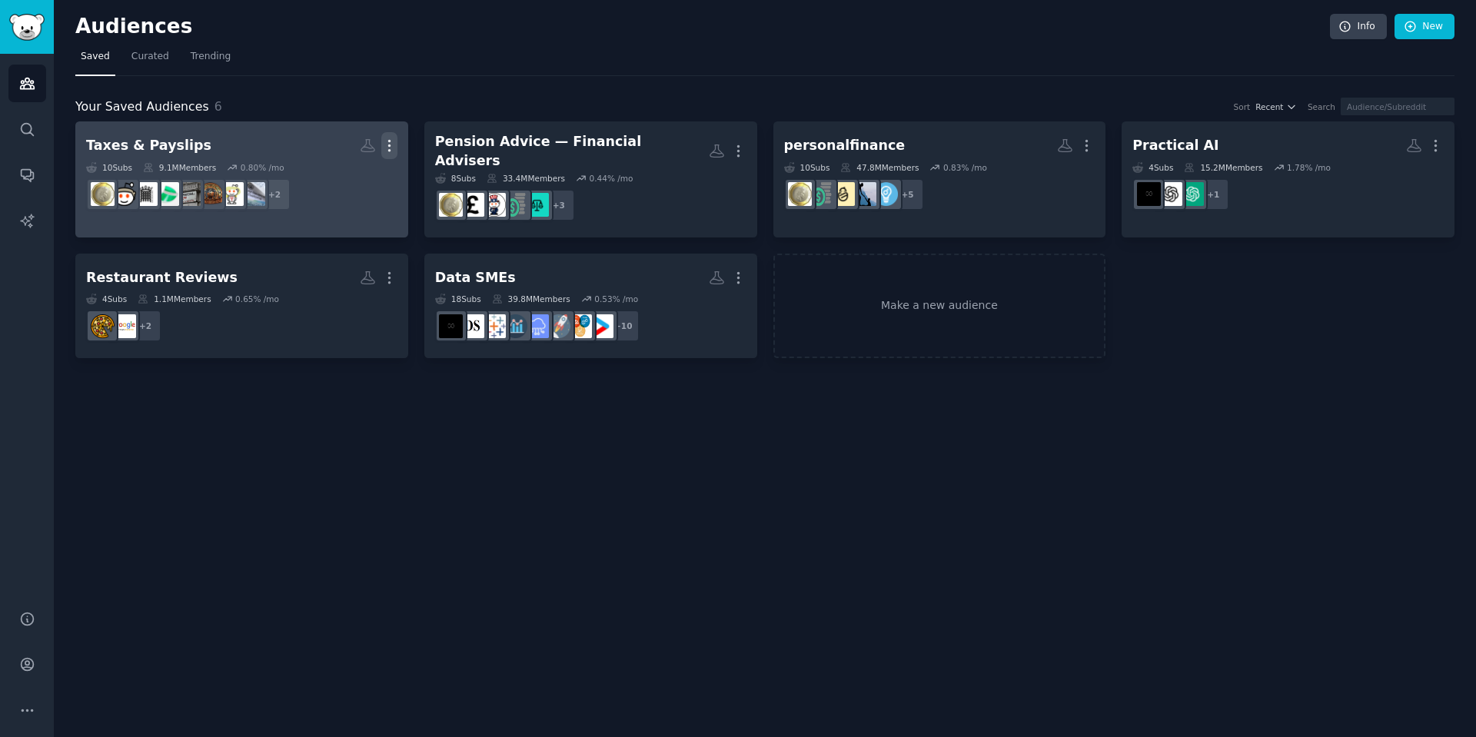
click at [392, 141] on icon "button" at bounding box center [389, 146] width 16 height 16
click at [343, 145] on p "View" at bounding box center [342, 151] width 25 height 16
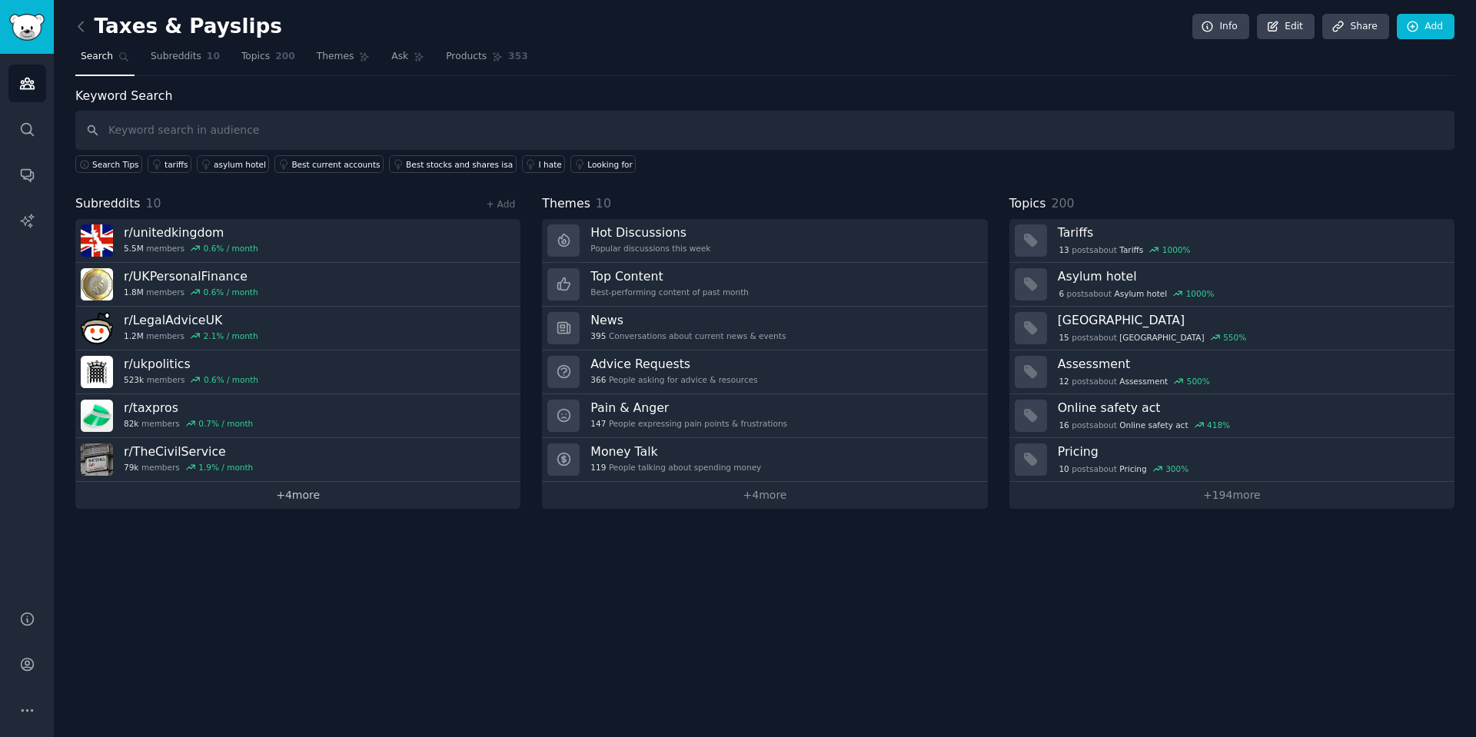
click at [218, 482] on link "+ 4 more" at bounding box center [297, 495] width 445 height 27
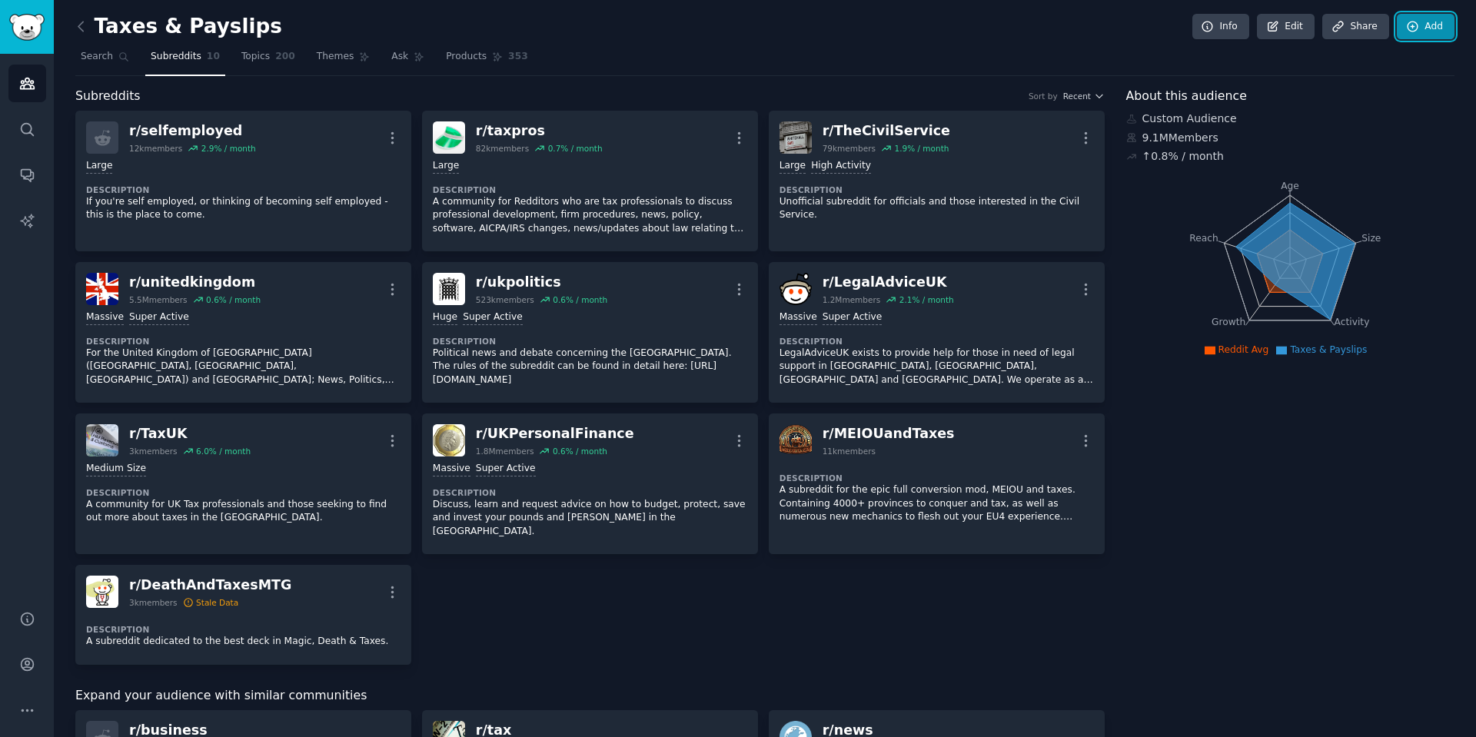
click at [1437, 28] on link "Add" at bounding box center [1425, 27] width 58 height 26
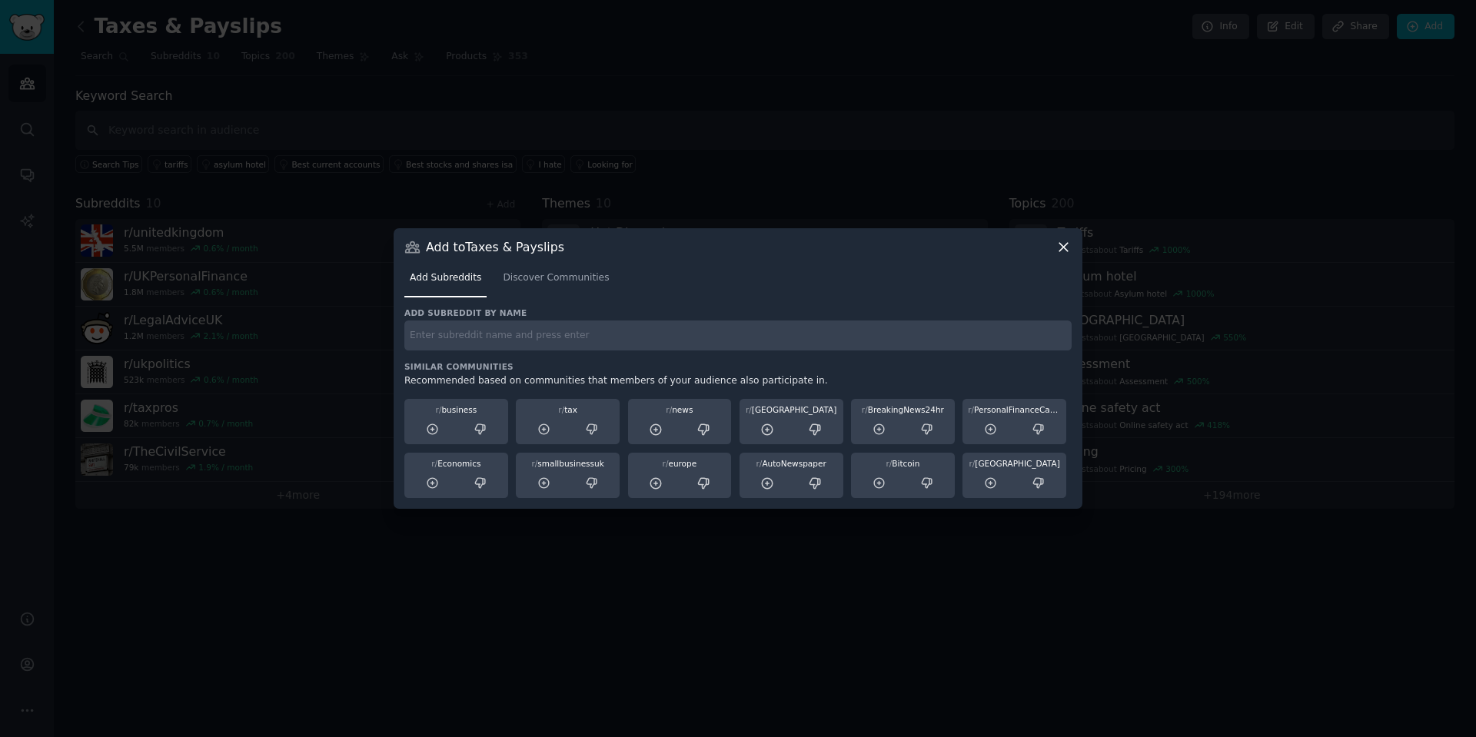
drag, startPoint x: 573, startPoint y: 365, endPoint x: 539, endPoint y: 344, distance: 40.1
click at [571, 363] on h3 "Similar Communities" at bounding box center [737, 366] width 667 height 11
click at [539, 344] on input "text" at bounding box center [737, 335] width 667 height 30
type input "AskUK"
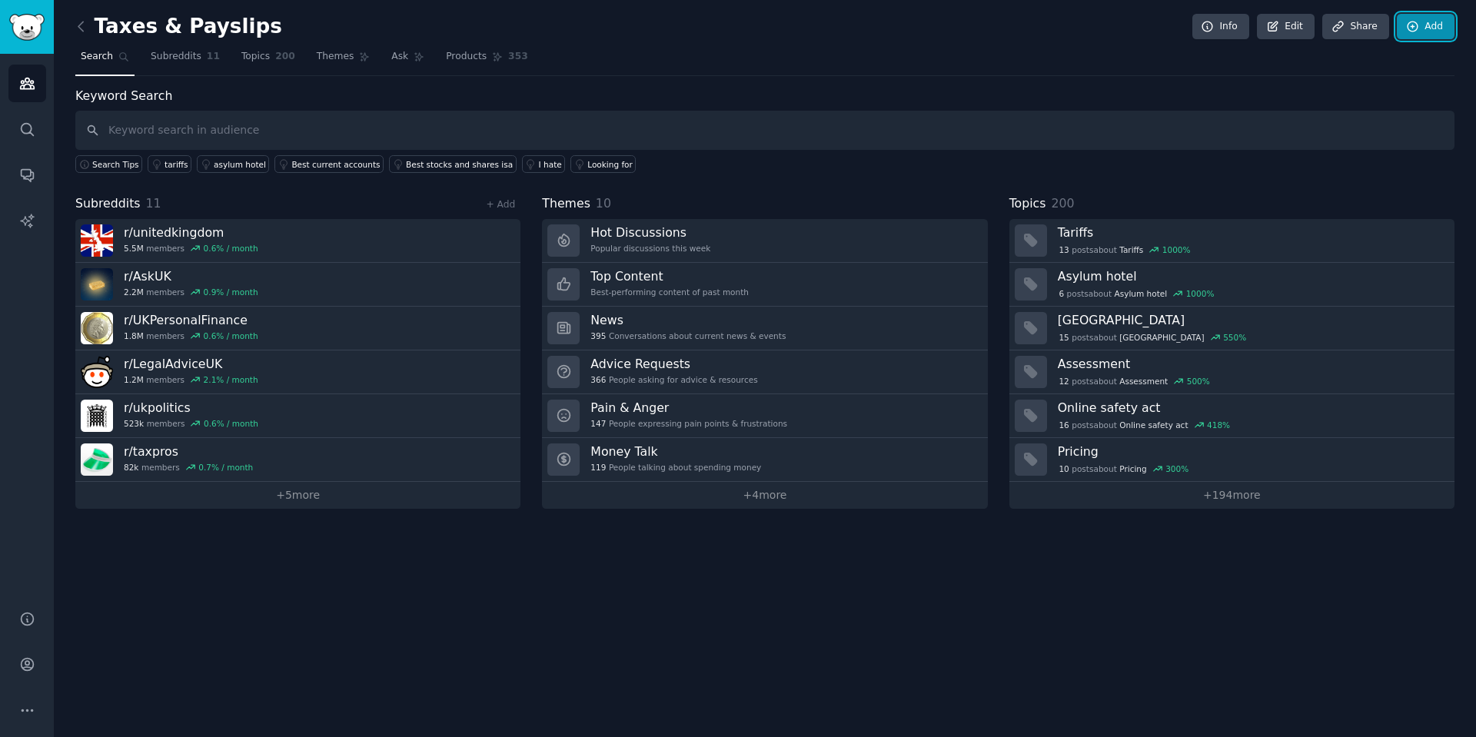
click at [1452, 27] on link "Add" at bounding box center [1425, 27] width 58 height 26
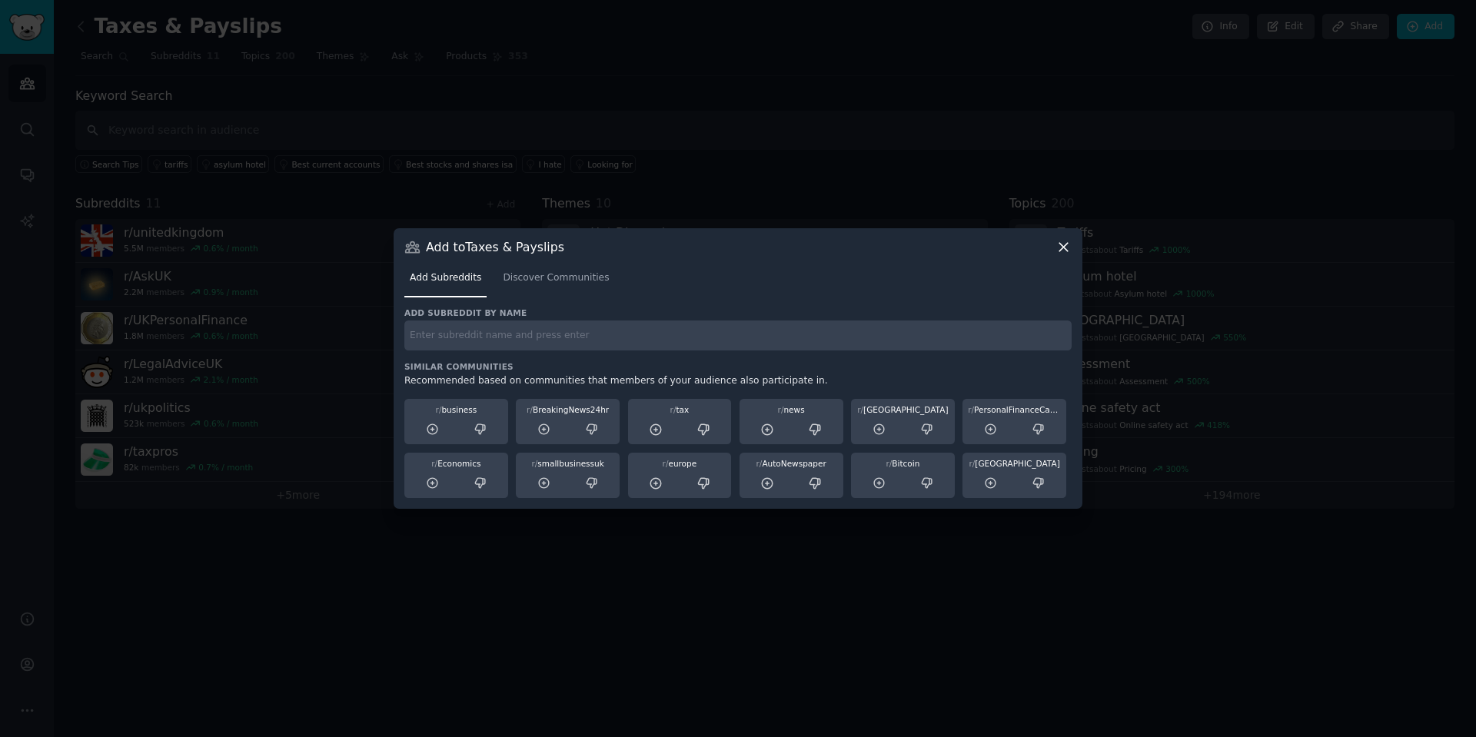
click at [679, 337] on input "text" at bounding box center [737, 335] width 667 height 30
type input "Accounting"
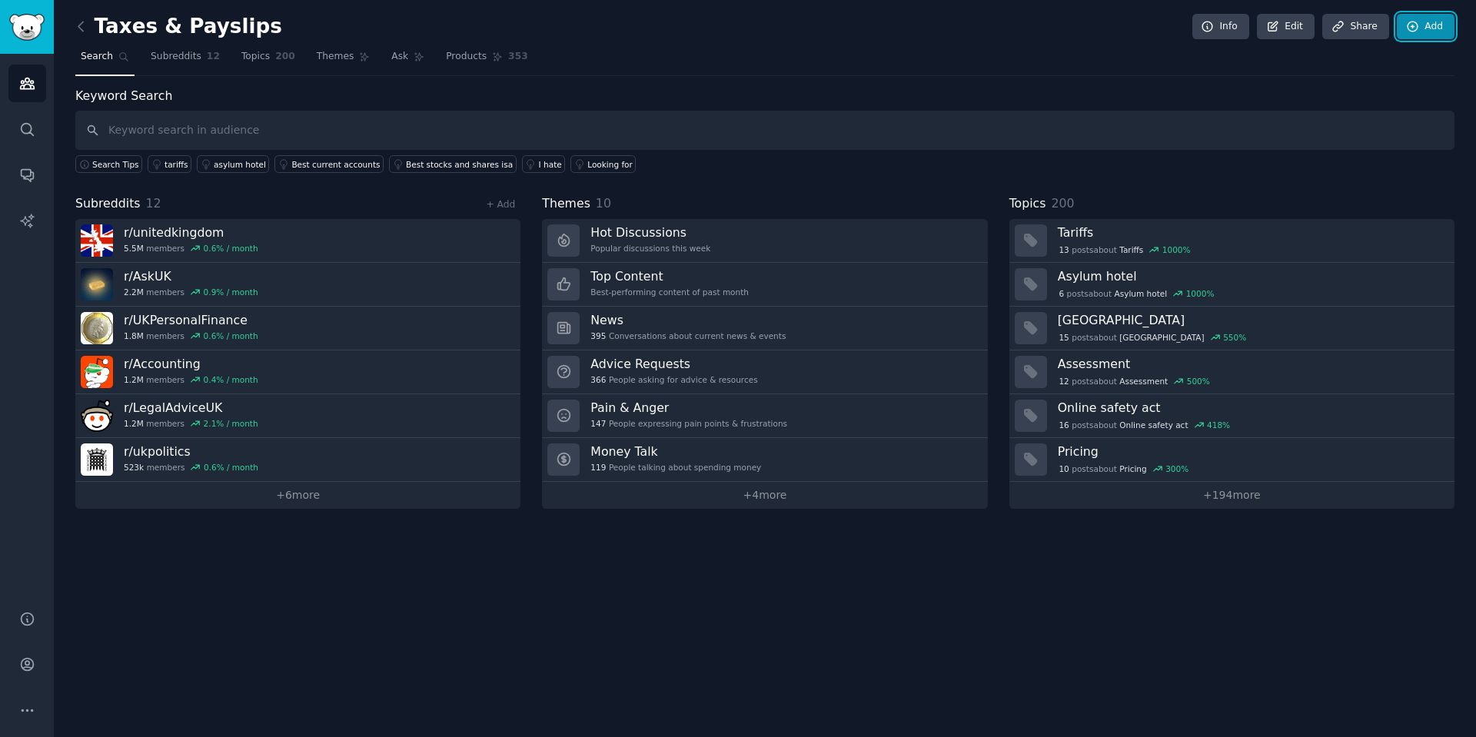
click at [1424, 32] on link "Add" at bounding box center [1425, 27] width 58 height 26
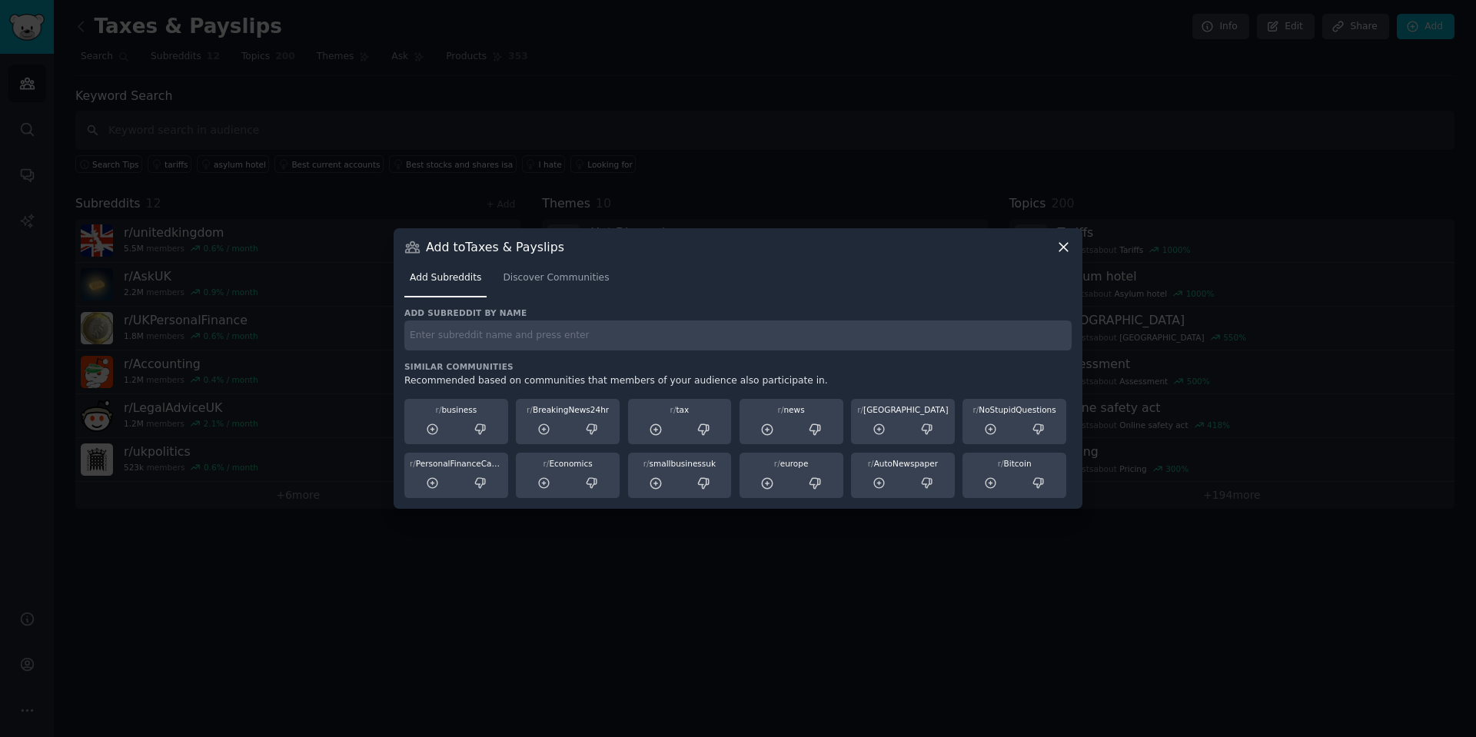
click at [614, 331] on input "text" at bounding box center [737, 335] width 667 height 30
type input "Freelance"
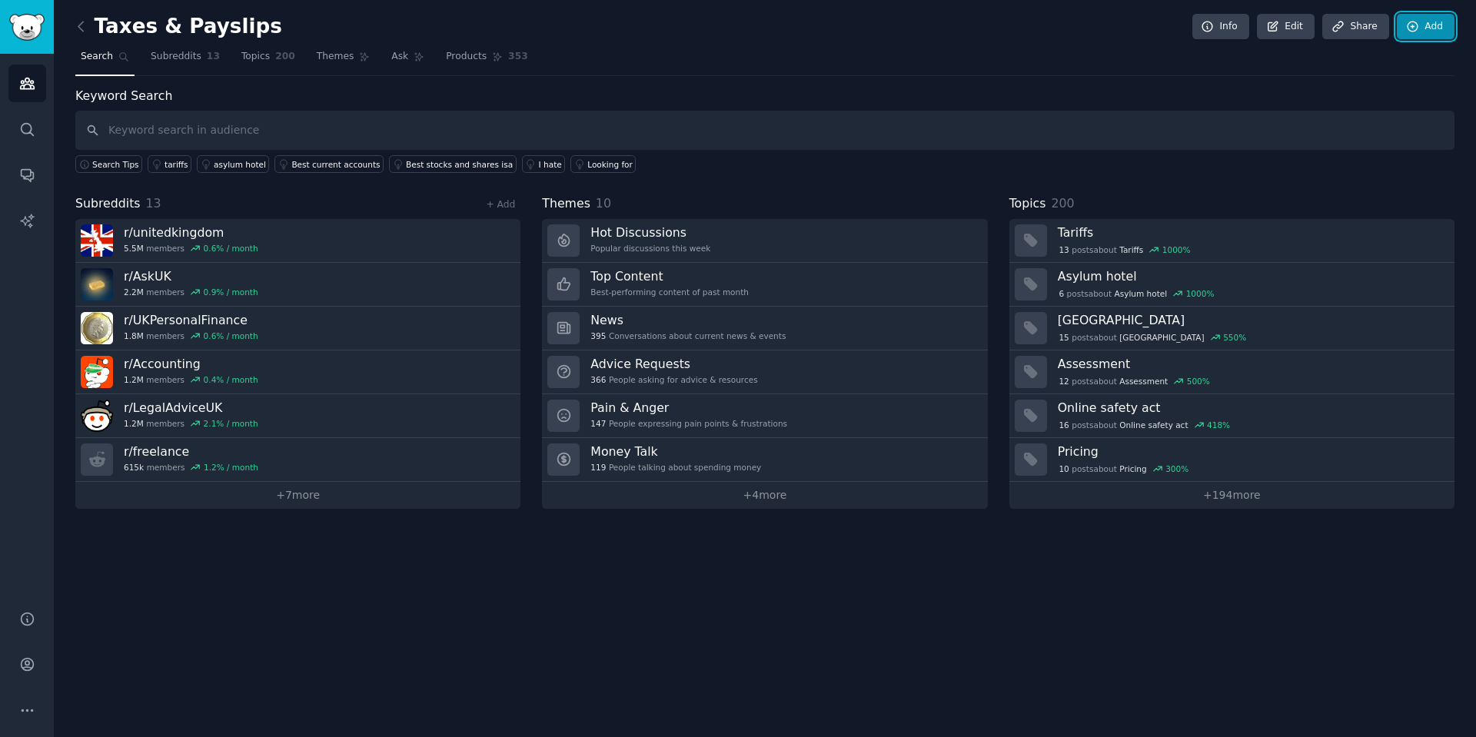
click at [1421, 27] on link "Add" at bounding box center [1425, 27] width 58 height 26
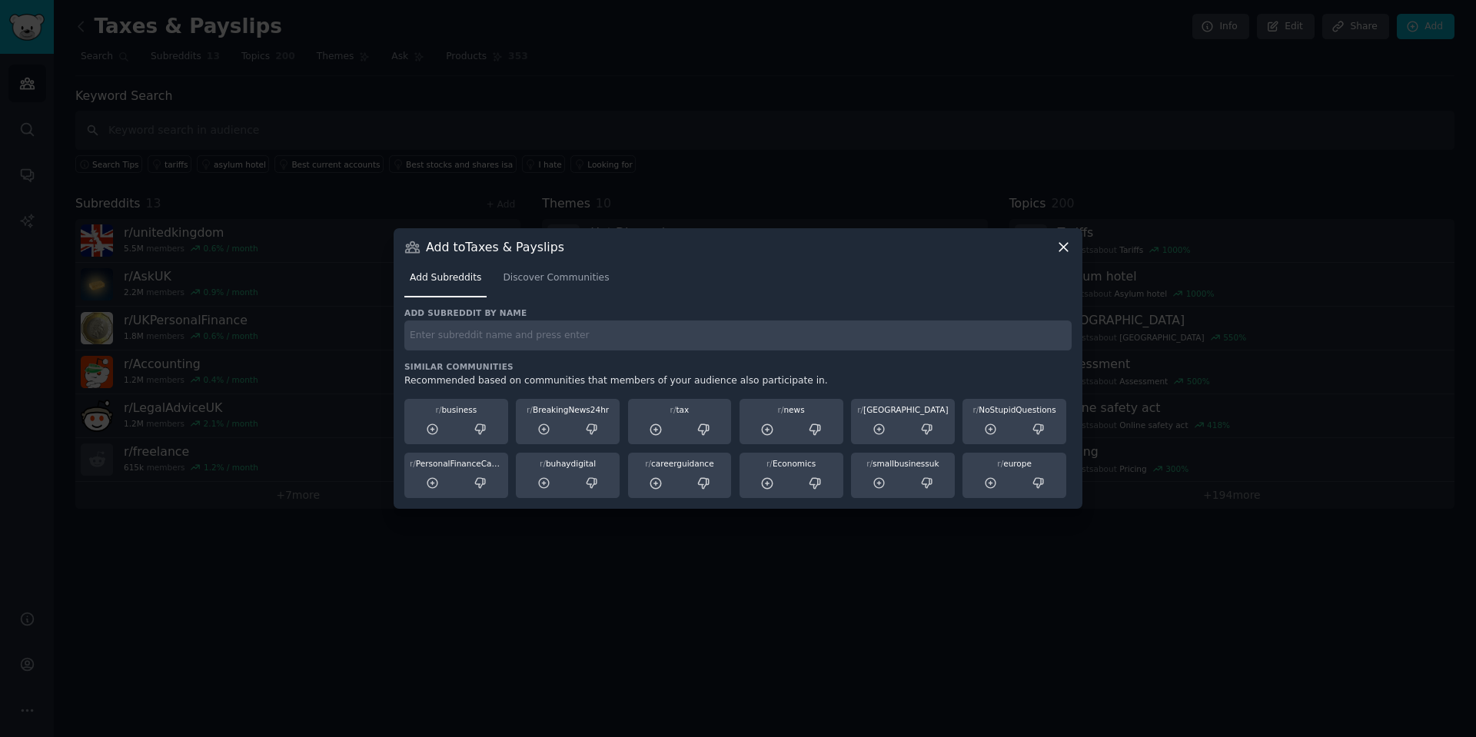
click at [942, 320] on input "text" at bounding box center [737, 335] width 667 height 30
type input "SmallBusinessUK"
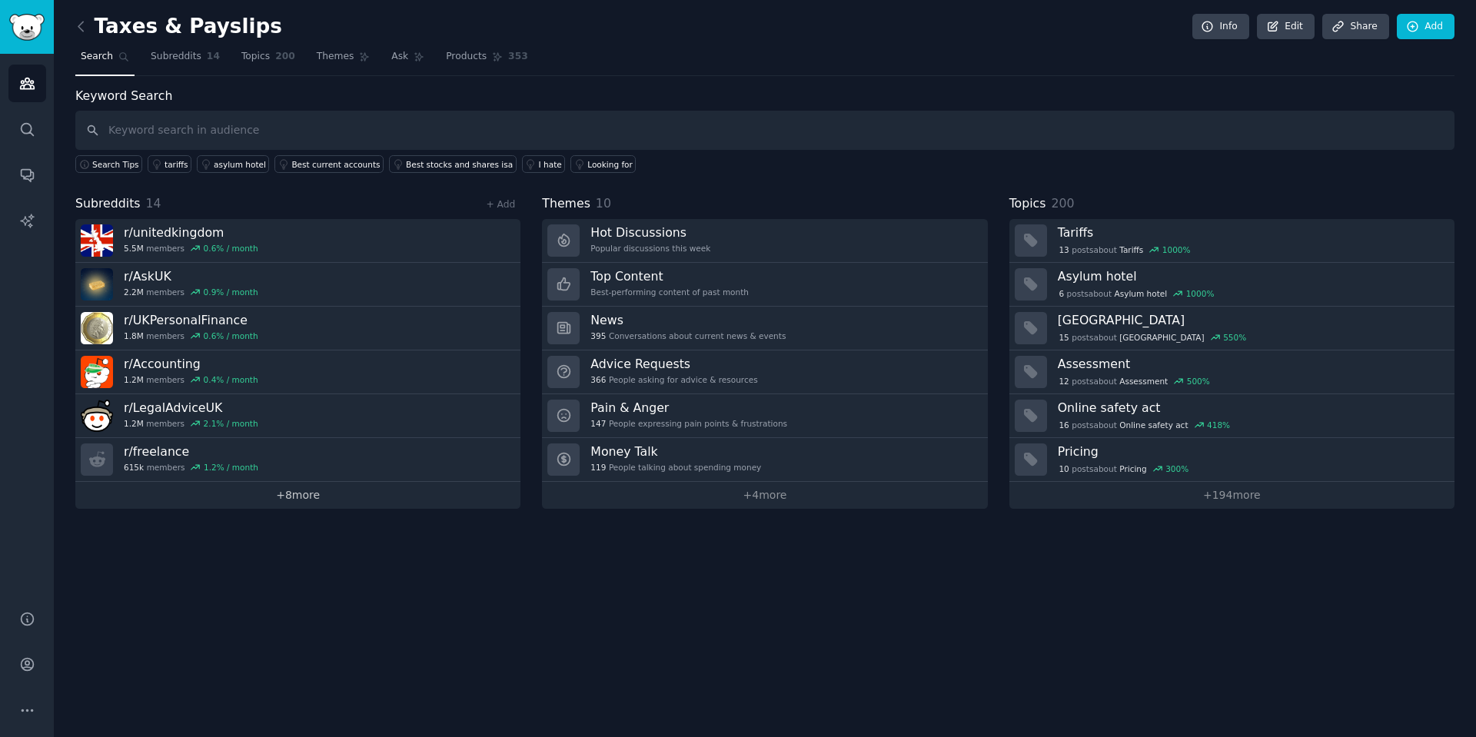
click at [242, 502] on link "+ 8 more" at bounding box center [297, 495] width 445 height 27
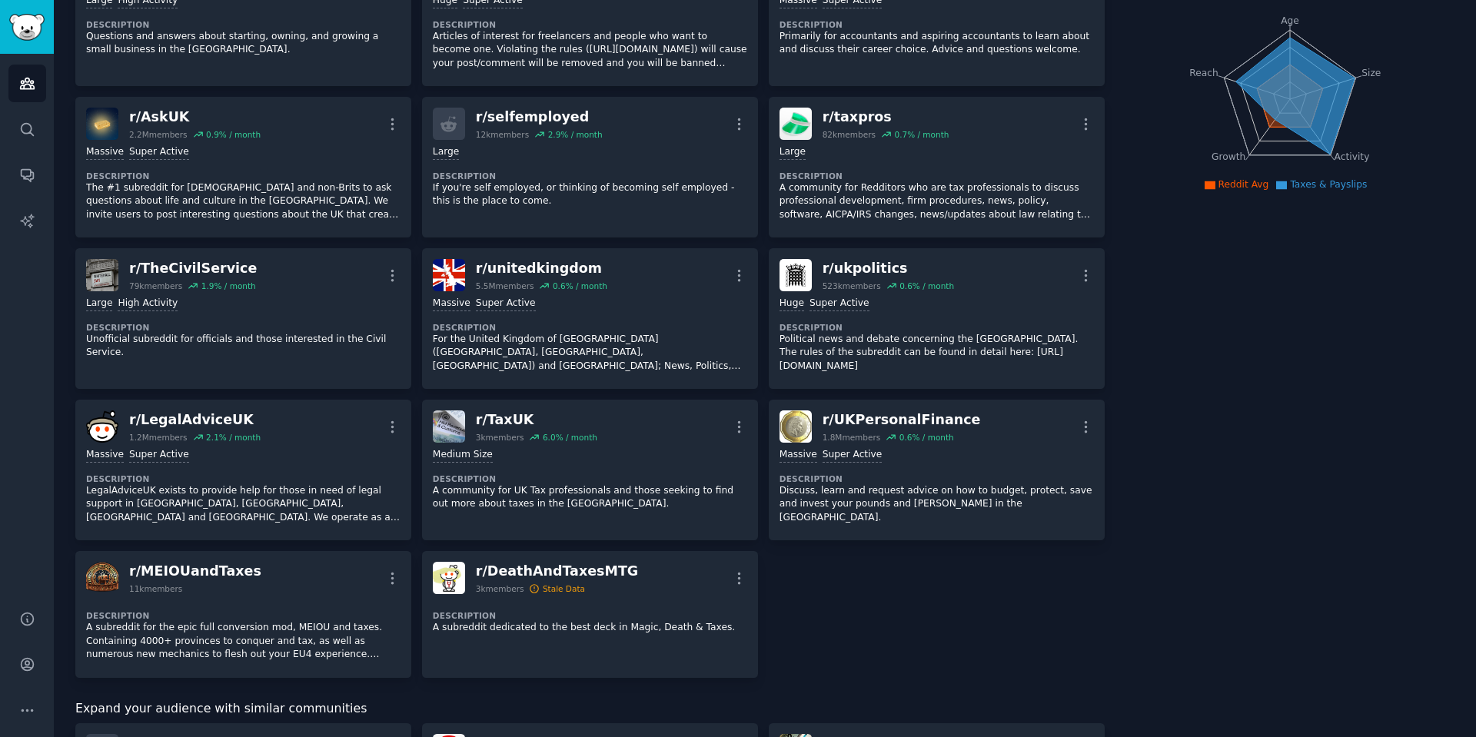
scroll to position [203, 0]
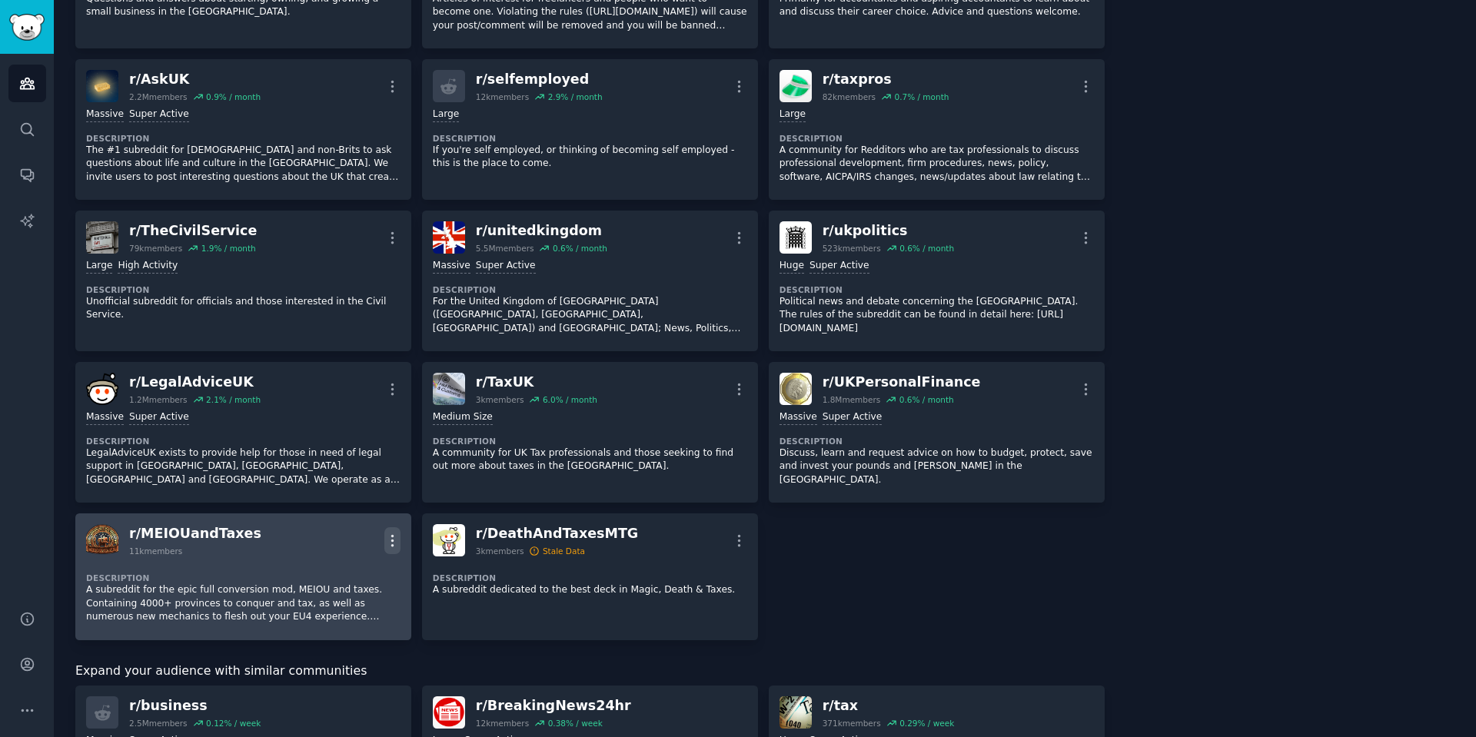
click at [394, 539] on icon "button" at bounding box center [392, 541] width 16 height 16
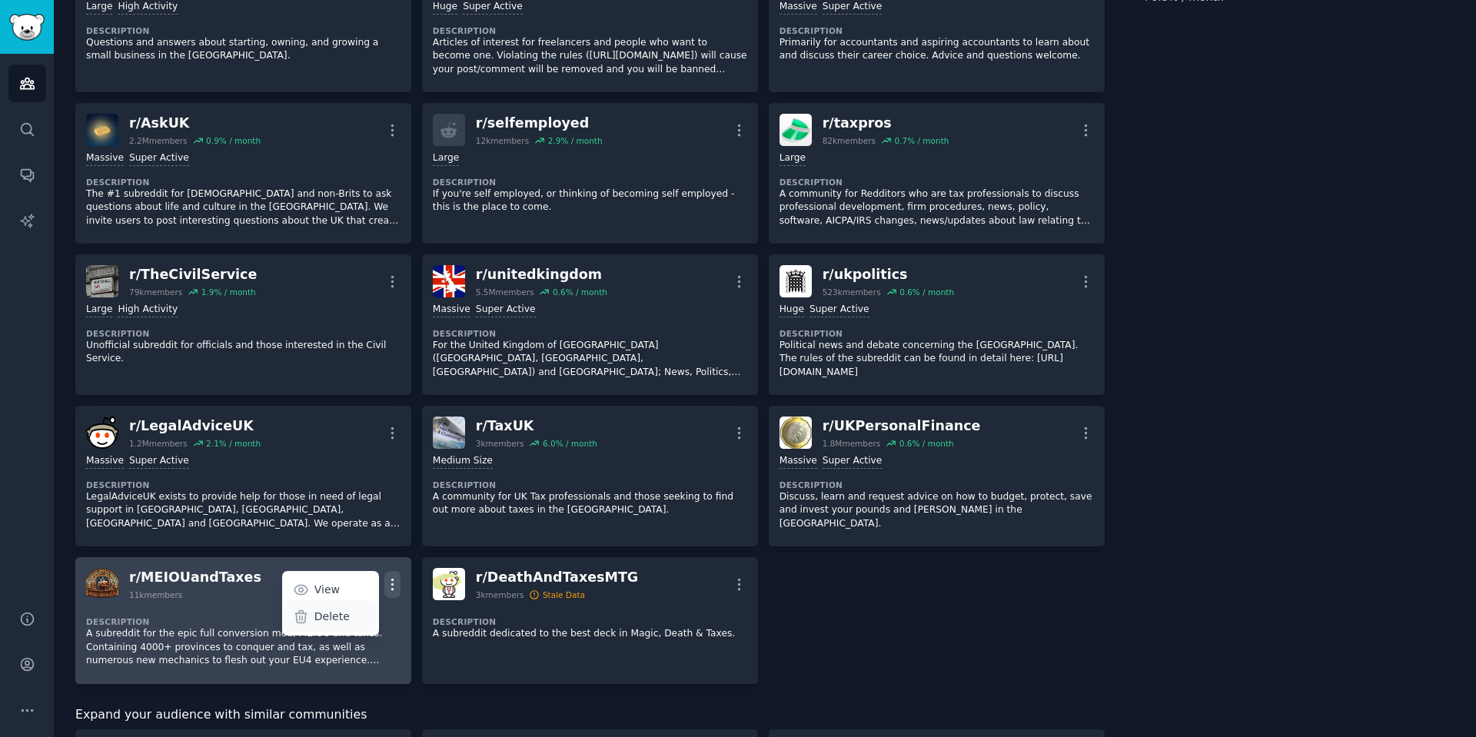
scroll to position [157, 0]
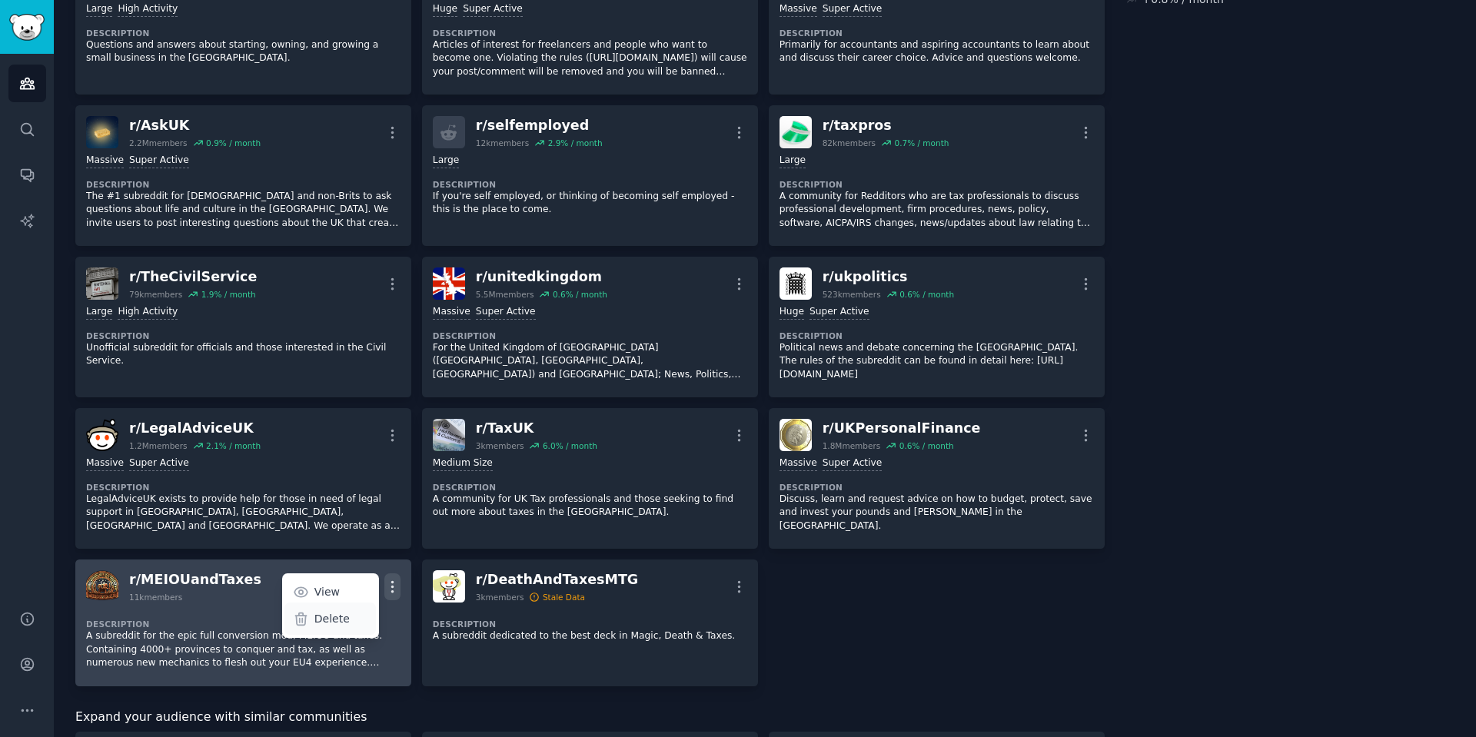
click at [317, 623] on p "Delete" at bounding box center [331, 619] width 35 height 16
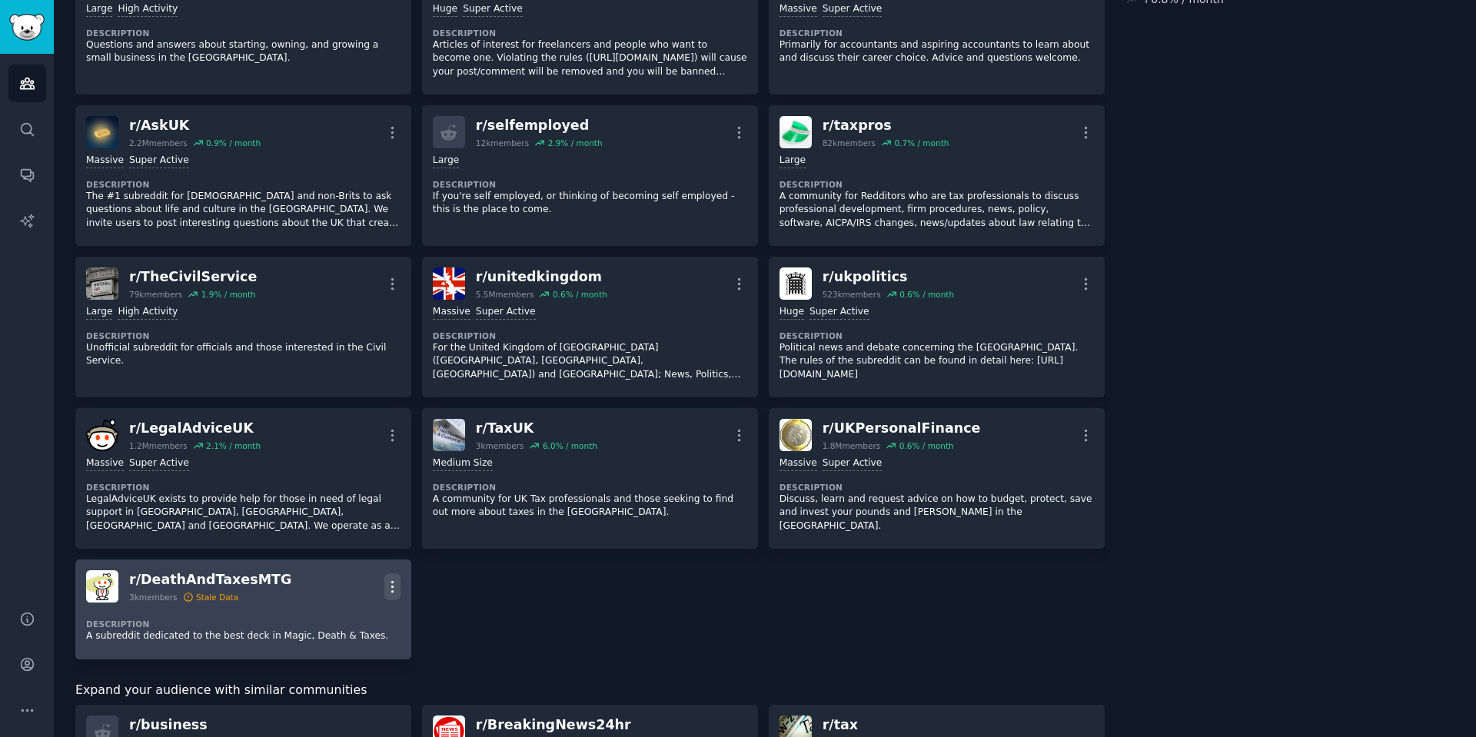
scroll to position [160, 0]
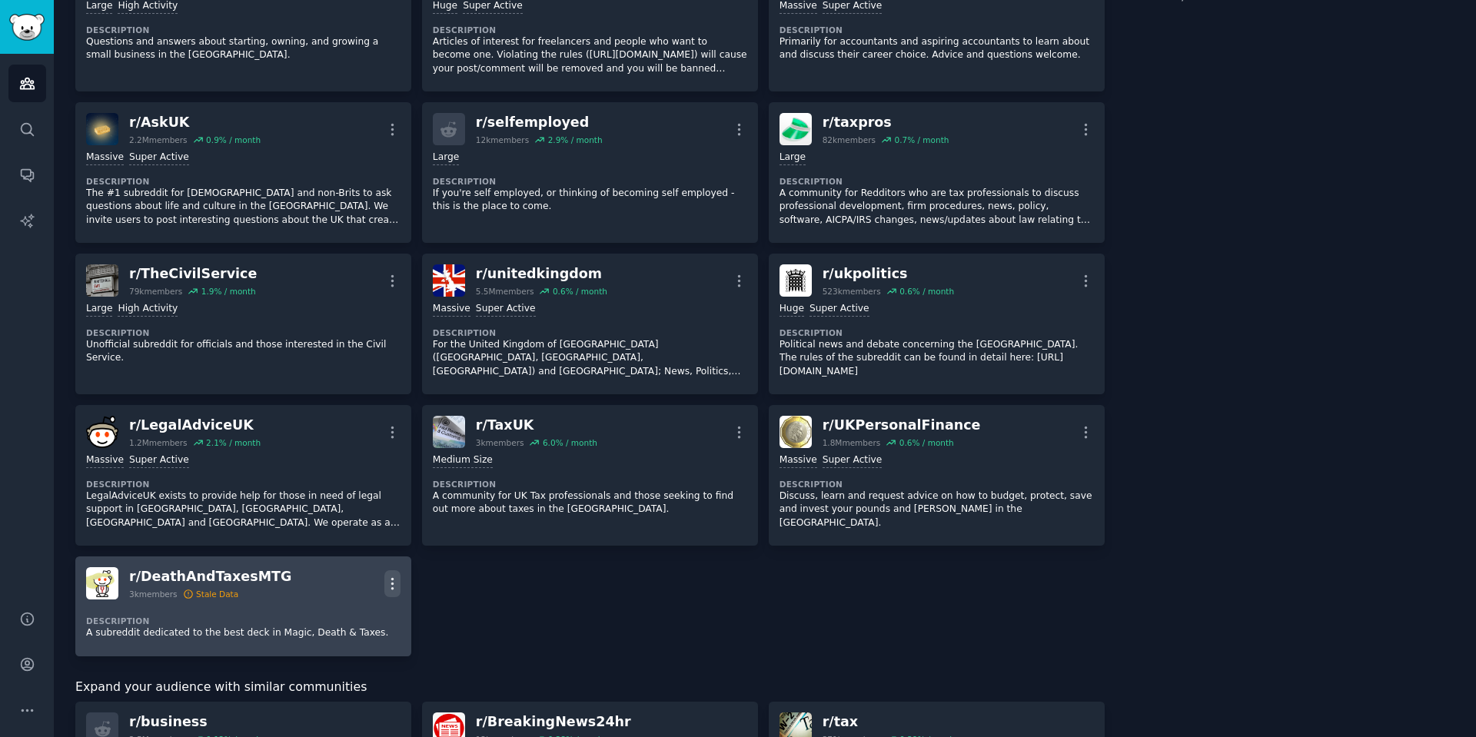
click at [387, 586] on icon "button" at bounding box center [392, 584] width 16 height 16
click at [327, 644] on p "Delete" at bounding box center [331, 643] width 35 height 16
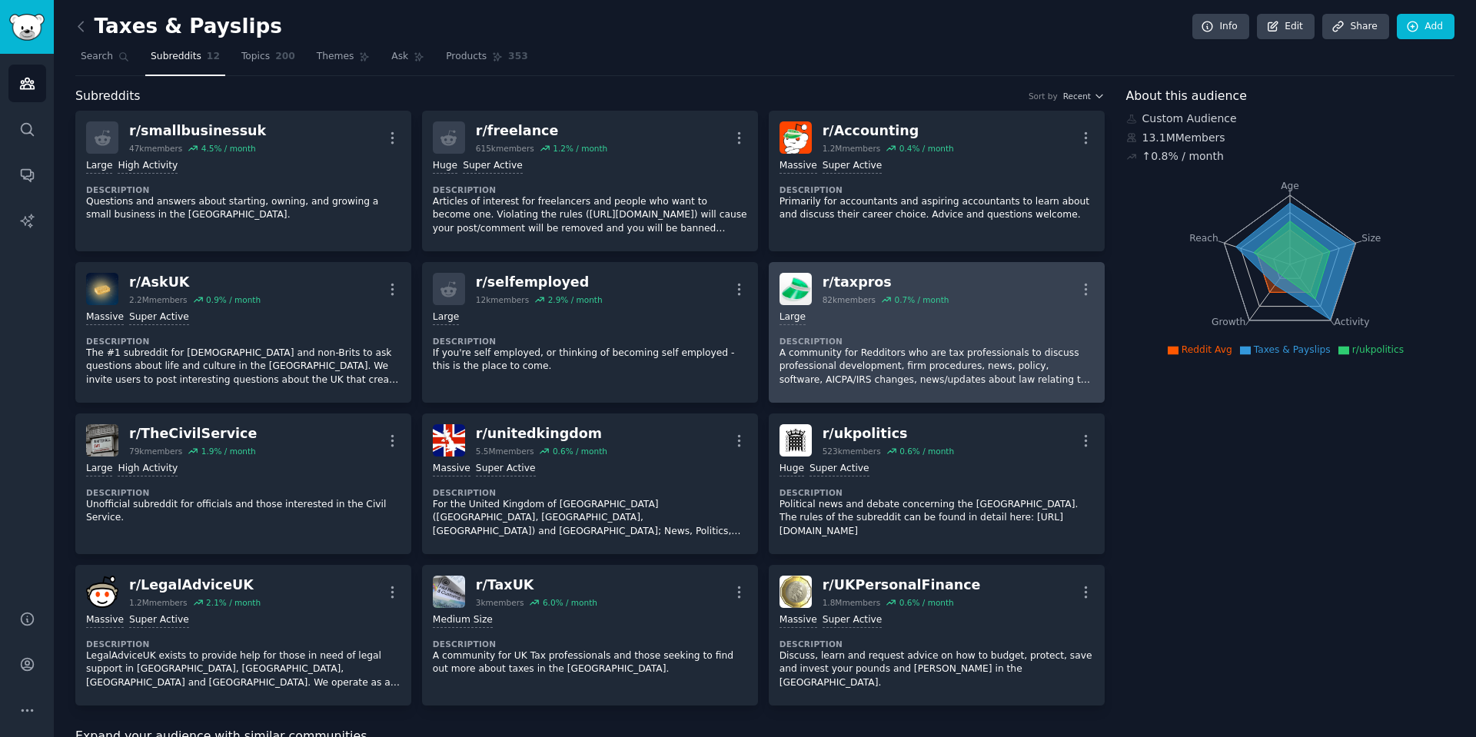
scroll to position [2, 0]
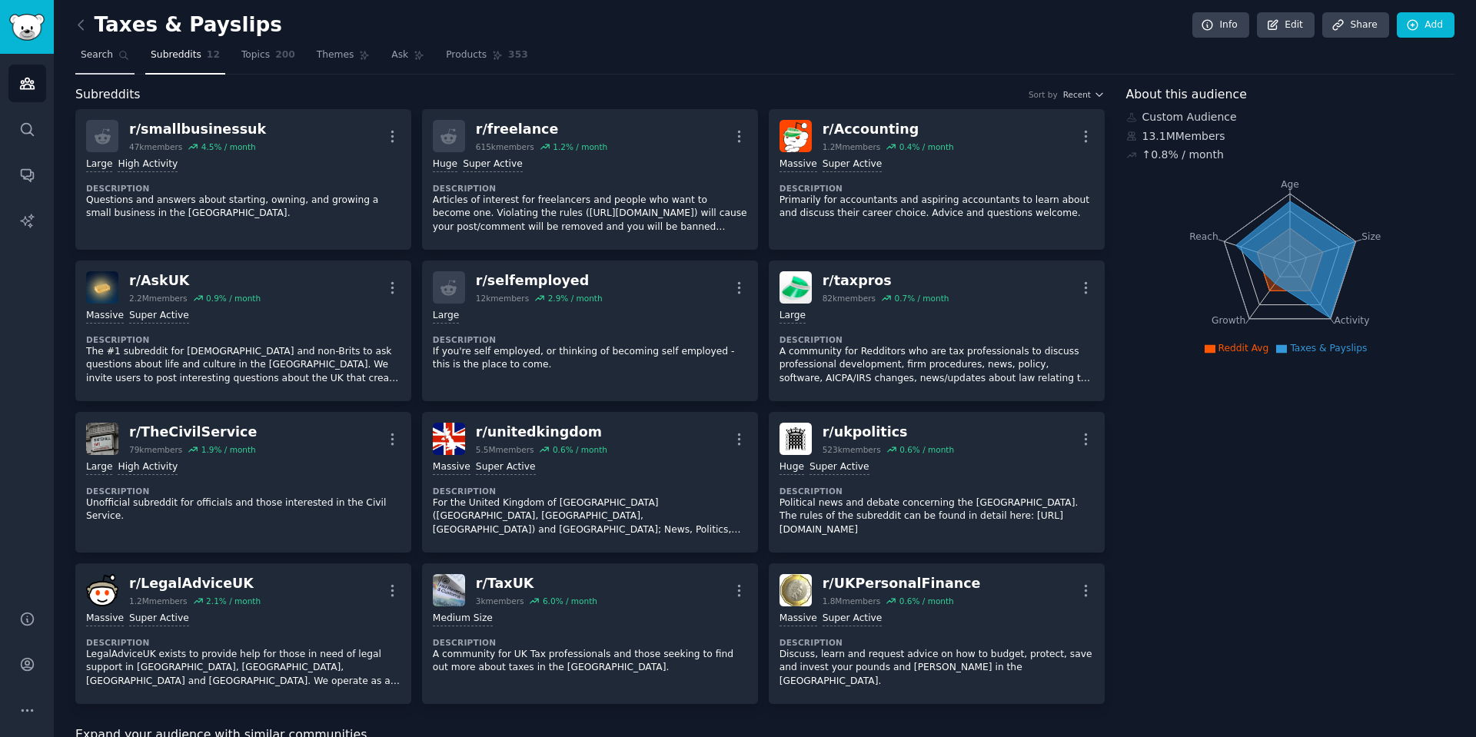
click at [101, 52] on span "Search" at bounding box center [97, 55] width 32 height 14
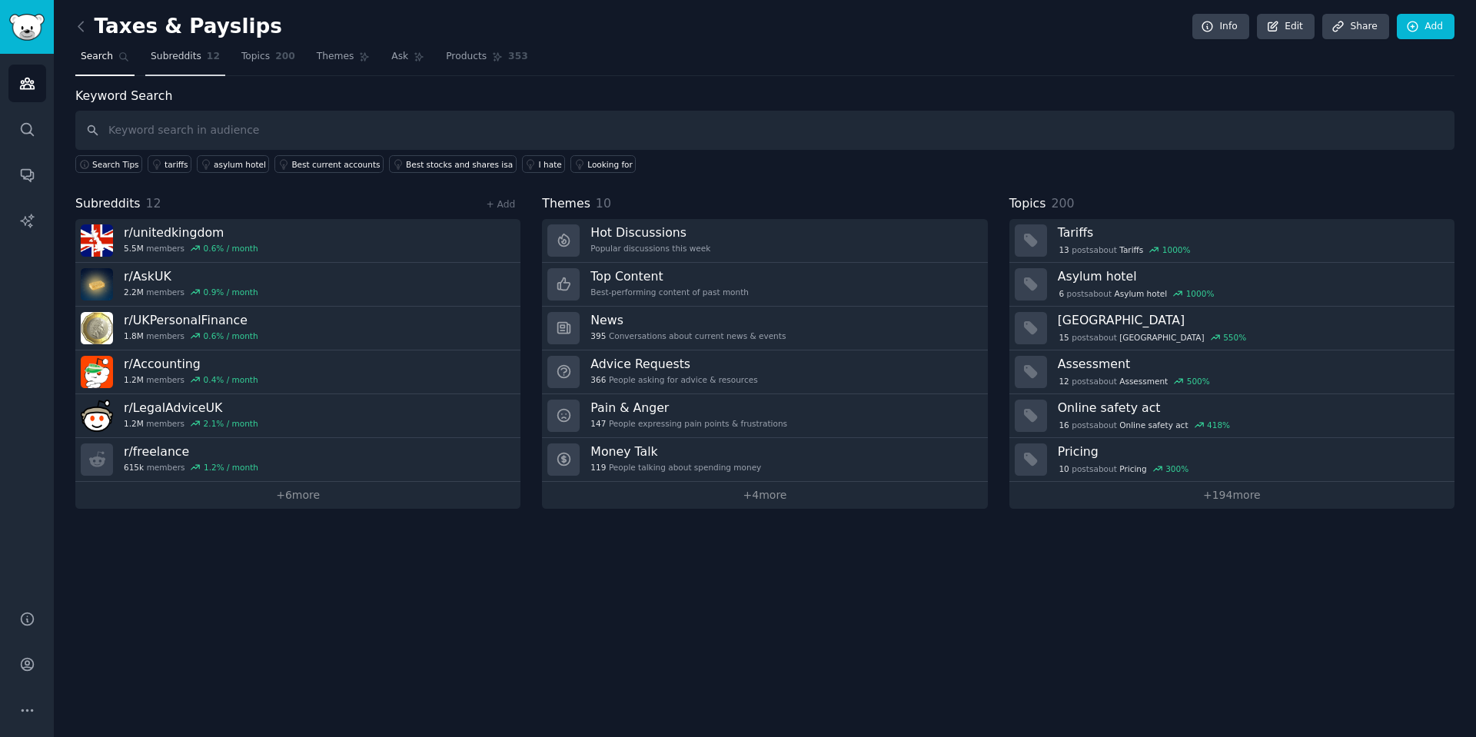
click at [192, 57] on span "Subreddits" at bounding box center [176, 57] width 51 height 14
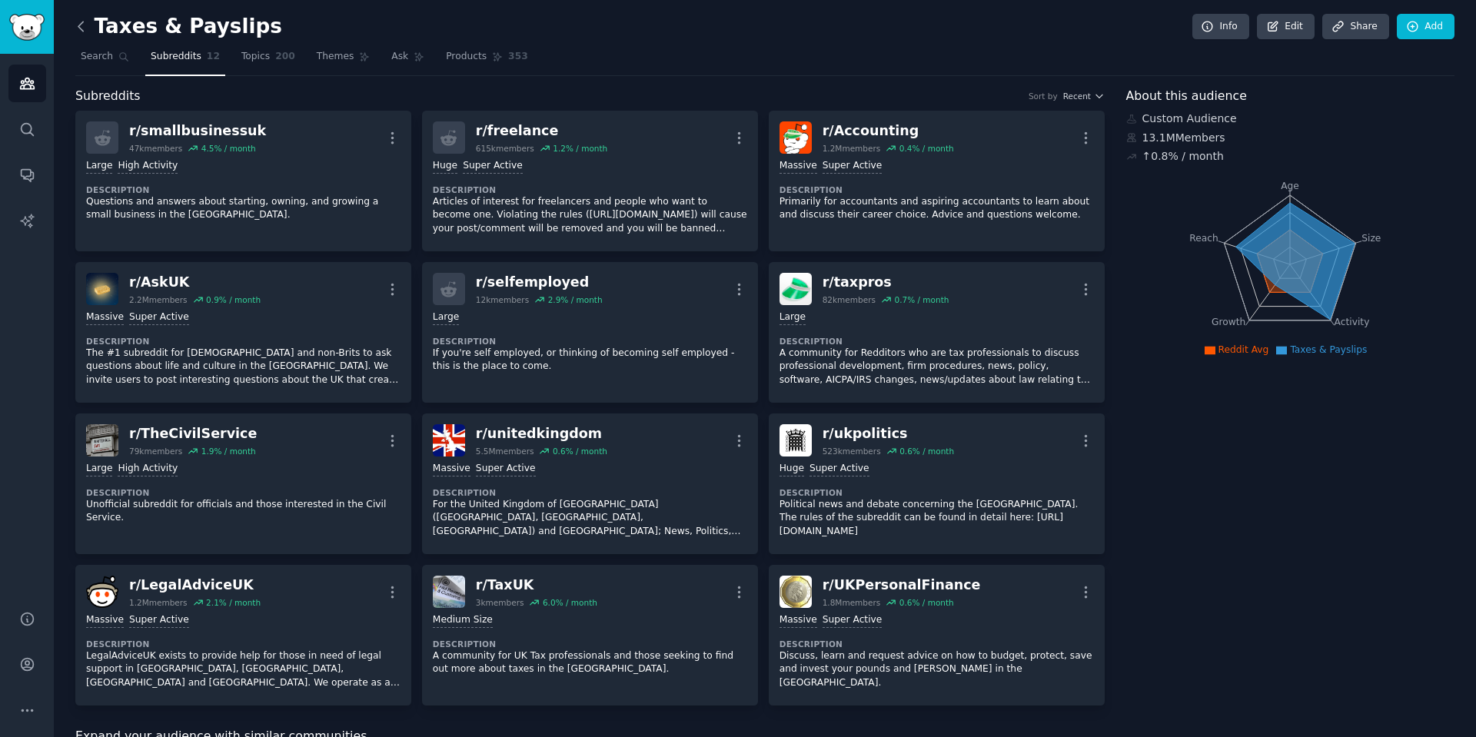
click at [82, 22] on icon at bounding box center [80, 26] width 5 height 9
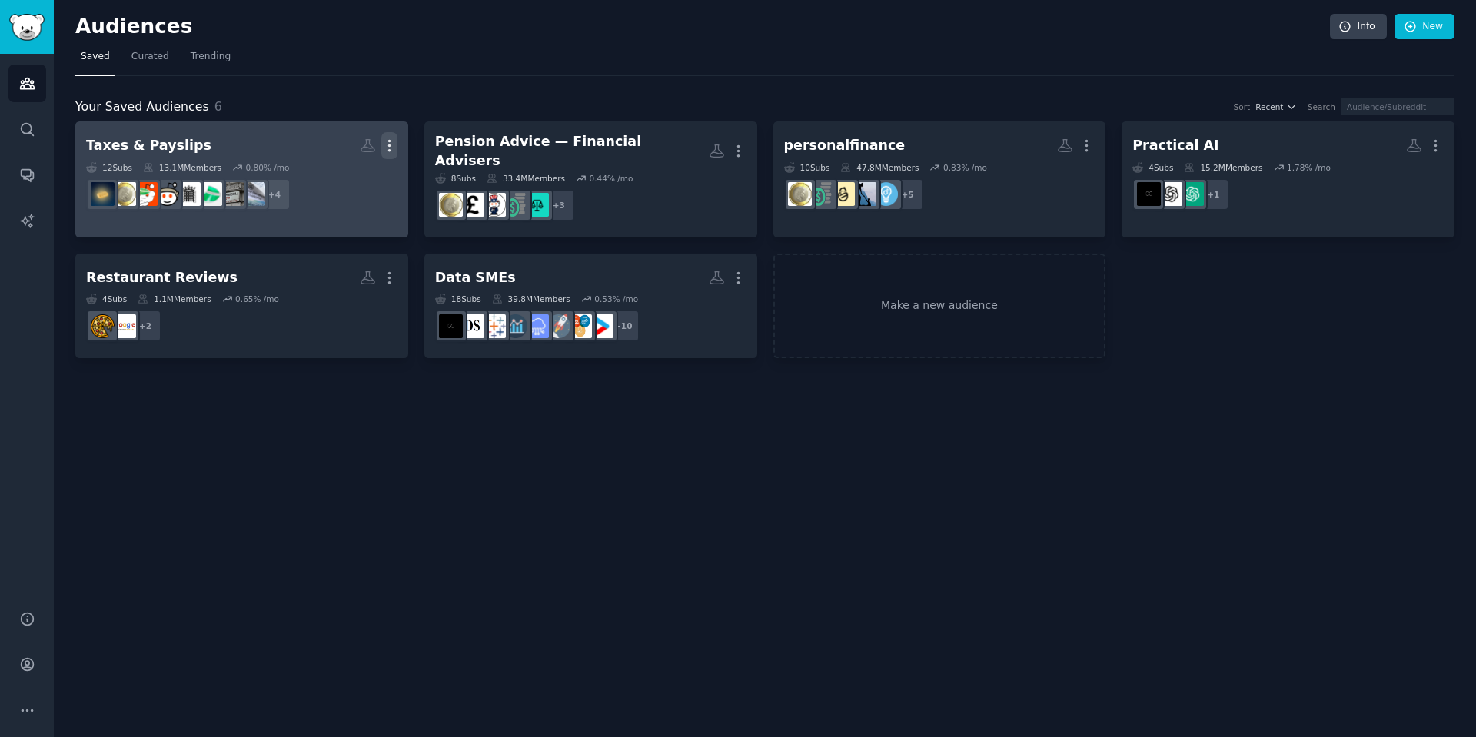
click at [390, 142] on icon "button" at bounding box center [389, 146] width 16 height 16
click at [313, 158] on icon at bounding box center [316, 151] width 16 height 16
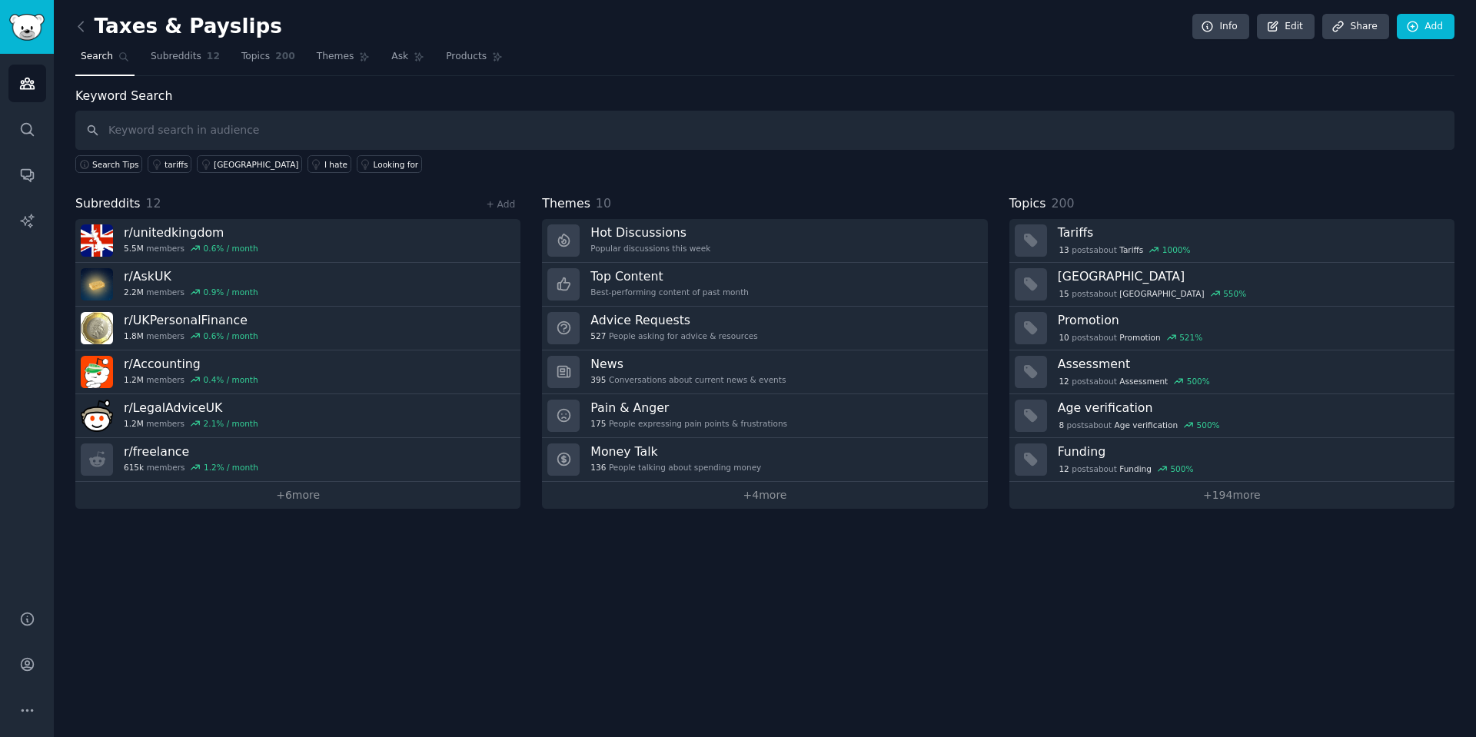
click at [334, 130] on input "text" at bounding box center [764, 130] width 1379 height 39
type input "lost payslip"
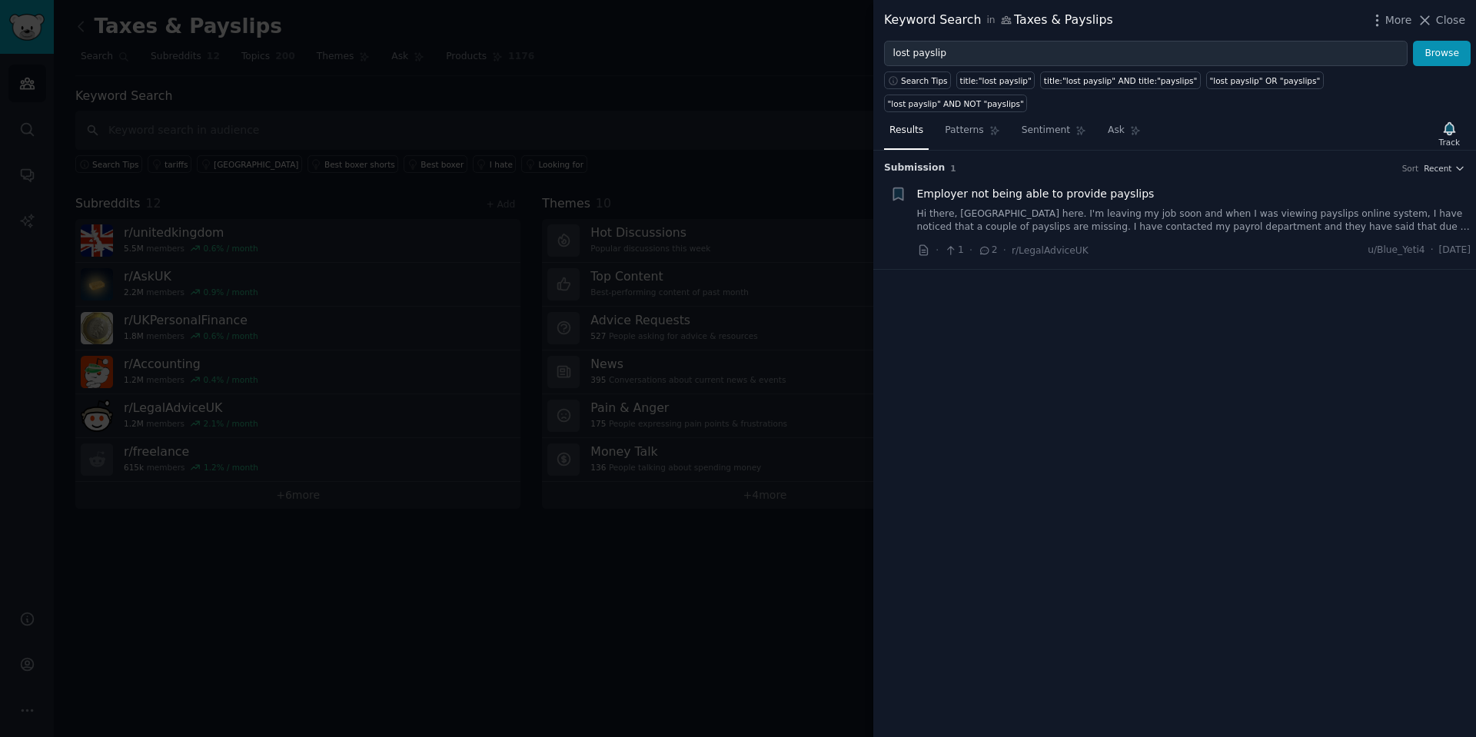
click at [1068, 207] on link "Hi there, England here. I'm leaving my job soon and when I was viewing payslips…" at bounding box center [1194, 220] width 554 height 27
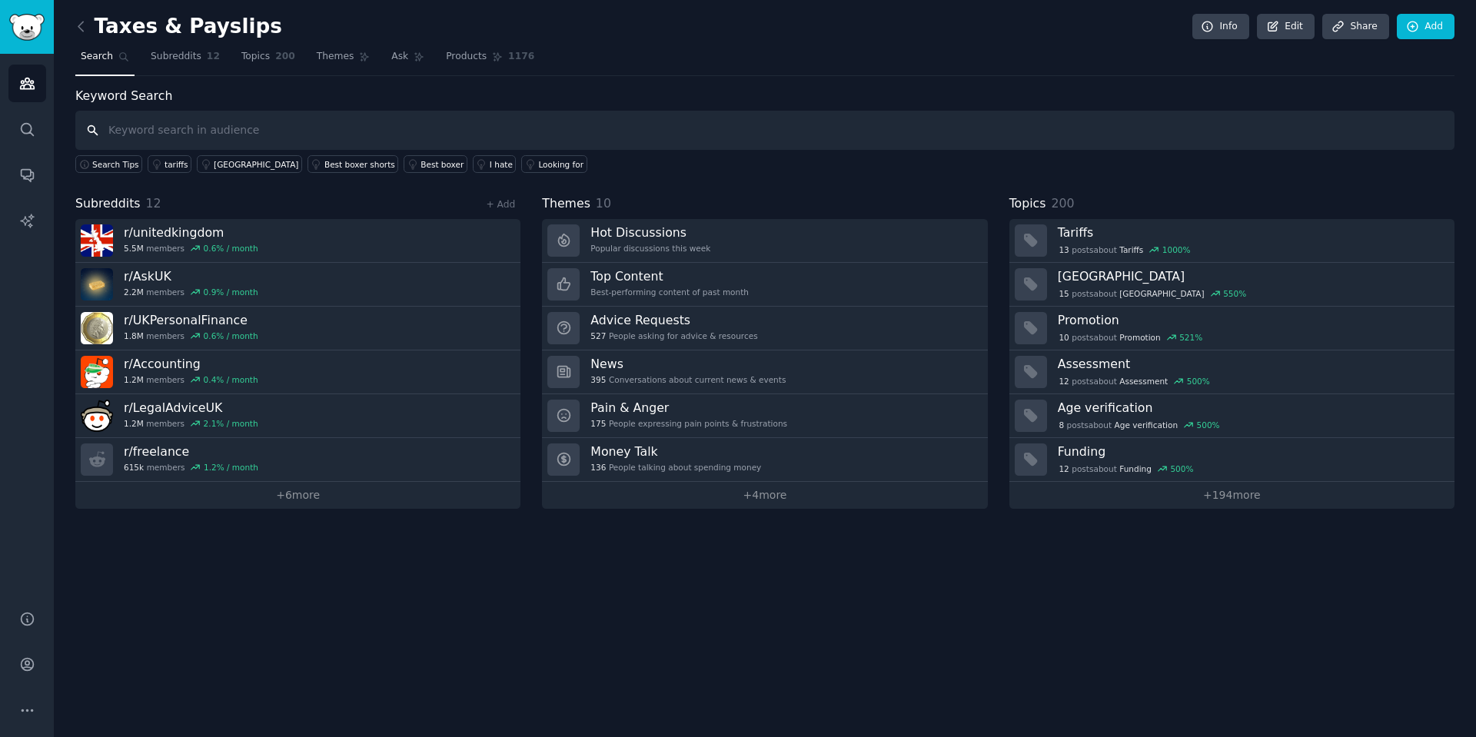
click at [226, 128] on input "text" at bounding box center [764, 130] width 1379 height 39
paste input "can't find payslip"
type input "can't find payslip"
drag, startPoint x: 259, startPoint y: 144, endPoint x: 224, endPoint y: 128, distance: 38.2
click at [259, 144] on input "text" at bounding box center [764, 130] width 1379 height 39
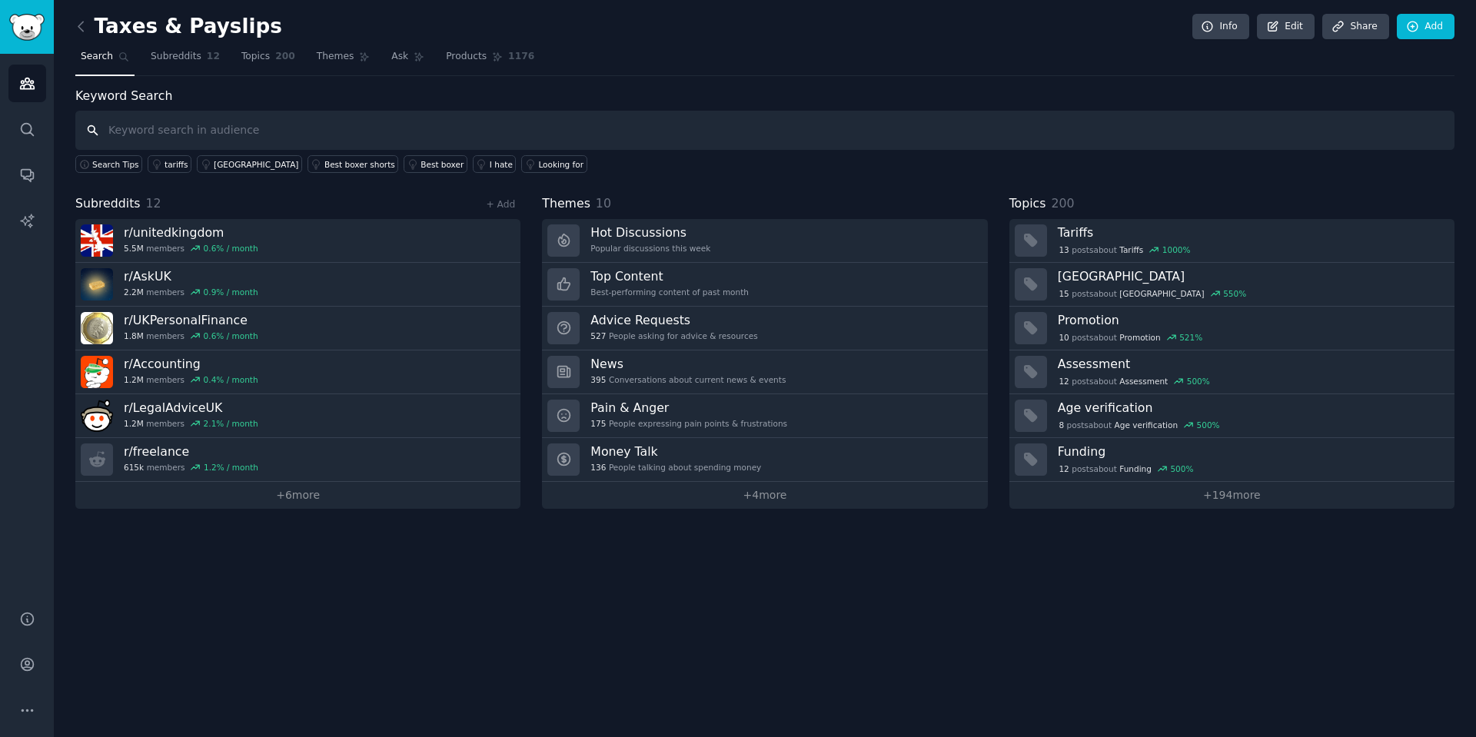
click at [224, 128] on input "text" at bounding box center [764, 130] width 1379 height 39
paste input "download P60"
type input "download P60"
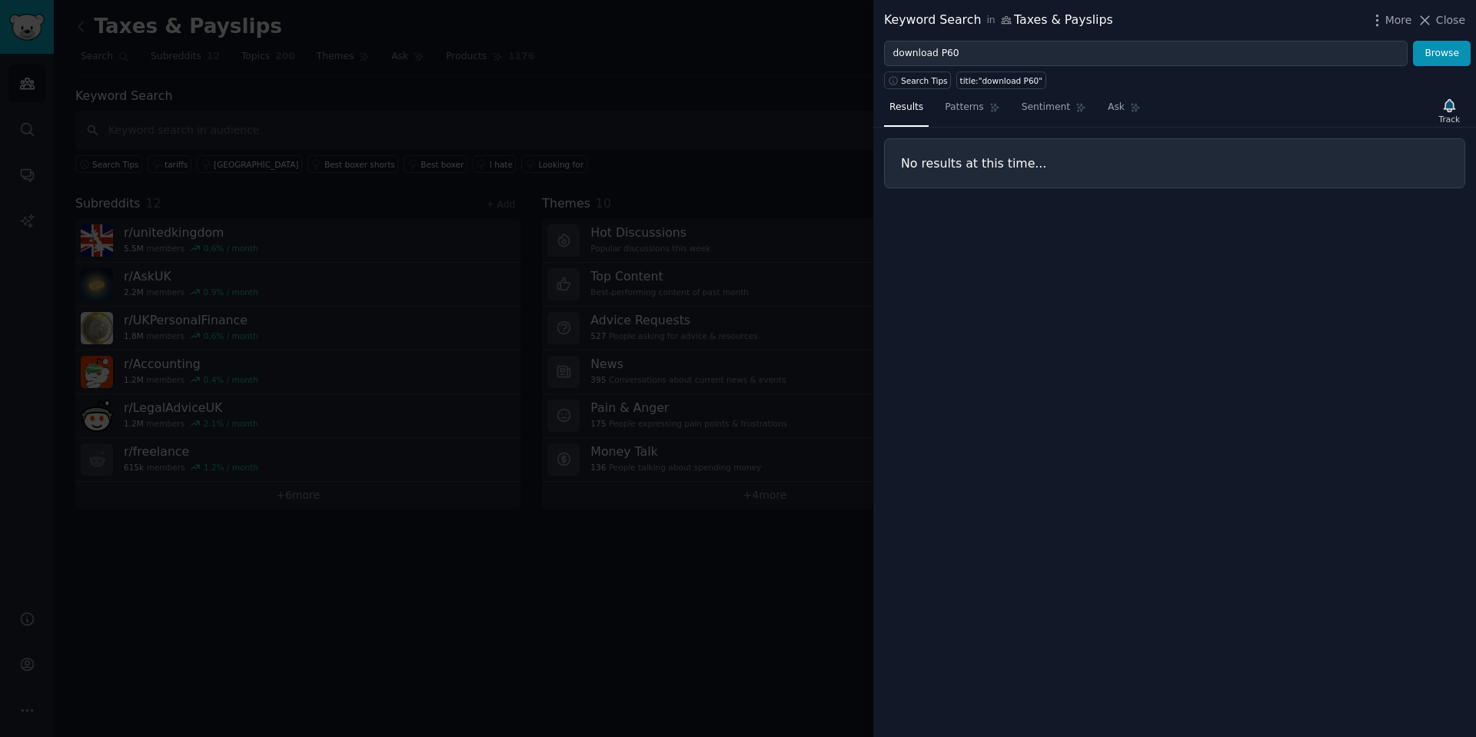
click at [543, 148] on div at bounding box center [738, 368] width 1476 height 737
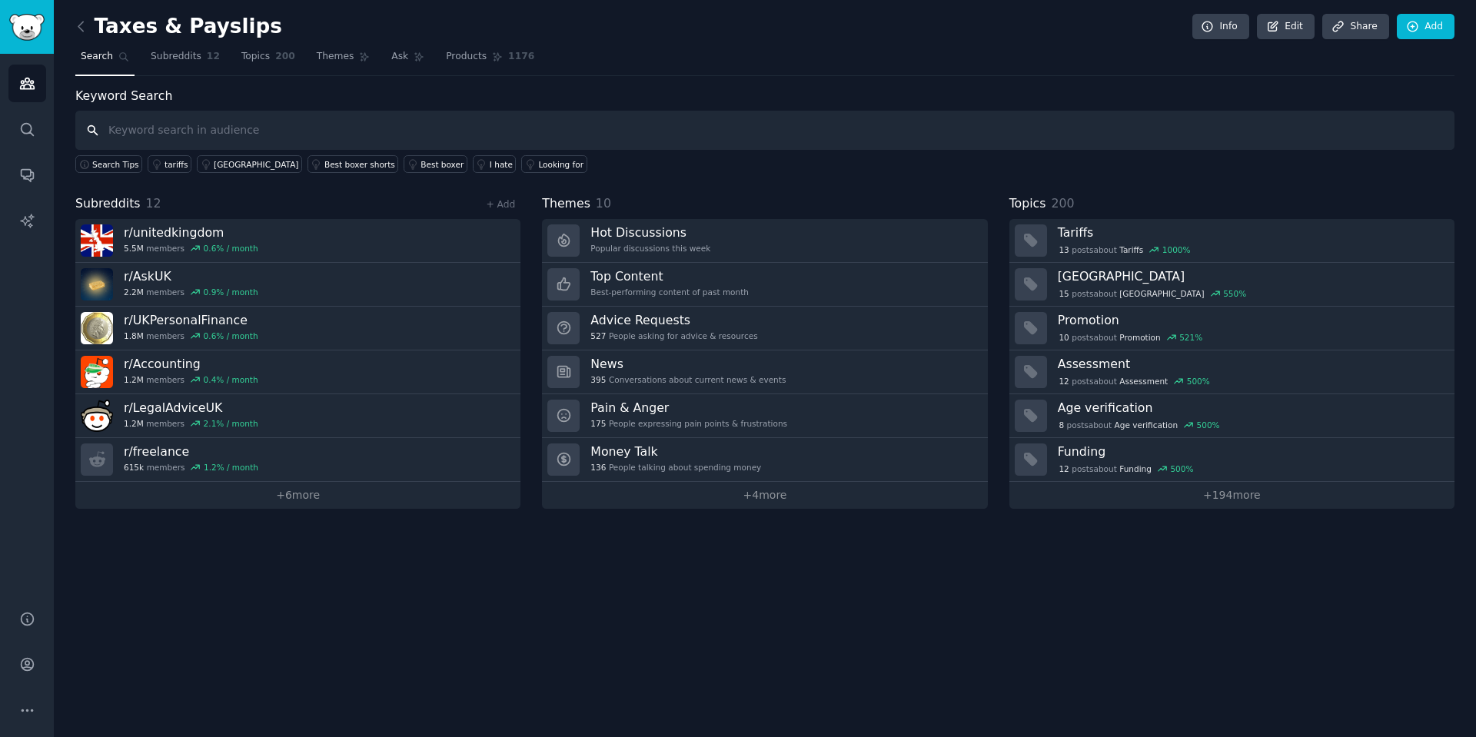
click at [127, 137] on input "text" at bounding box center [764, 130] width 1379 height 39
type input "download P45"
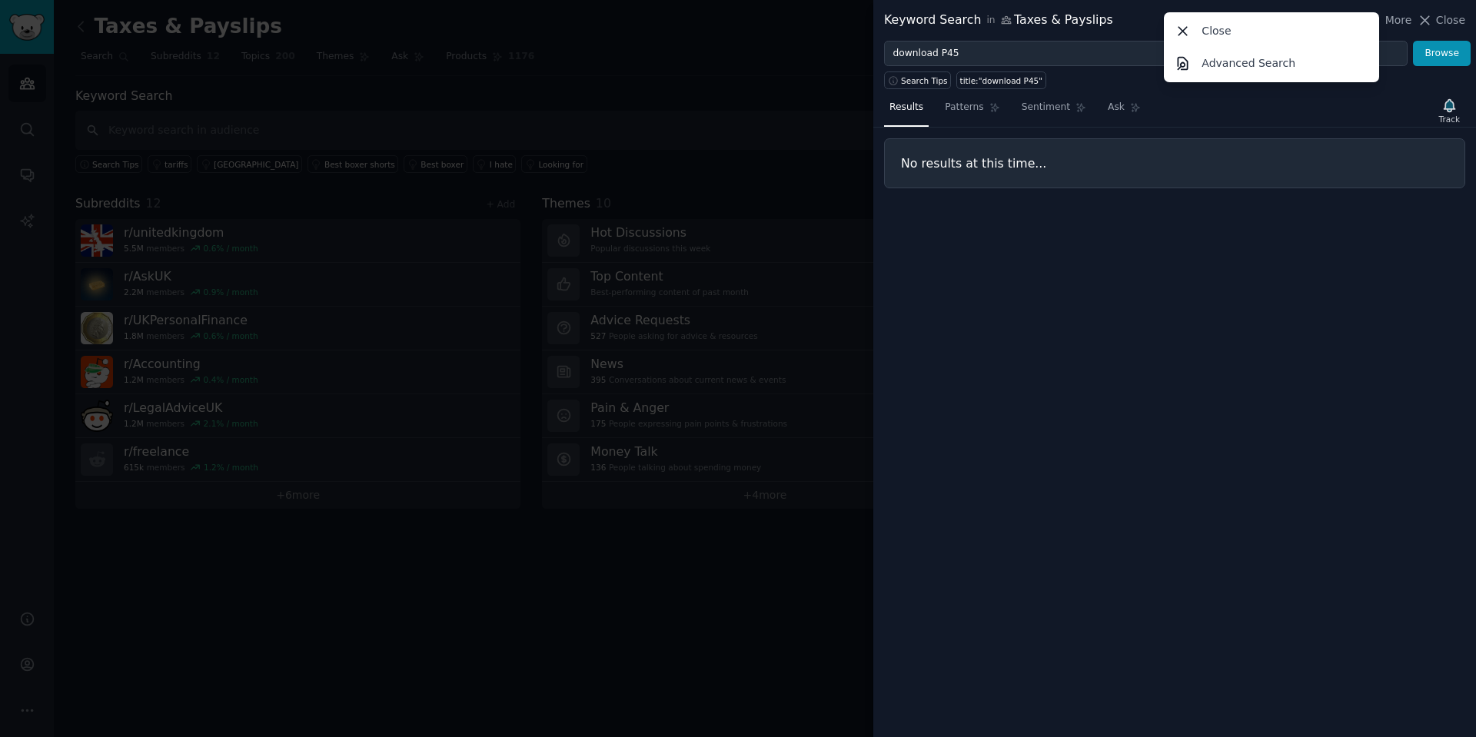
click at [820, 118] on div at bounding box center [738, 368] width 1476 height 737
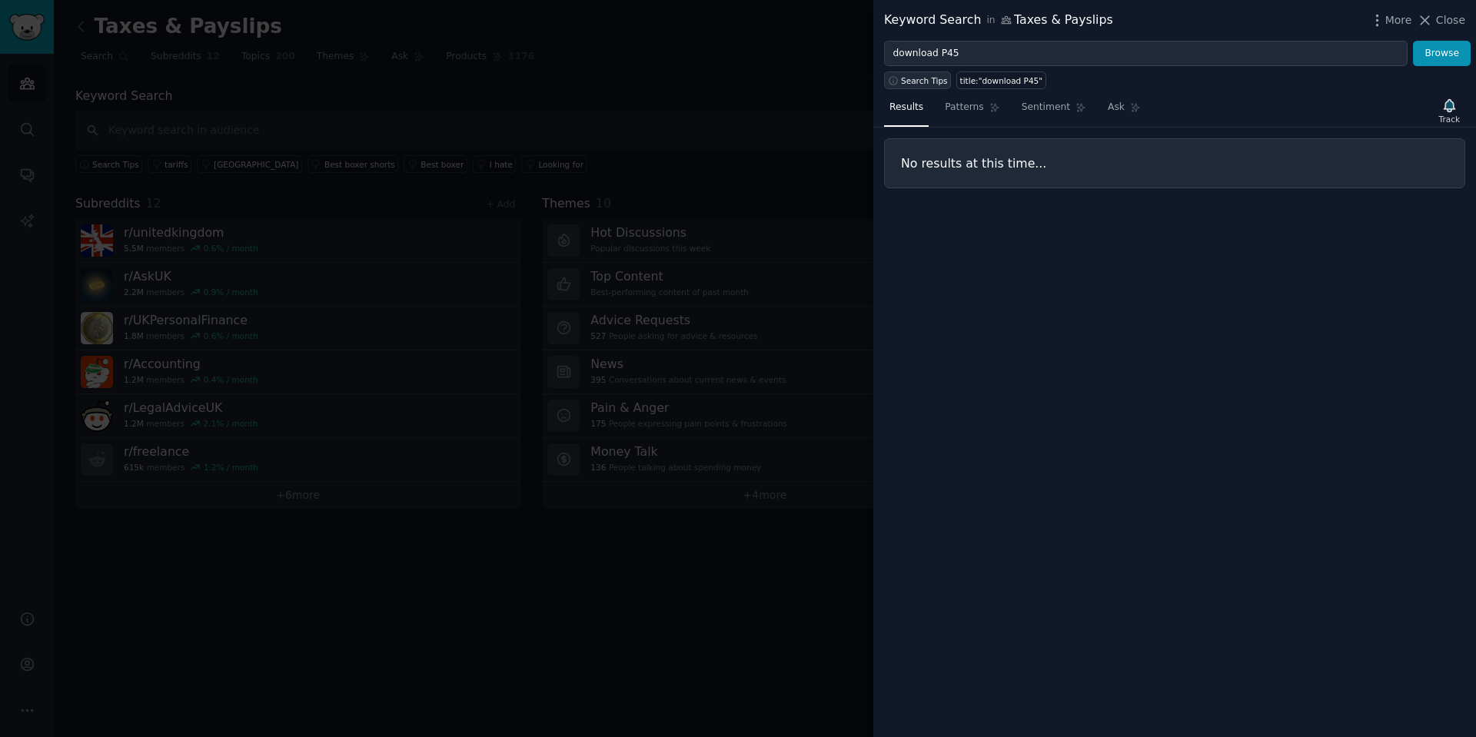
click at [936, 83] on span "Search Tips" at bounding box center [924, 80] width 47 height 11
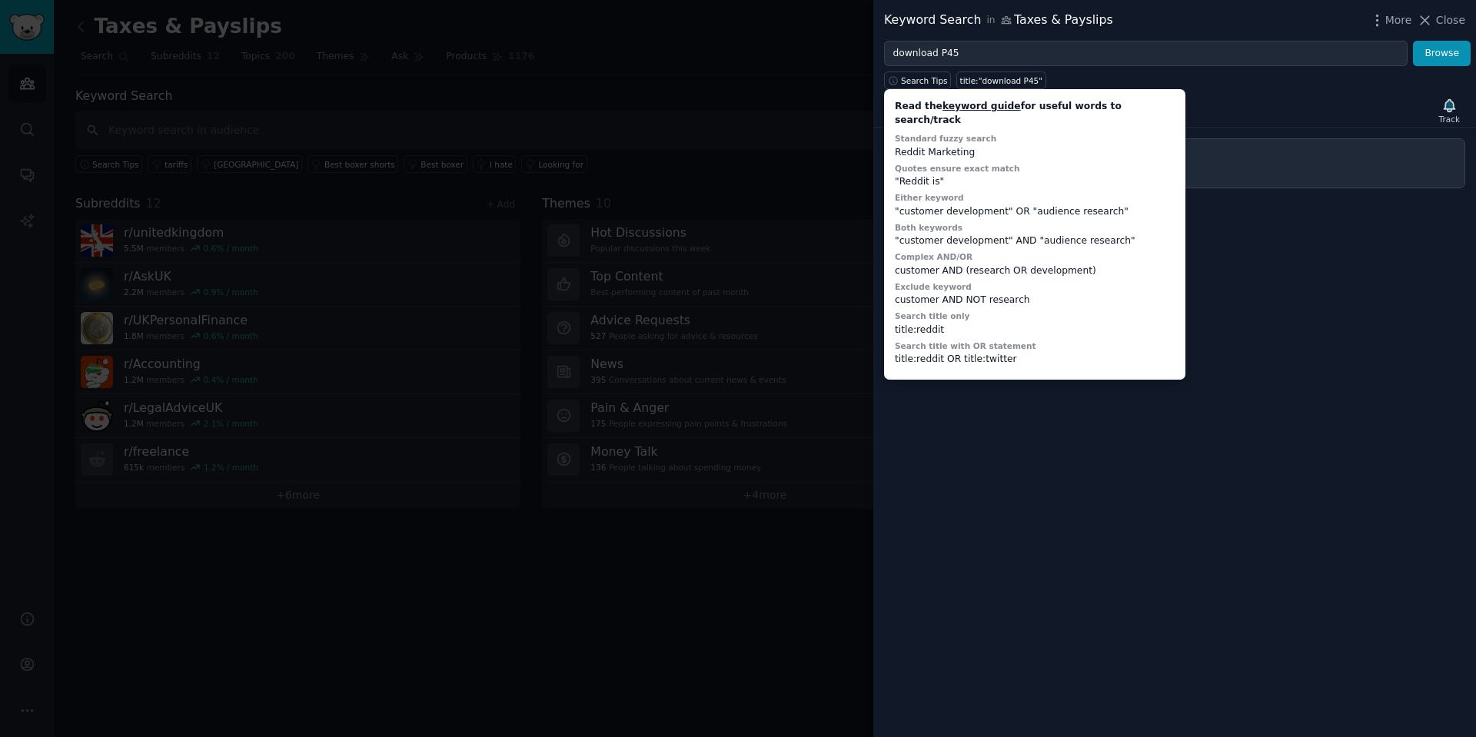
drag, startPoint x: 745, startPoint y: 106, endPoint x: 815, endPoint y: 115, distance: 70.4
click at [815, 115] on div at bounding box center [738, 368] width 1476 height 737
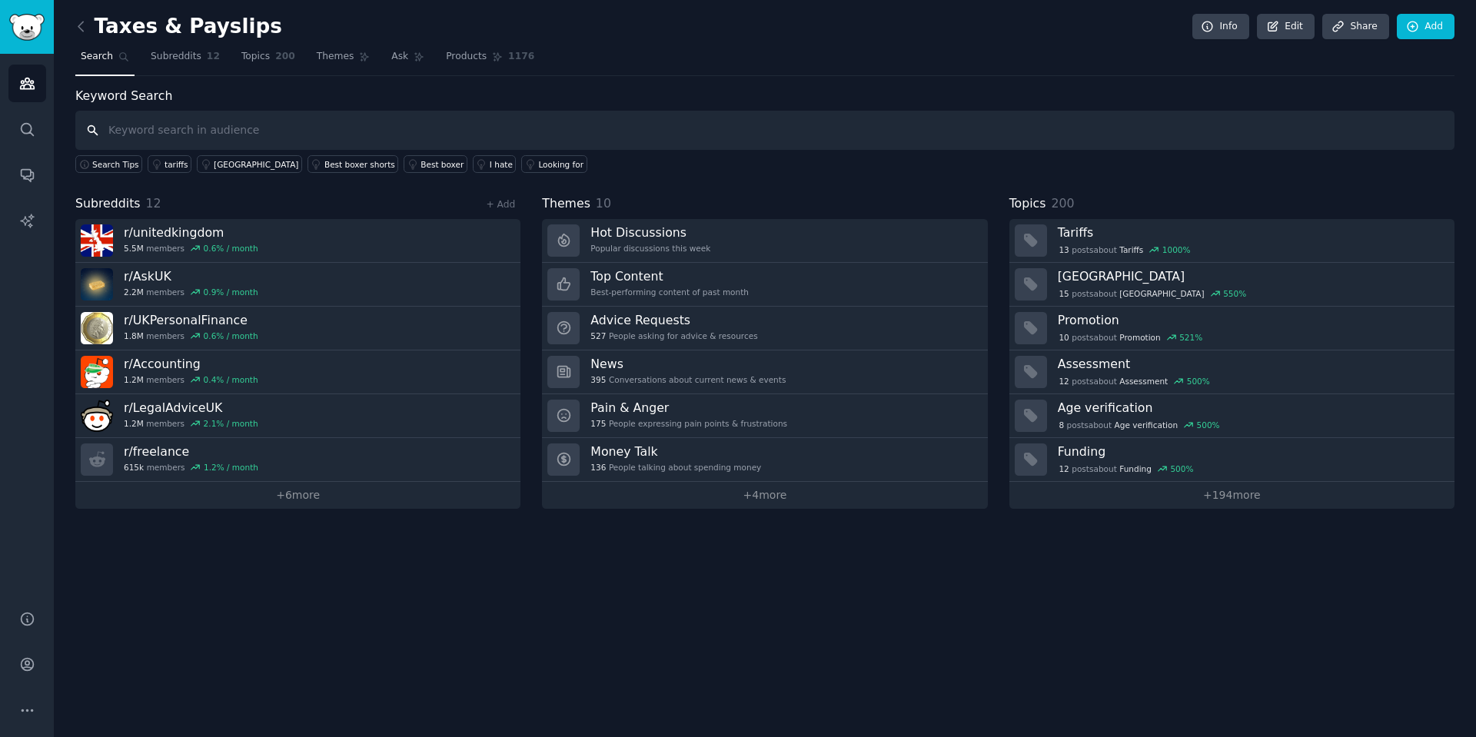
click at [443, 124] on input "text" at bounding box center [764, 130] width 1379 height 39
type input "tax return docs"
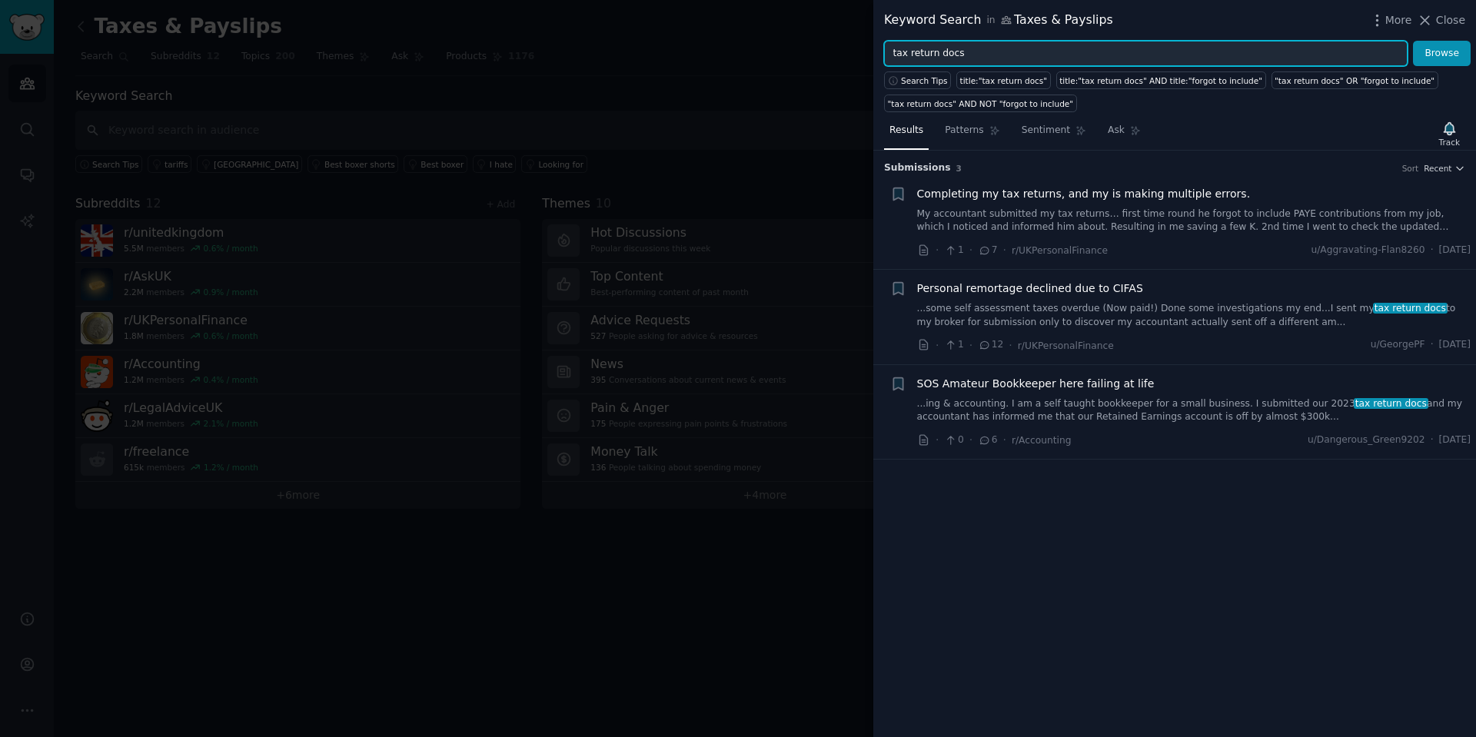
click at [1006, 50] on input "tax return docs" at bounding box center [1145, 54] width 523 height 26
click at [955, 55] on input "tax return docs" at bounding box center [1145, 54] width 523 height 26
click at [990, 56] on input "tax return docs" at bounding box center [1145, 54] width 523 height 26
type input "tax return documents"
click at [1412, 41] on button "Browse" at bounding box center [1441, 54] width 58 height 26
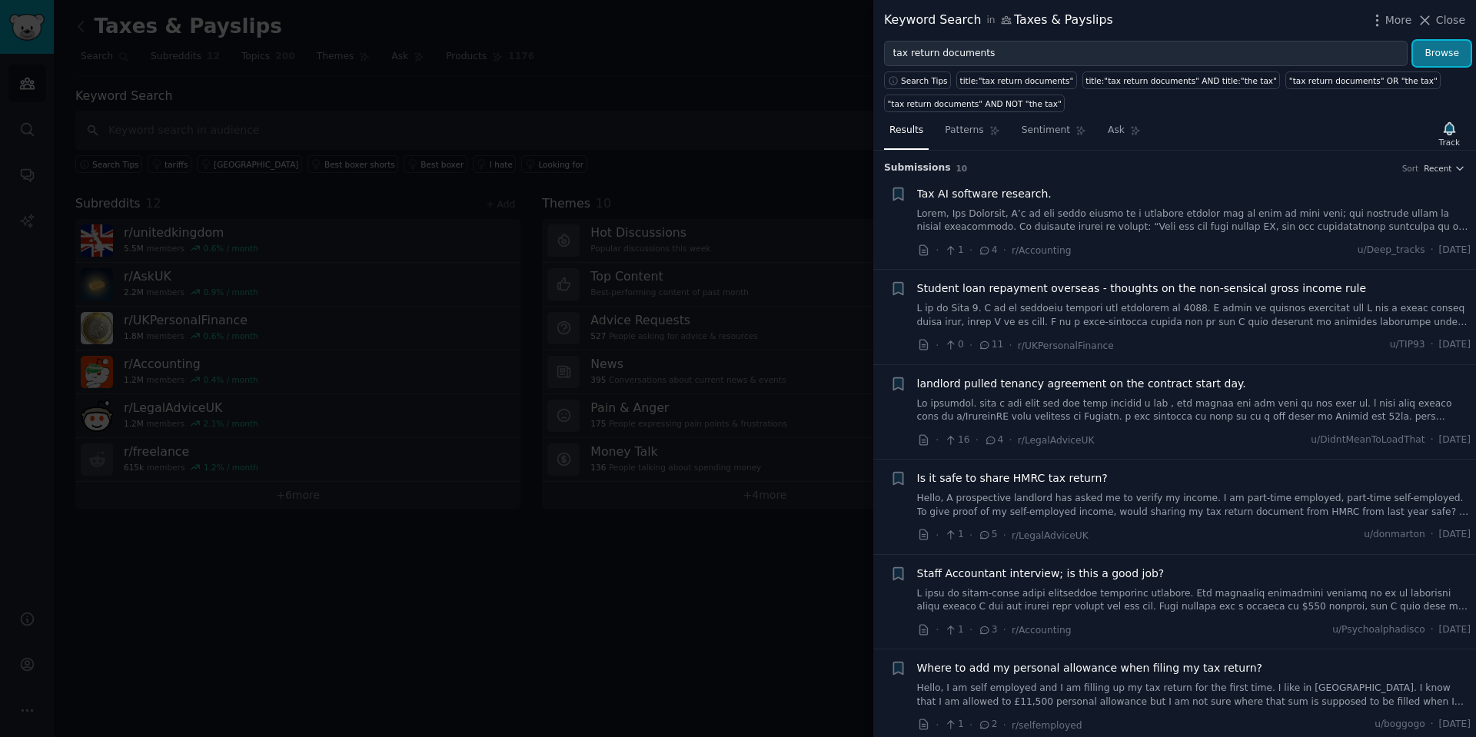
click at [1449, 63] on button "Browse" at bounding box center [1441, 54] width 58 height 26
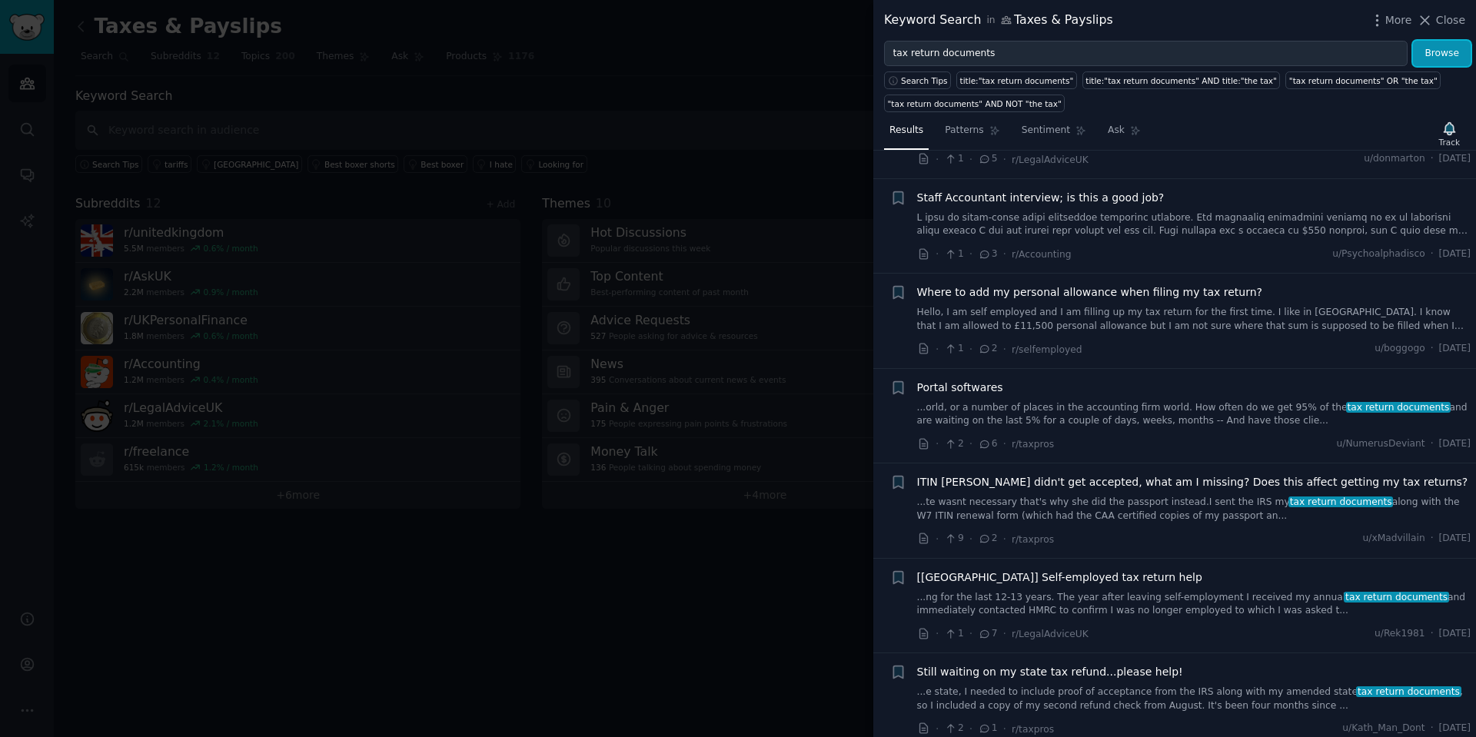
scroll to position [387, 0]
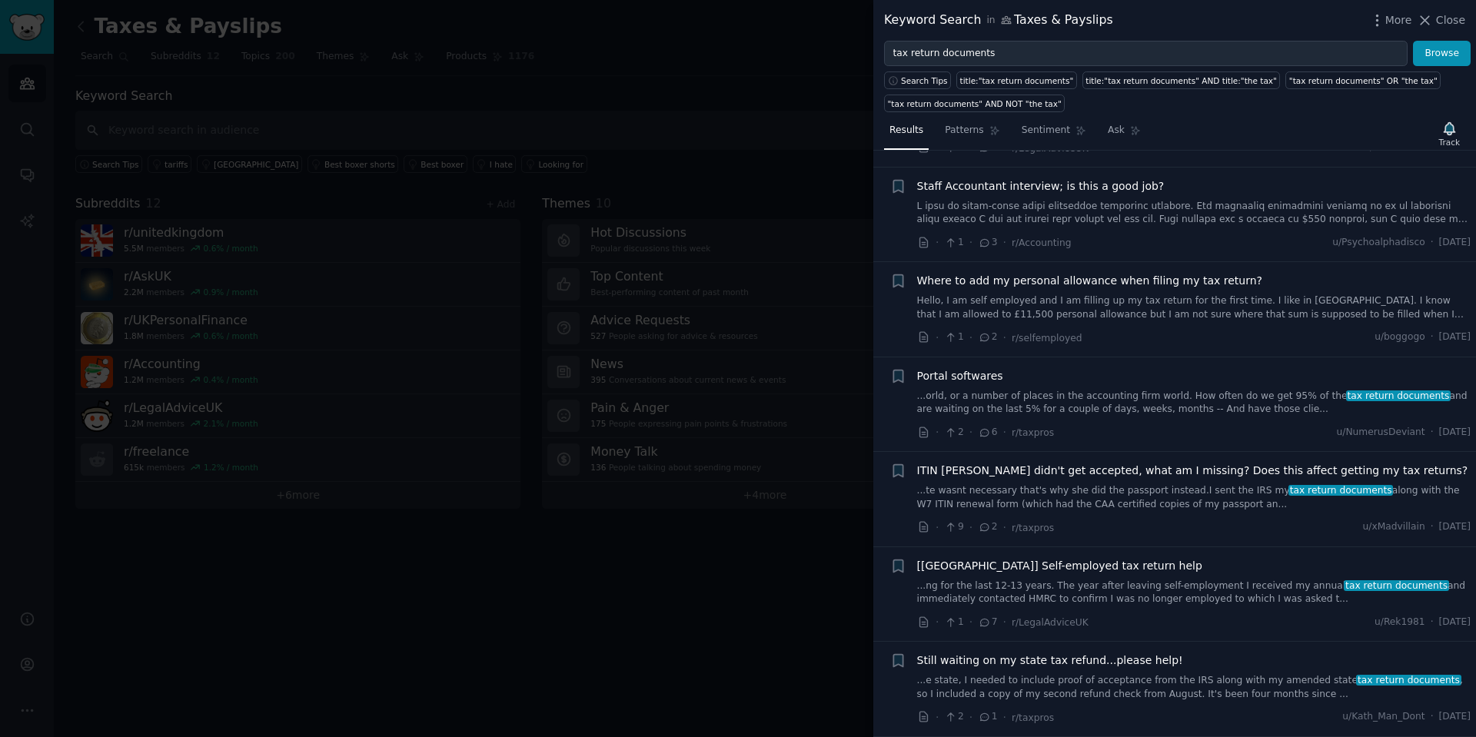
click at [1446, 23] on span "Close" at bounding box center [1450, 20] width 29 height 16
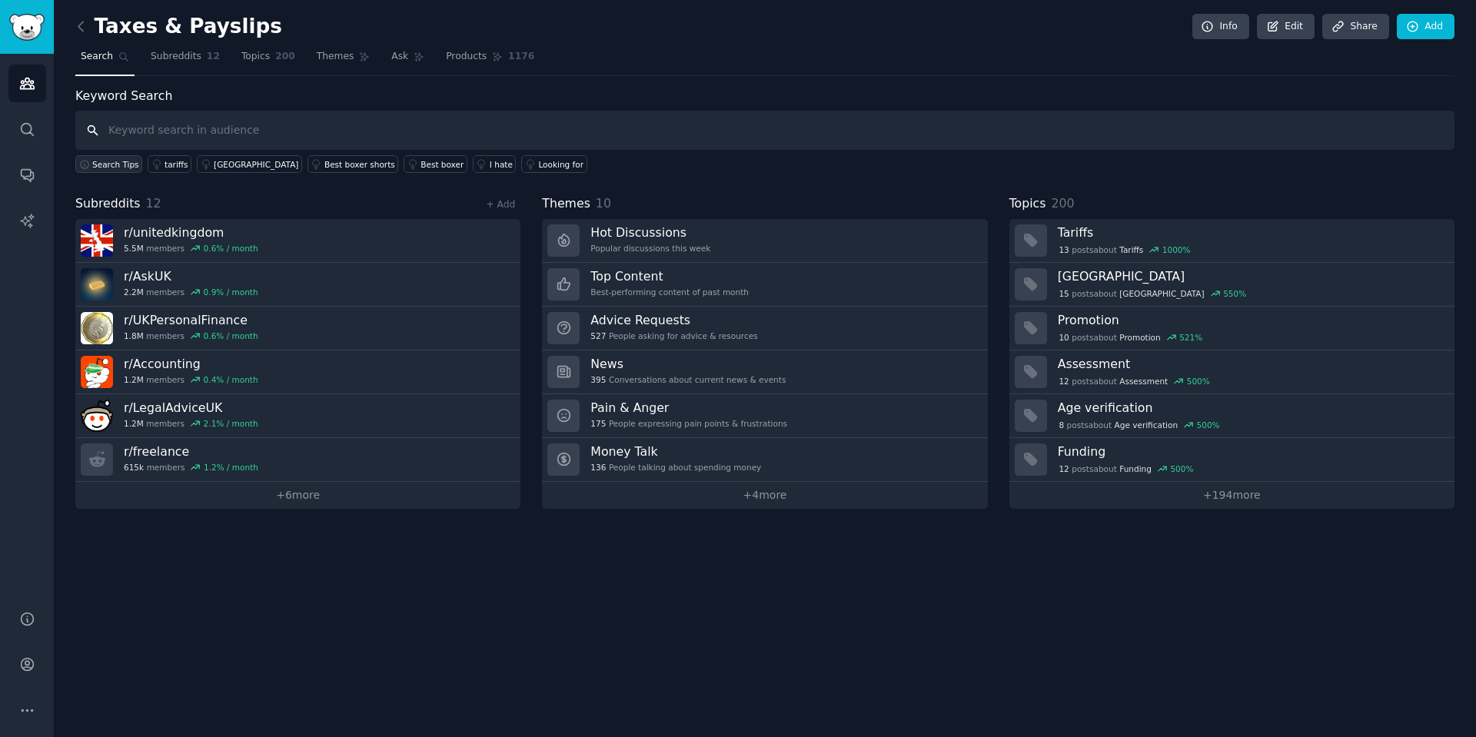
click at [129, 168] on span "Search Tips" at bounding box center [115, 164] width 47 height 11
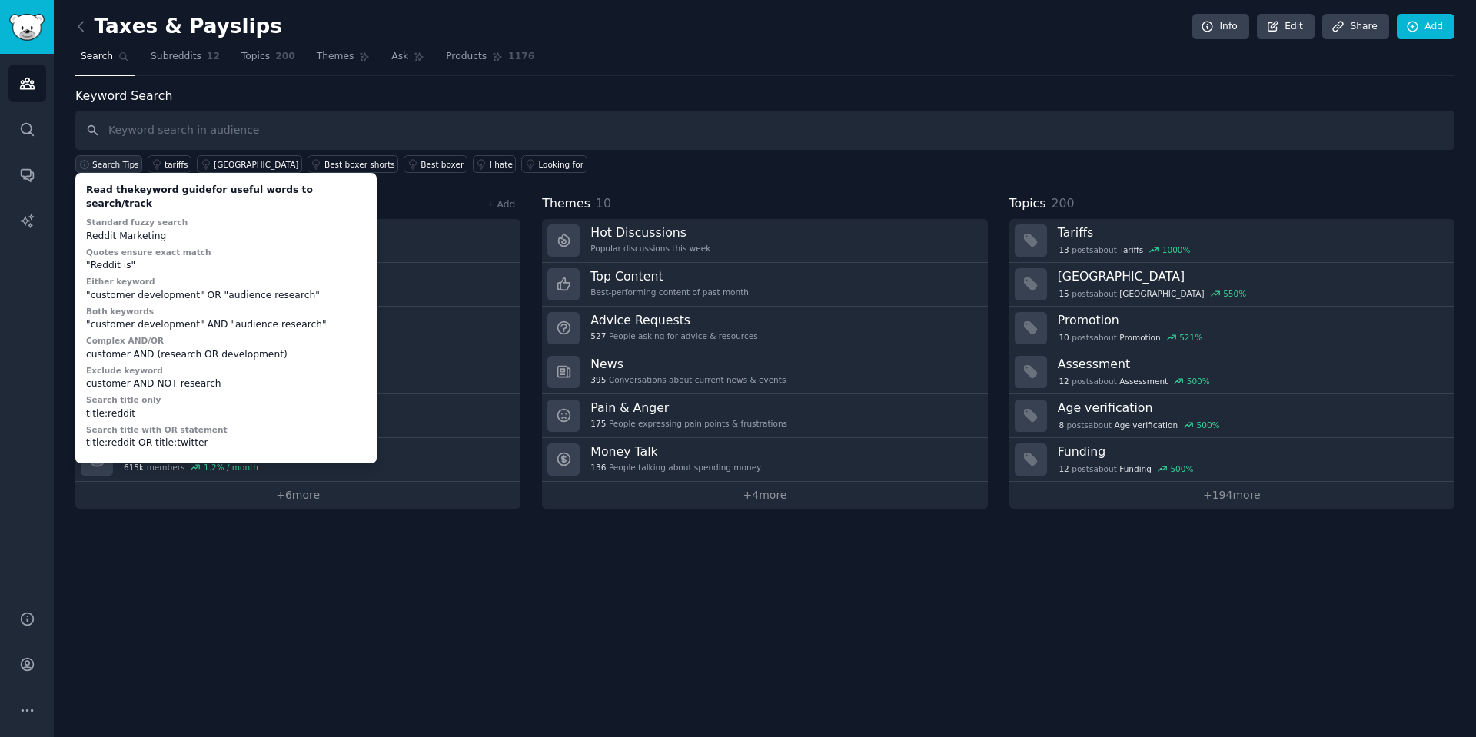
click at [129, 168] on span "Search Tips" at bounding box center [115, 164] width 47 height 11
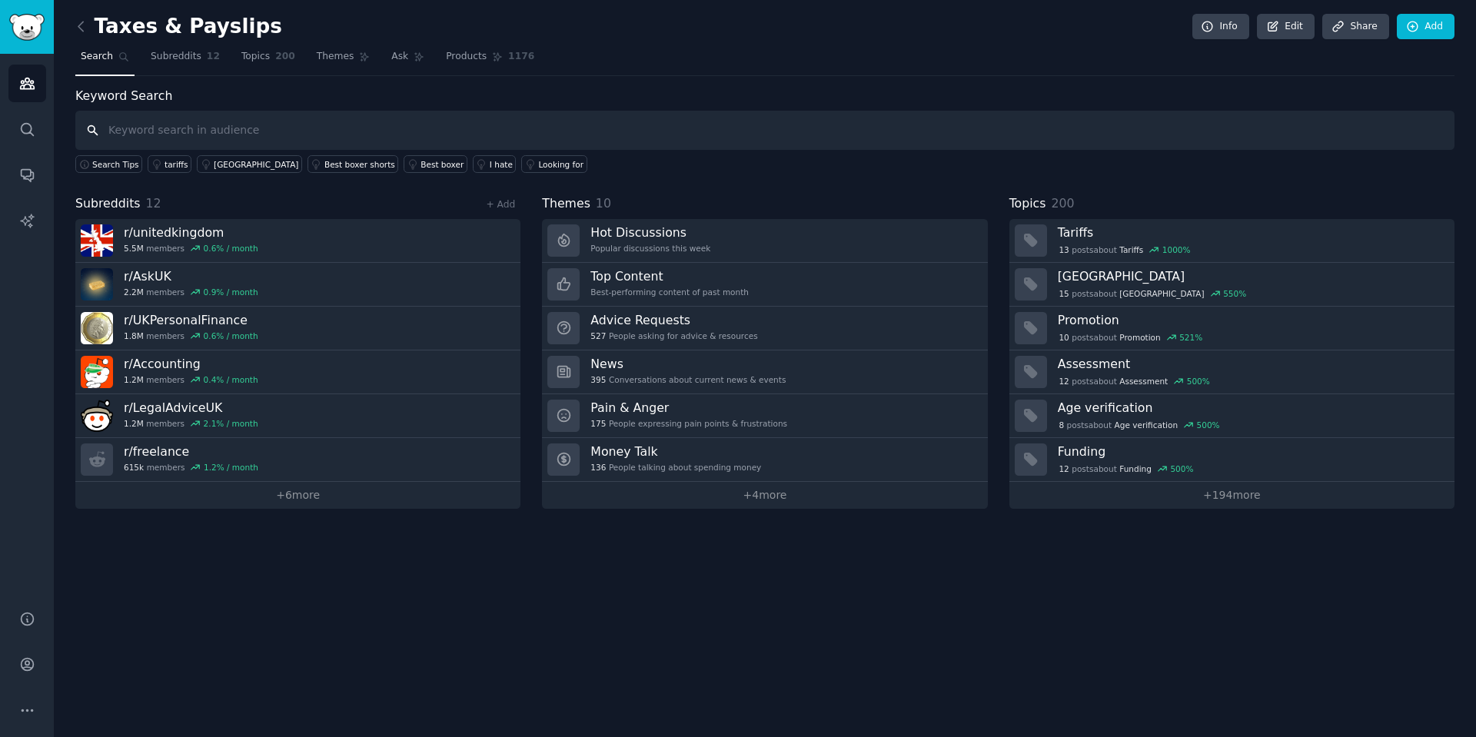
click at [154, 131] on input "text" at bounding box center [764, 130] width 1379 height 39
click at [1288, 37] on link "Edit" at bounding box center [1285, 27] width 58 height 26
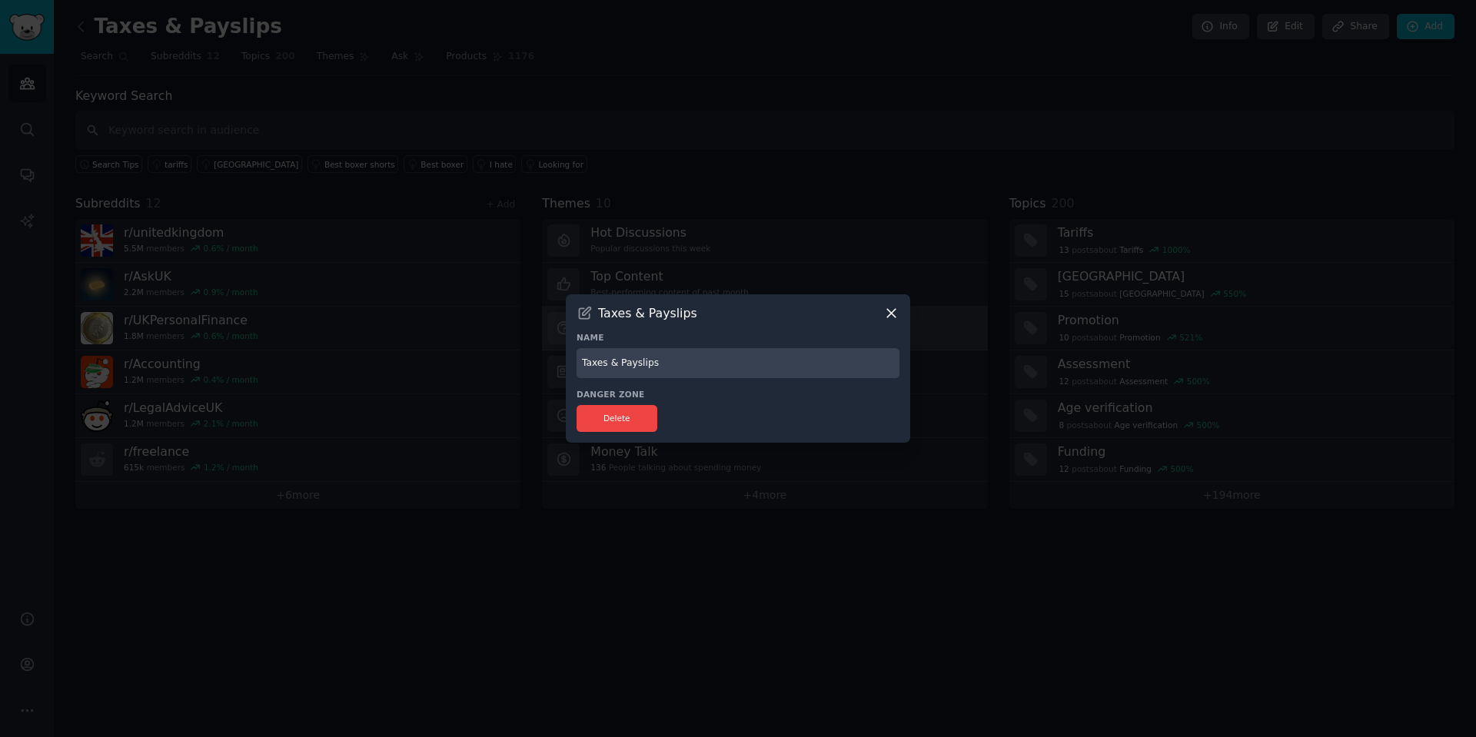
click at [892, 317] on icon at bounding box center [891, 313] width 16 height 16
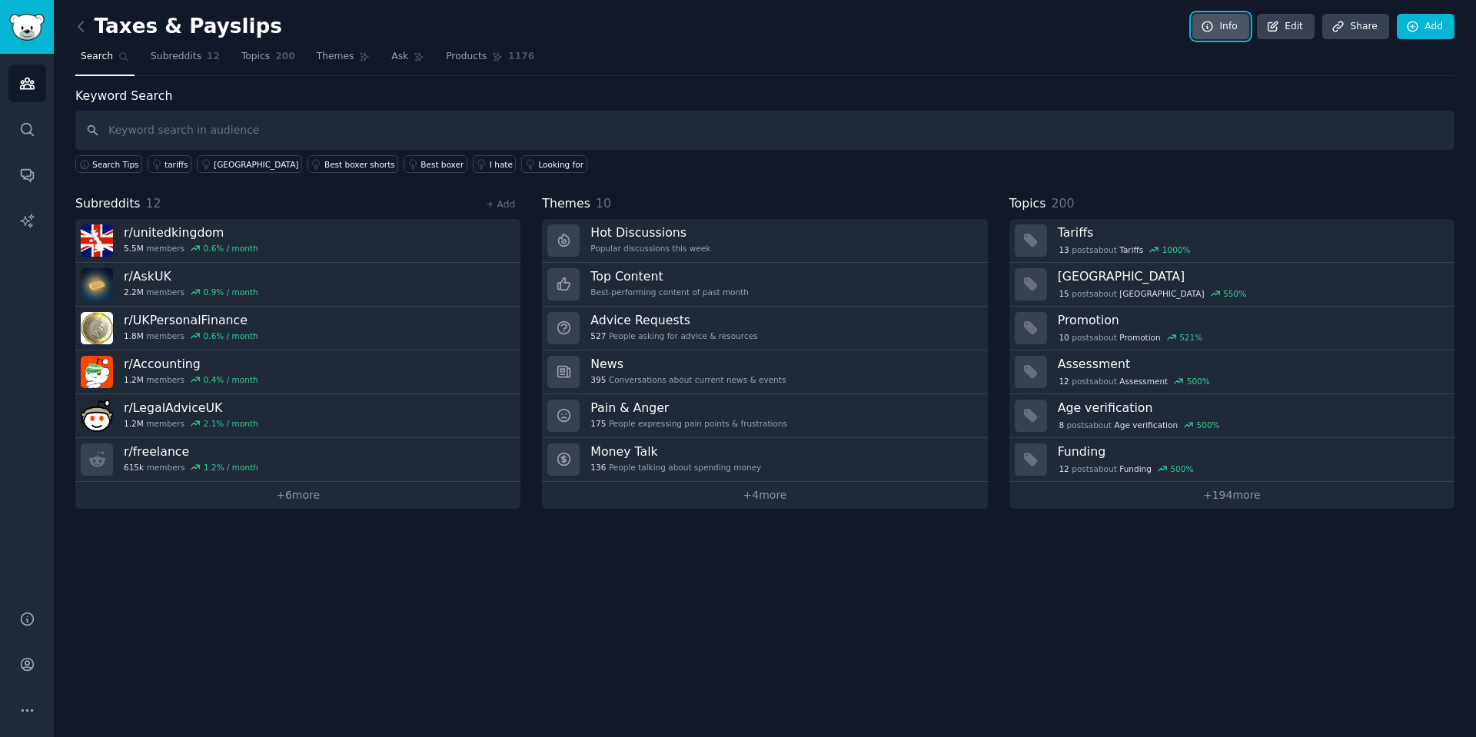
click at [1207, 25] on icon at bounding box center [1207, 27] width 14 height 14
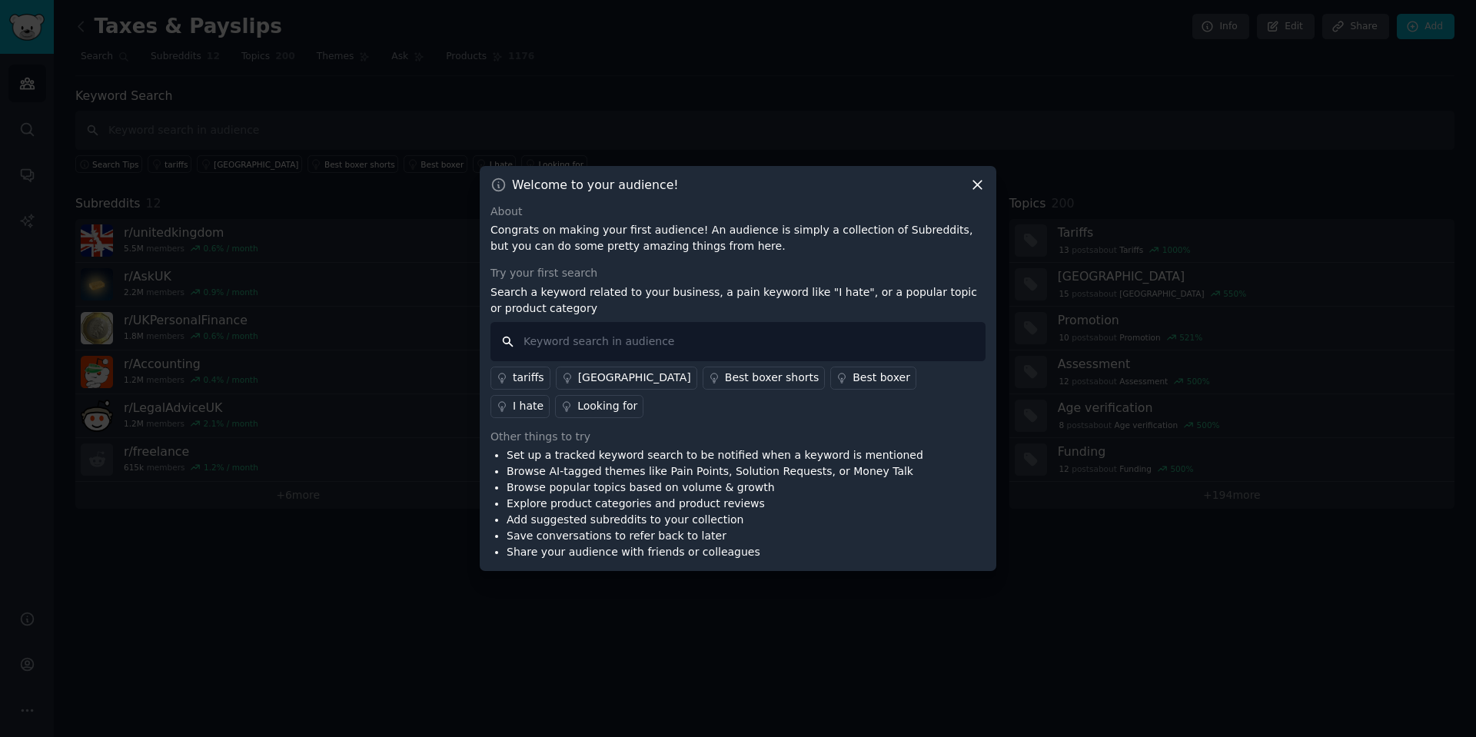
click at [614, 351] on input "text" at bounding box center [737, 341] width 495 height 39
drag, startPoint x: 638, startPoint y: 470, endPoint x: 643, endPoint y: 460, distance: 12.0
click at [639, 470] on li "Browse AI-tagged themes like Pain Points, Solution Requests, or Money Talk" at bounding box center [714, 471] width 417 height 16
click at [643, 460] on li "Set up a tracked keyword search to be notified when a keyword is mentioned" at bounding box center [714, 455] width 417 height 16
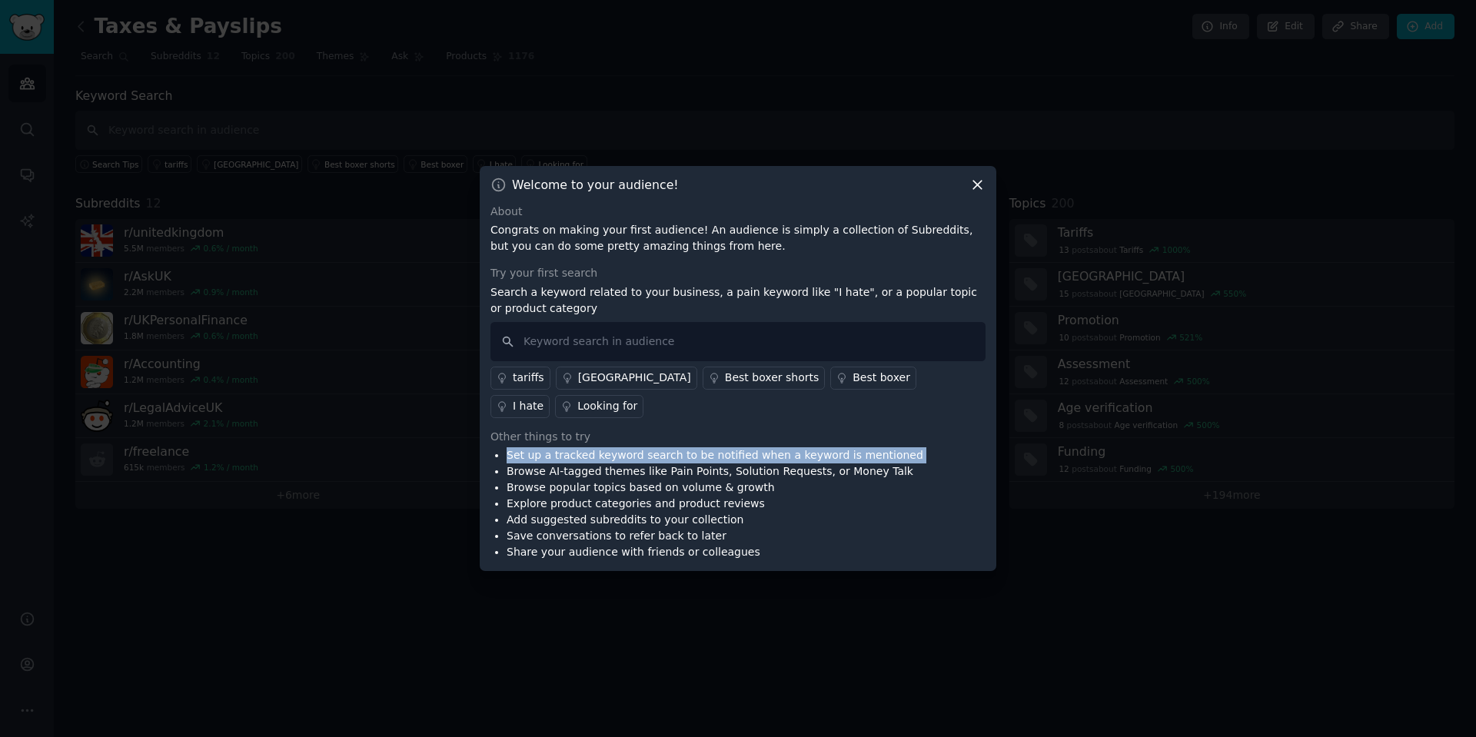
click at [643, 460] on li "Set up a tracked keyword search to be notified when a keyword is mentioned" at bounding box center [714, 455] width 417 height 16
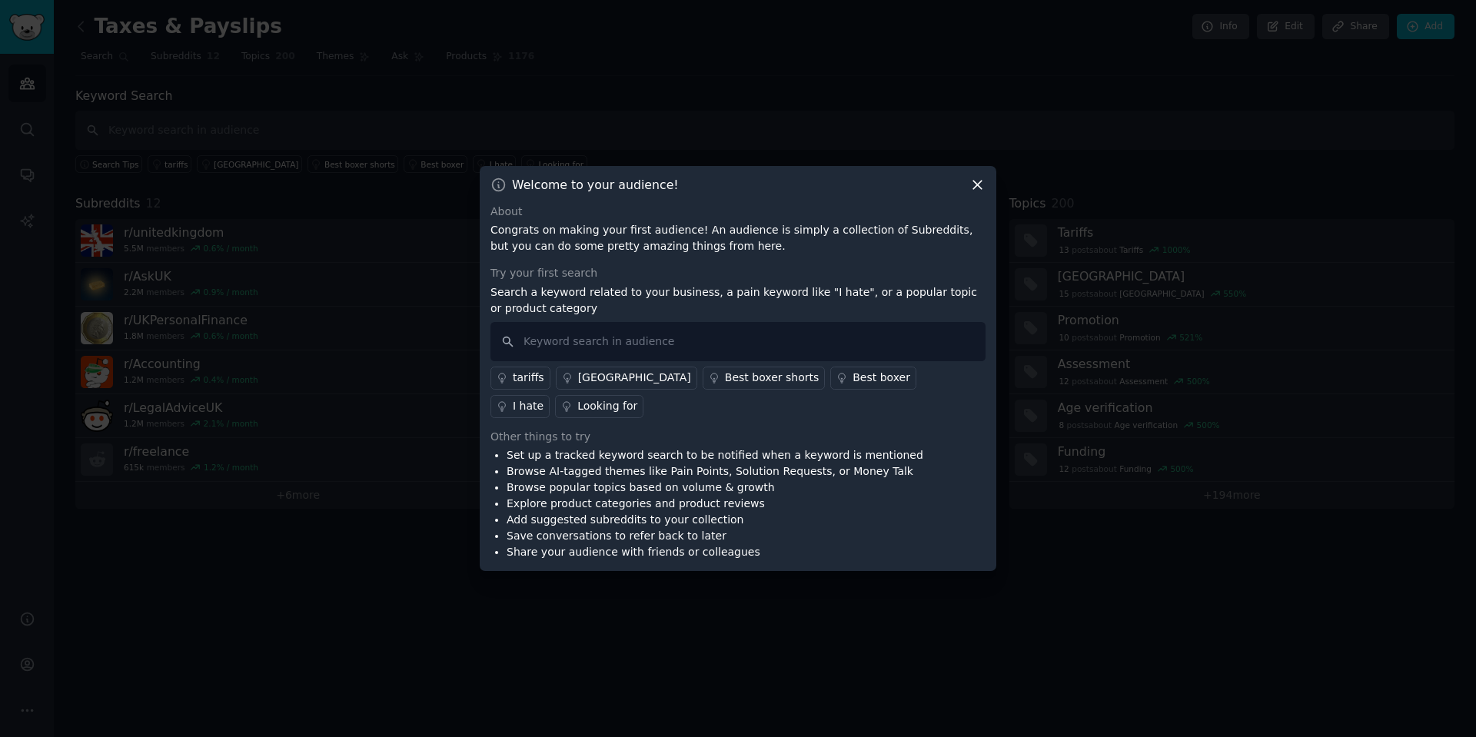
click at [981, 196] on div "Welcome to your audience! About Congrats on making your first audience! An audi…" at bounding box center [738, 369] width 516 height 406
click at [981, 188] on icon at bounding box center [977, 185] width 16 height 16
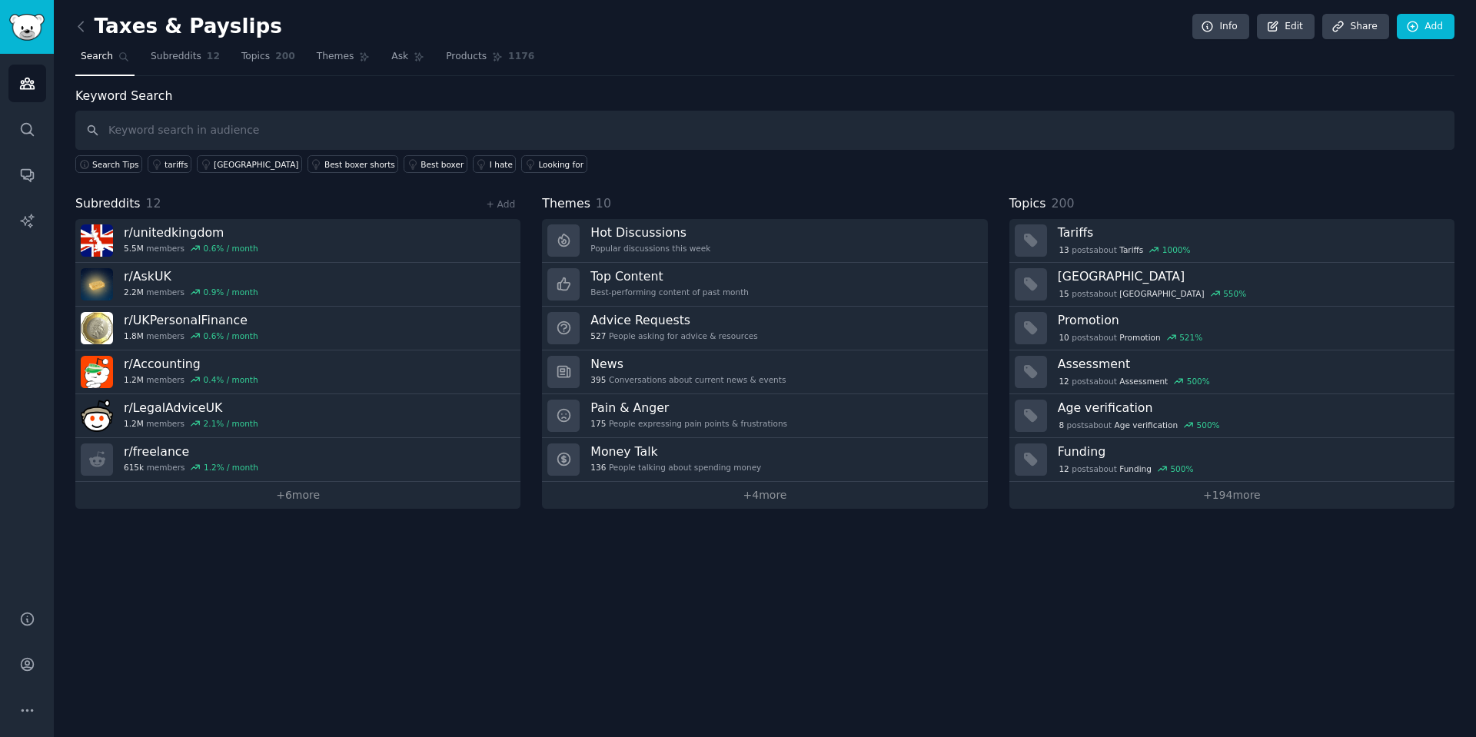
click at [165, 41] on div "Taxes & Payslips Info Edit Share Add" at bounding box center [764, 30] width 1379 height 32
click at [153, 66] on link "Subreddits 12" at bounding box center [185, 61] width 80 height 32
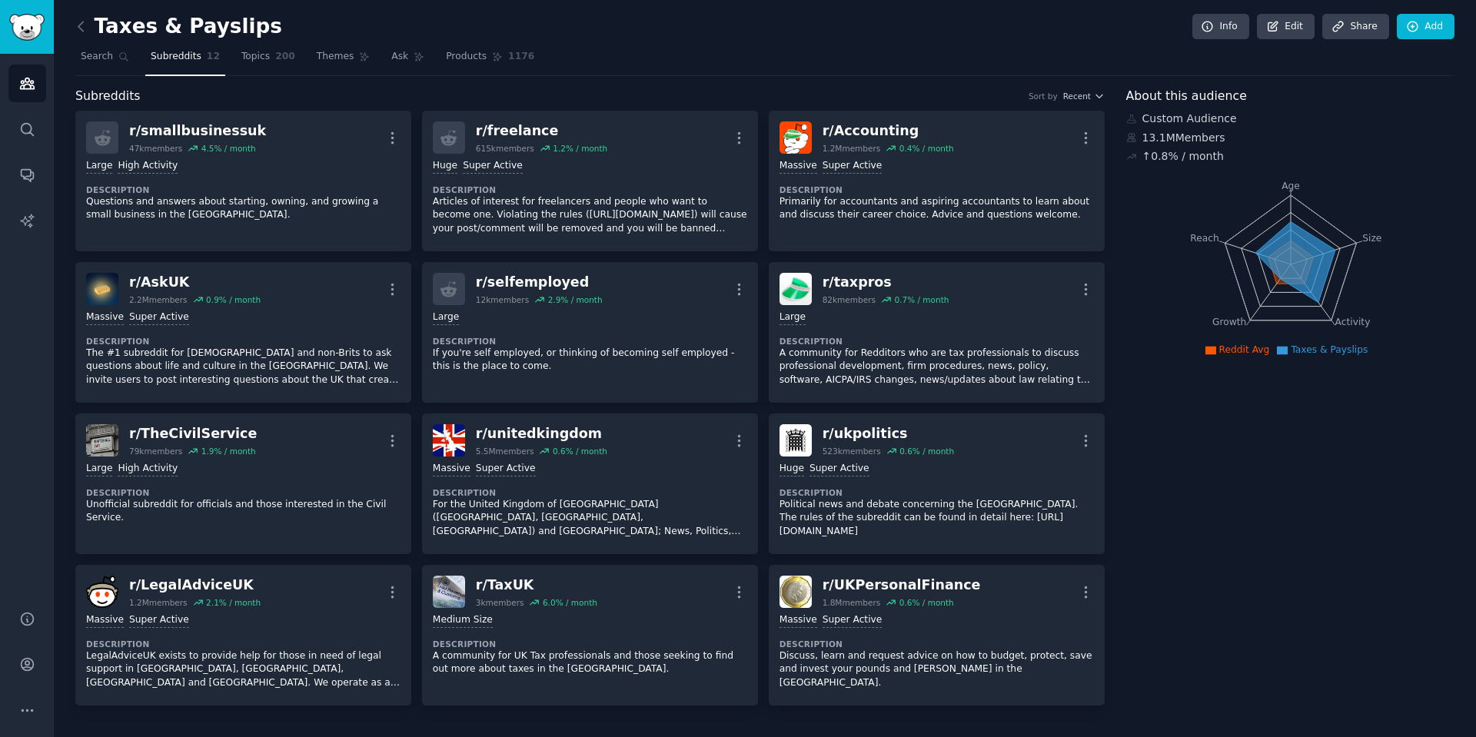
click at [306, 60] on nav "Search Subreddits 12 Topics 200 Themes Ask Products 1176" at bounding box center [764, 61] width 1379 height 32
click at [256, 69] on link "Topics 200" at bounding box center [268, 61] width 65 height 32
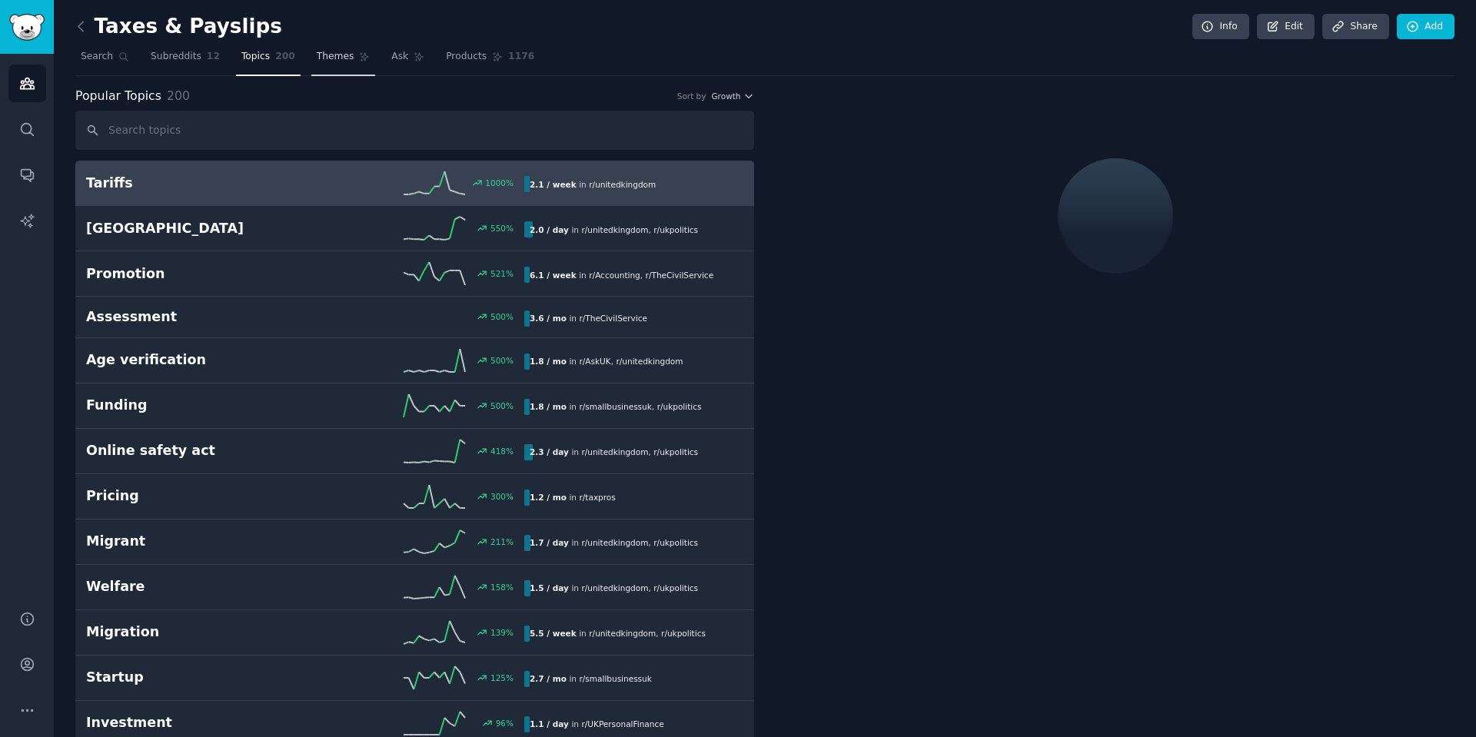
click at [329, 67] on link "Themes" at bounding box center [343, 61] width 65 height 32
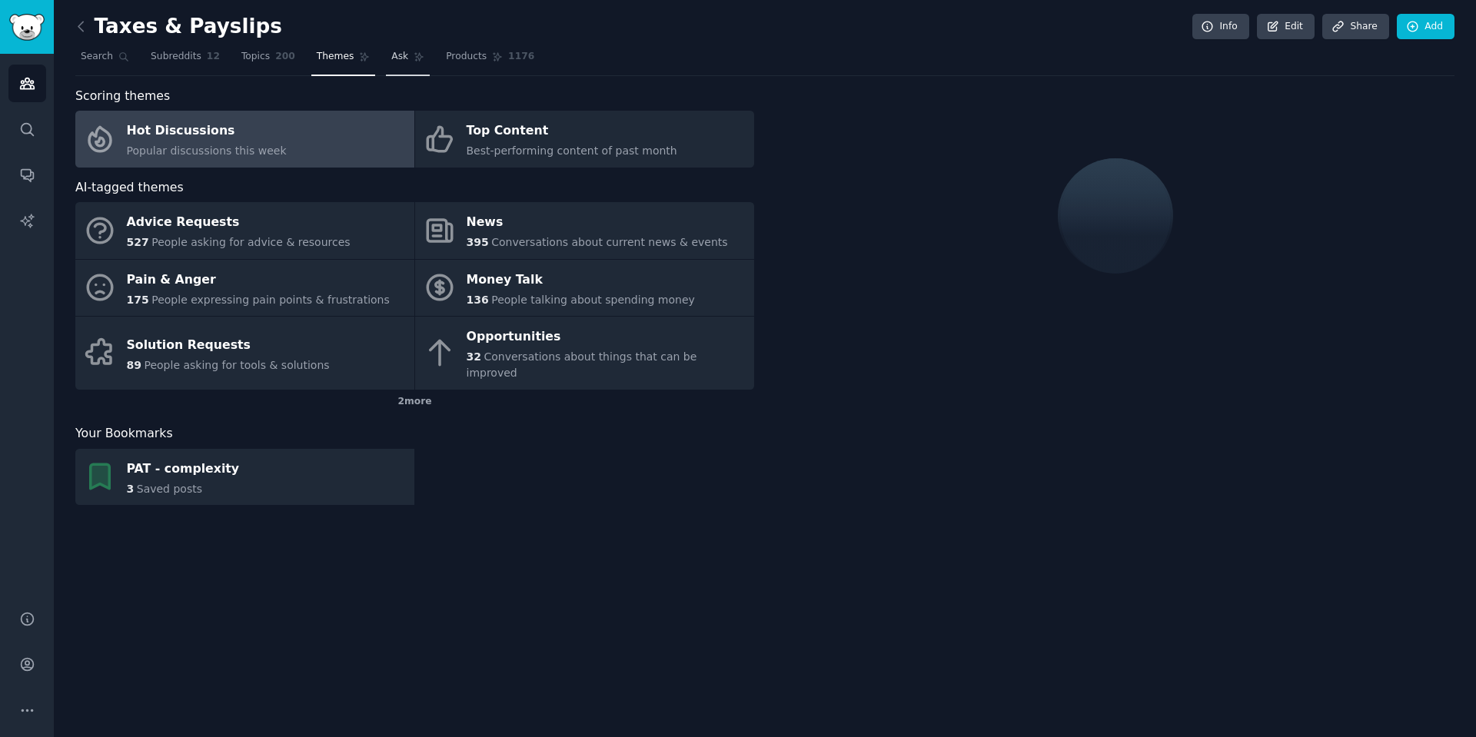
click at [406, 60] on link "Ask" at bounding box center [408, 61] width 44 height 32
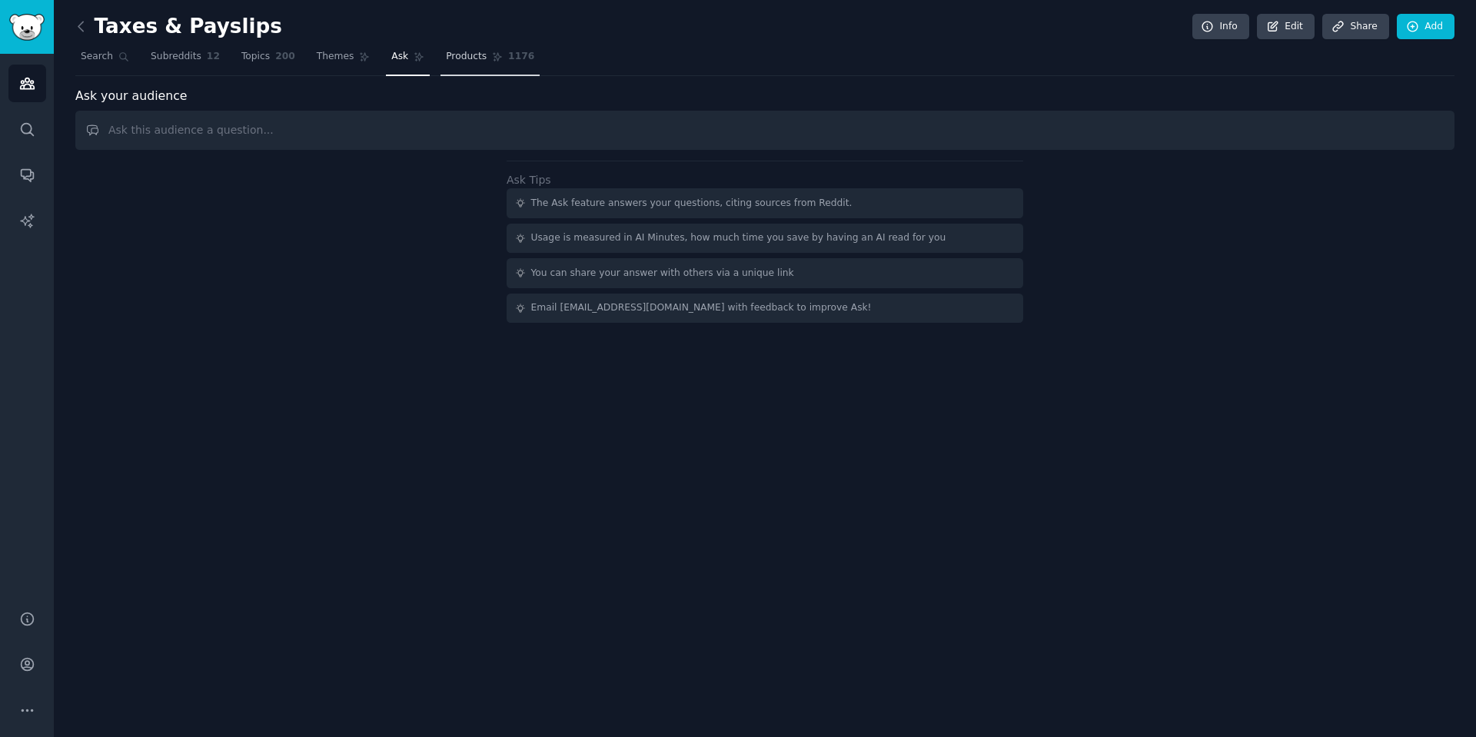
click at [476, 61] on span "Products" at bounding box center [466, 57] width 41 height 14
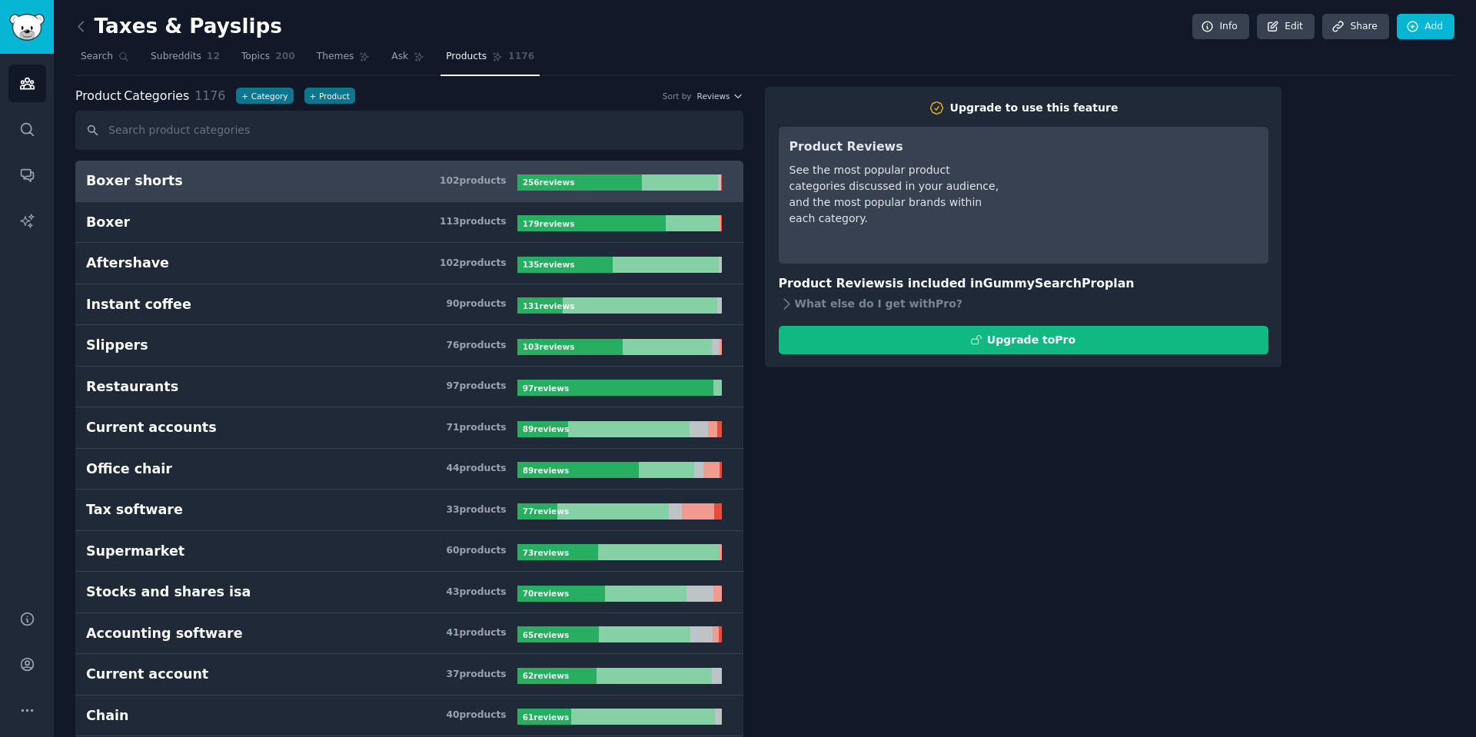
click at [84, 28] on icon at bounding box center [81, 26] width 16 height 16
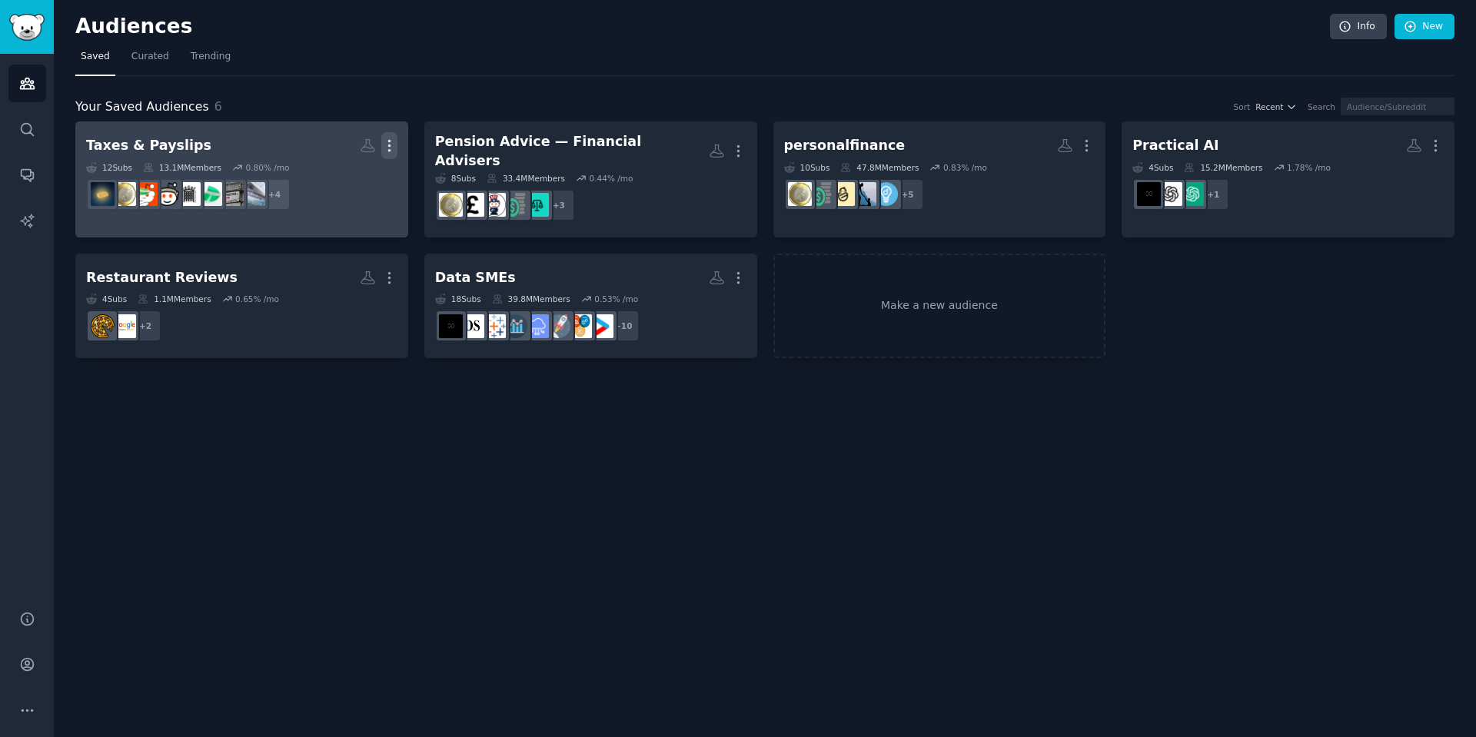
click at [390, 149] on icon "button" at bounding box center [389, 146] width 16 height 16
click at [324, 147] on icon at bounding box center [316, 151] width 16 height 16
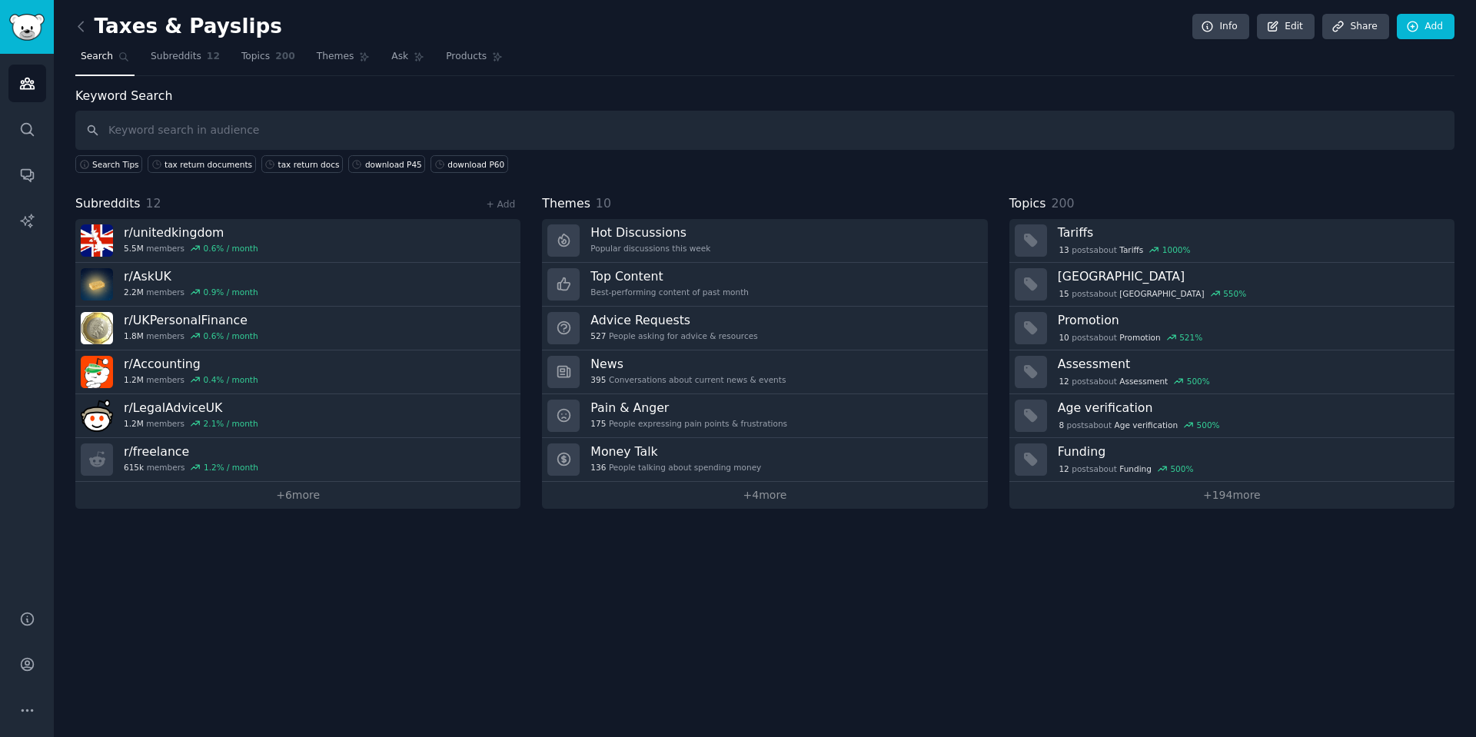
click at [725, 500] on link "+ 4 more" at bounding box center [764, 495] width 445 height 27
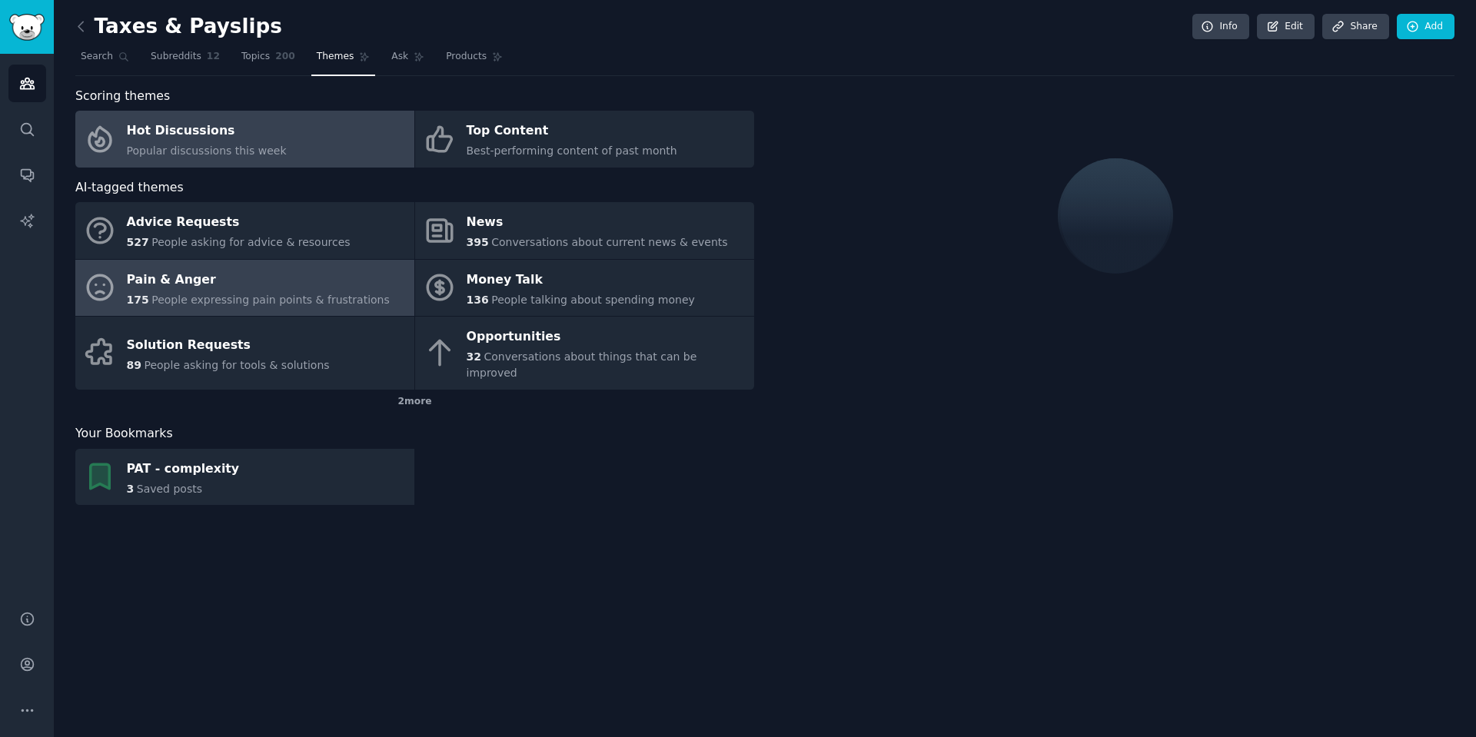
click at [184, 300] on span "People expressing pain points & frustrations" at bounding box center [270, 300] width 238 height 12
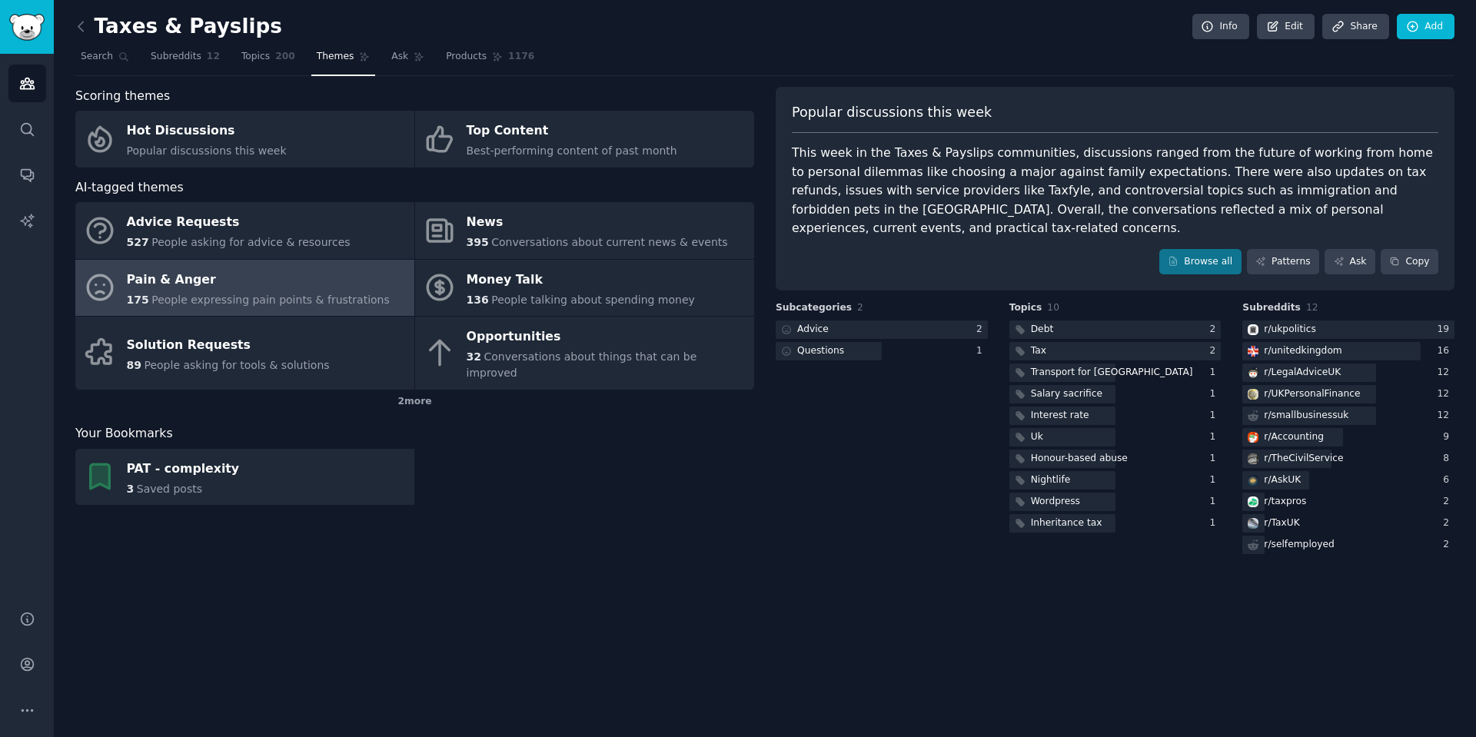
click at [961, 171] on div "This week in the Taxes & Payslips communities, discussions ranged from the futu…" at bounding box center [1115, 191] width 646 height 95
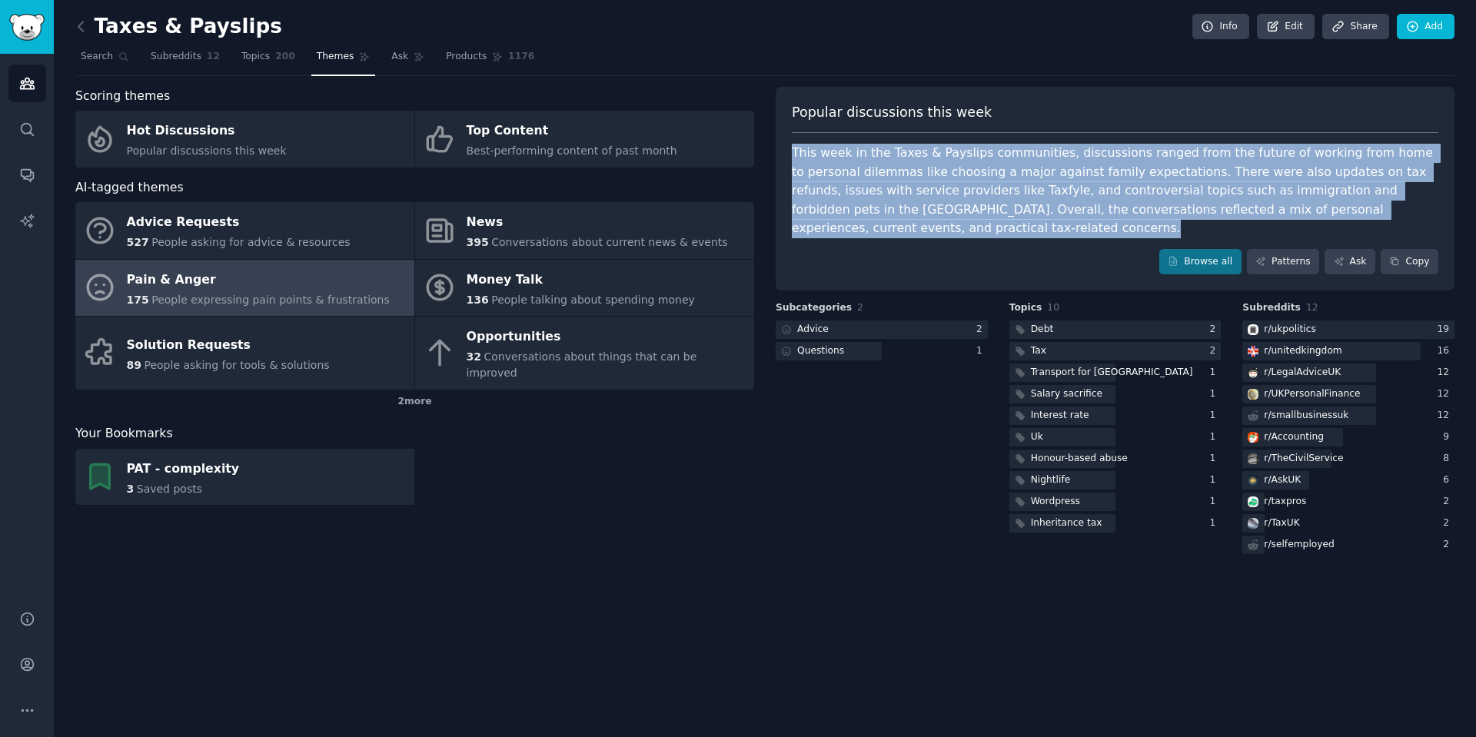
click at [961, 171] on div "This week in the Taxes & Payslips communities, discussions ranged from the futu…" at bounding box center [1115, 191] width 646 height 95
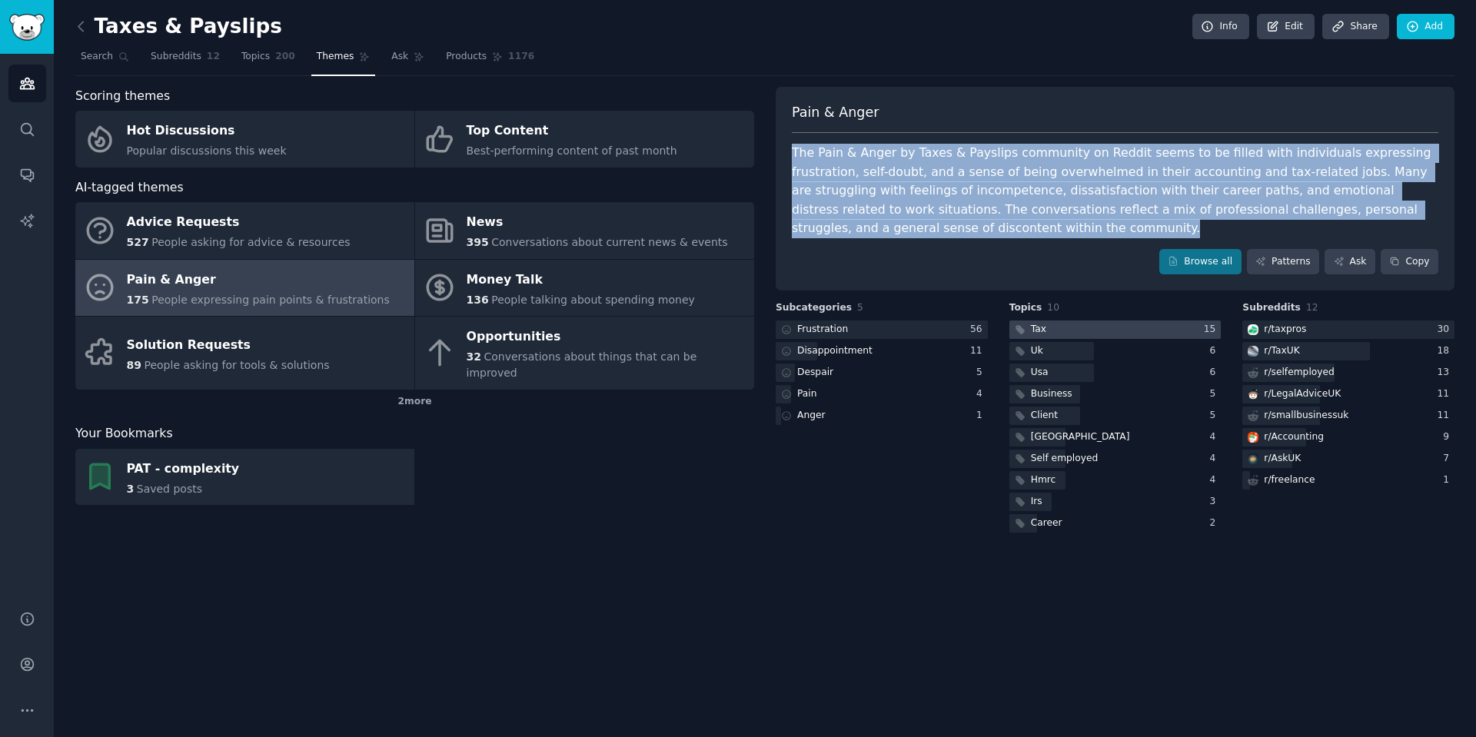
click at [1040, 329] on div "Tax" at bounding box center [1038, 330] width 15 height 14
